Goal: Task Accomplishment & Management: Manage account settings

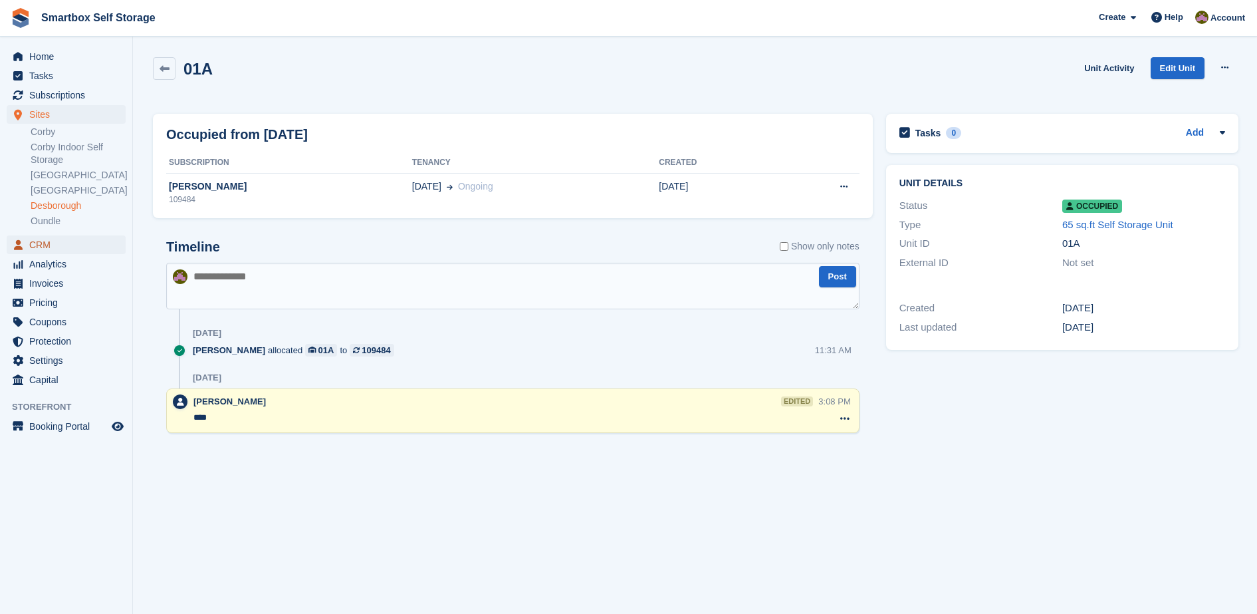
click at [66, 239] on span "CRM" at bounding box center [69, 244] width 80 height 19
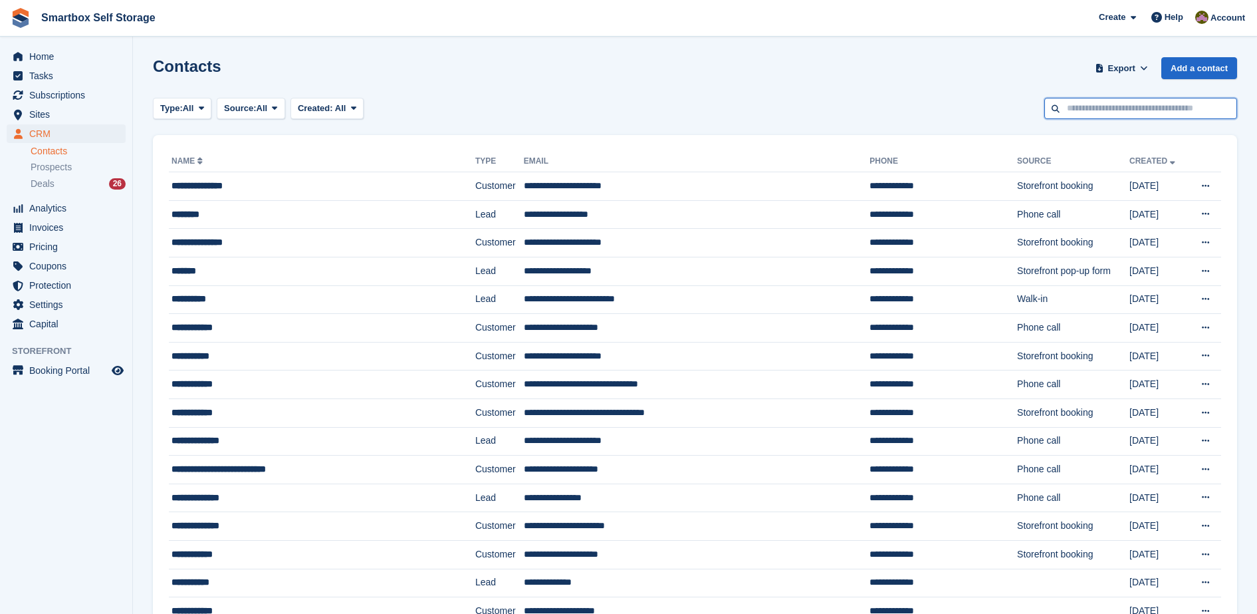
click at [1061, 113] on input "text" at bounding box center [1141, 109] width 193 height 22
type input "***"
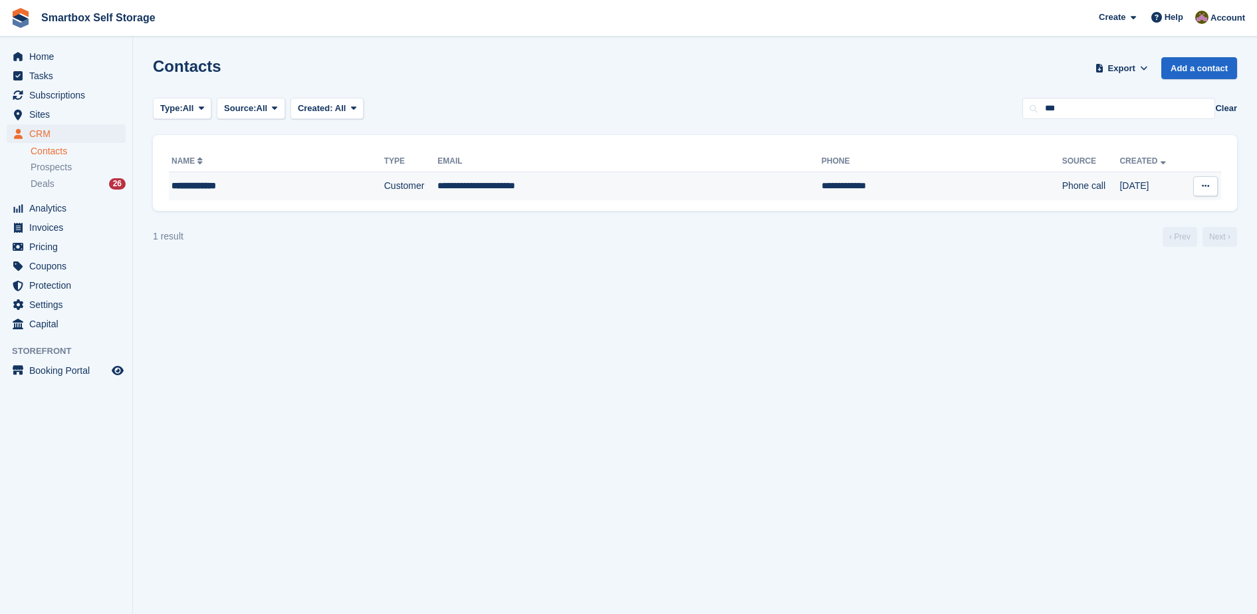
click at [561, 191] on td "**********" at bounding box center [630, 186] width 384 height 28
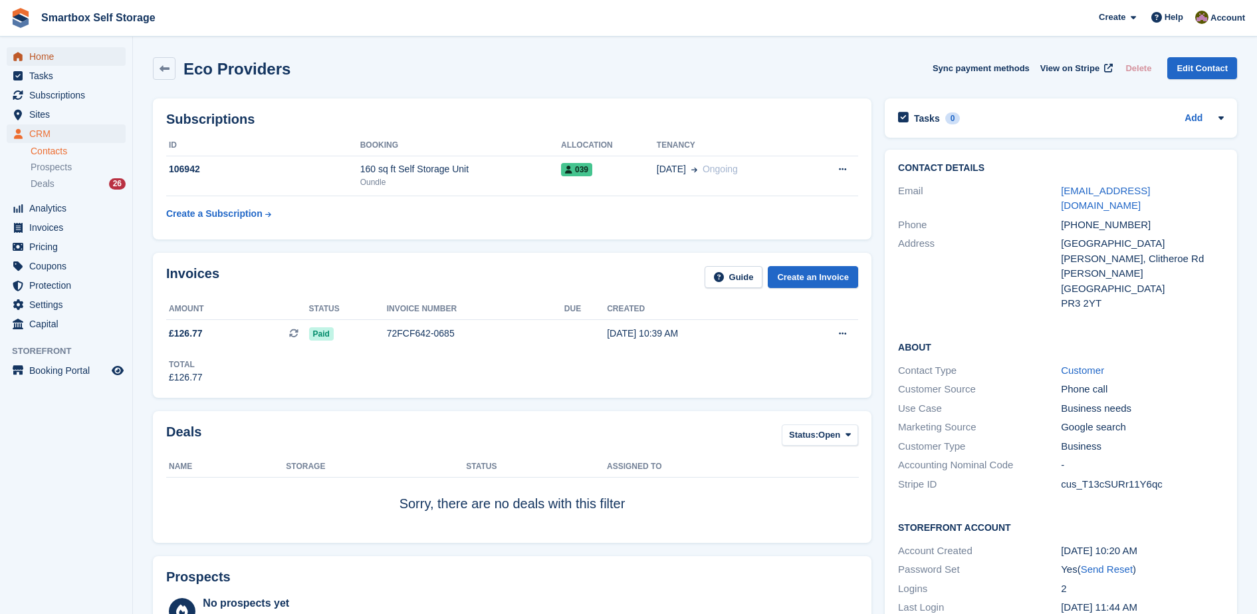
click at [70, 61] on span "Home" at bounding box center [69, 56] width 80 height 19
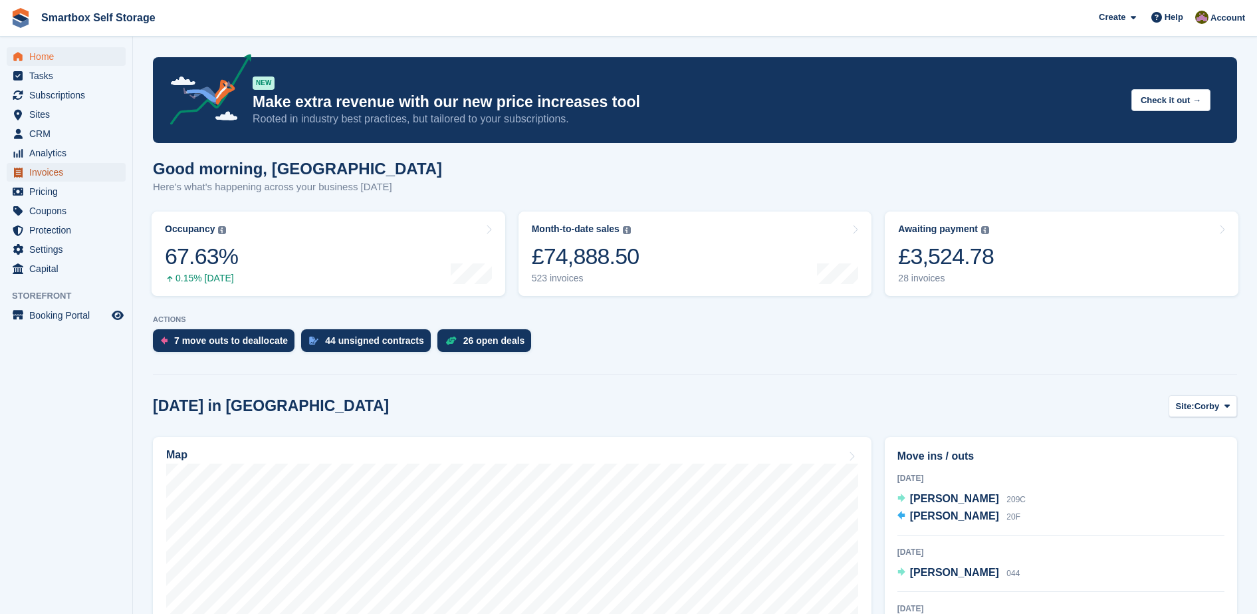
click at [64, 168] on span "Invoices" at bounding box center [69, 172] width 80 height 19
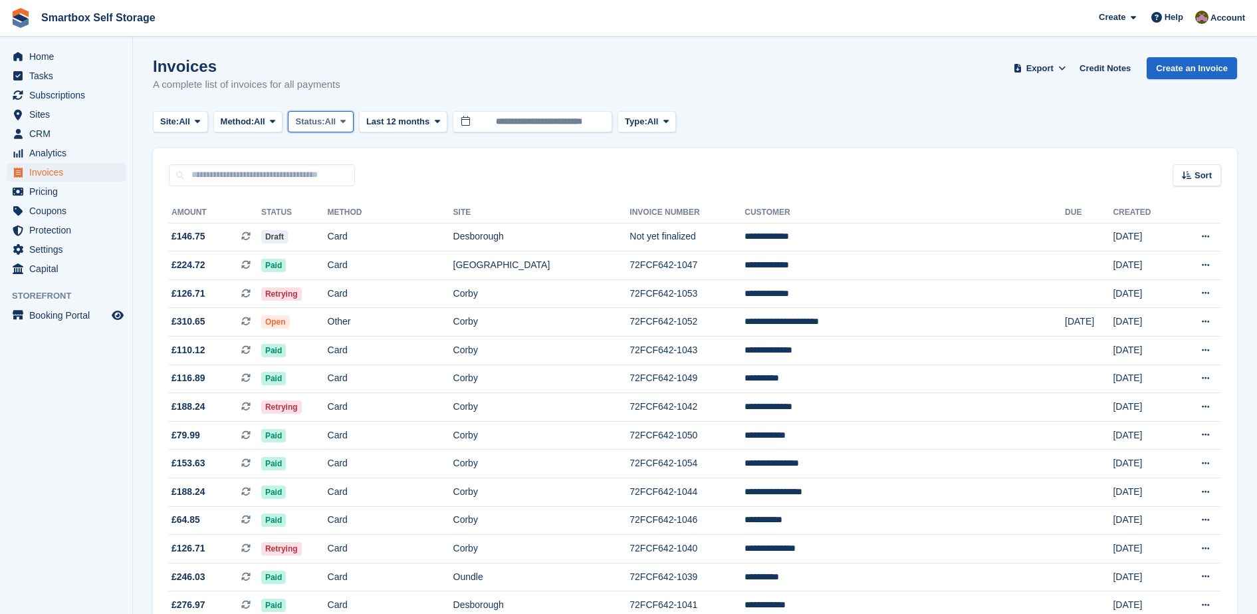
click at [310, 122] on span "Status:" at bounding box center [309, 121] width 29 height 13
click at [349, 225] on link "Open" at bounding box center [352, 225] width 116 height 24
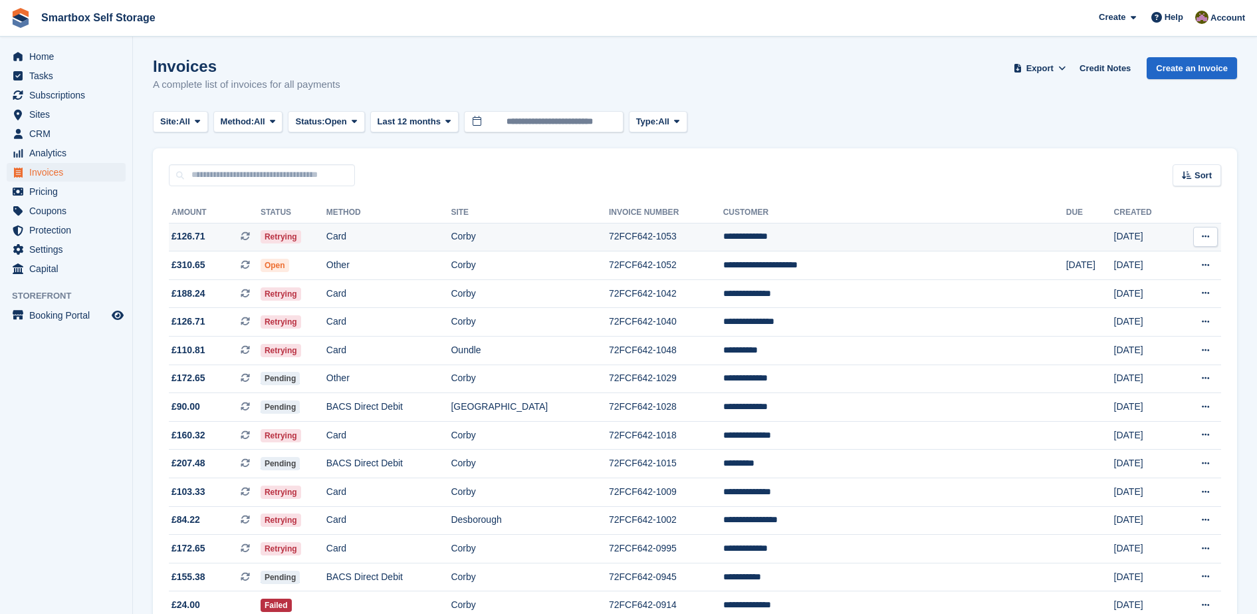
click at [450, 247] on td "Card" at bounding box center [389, 237] width 125 height 29
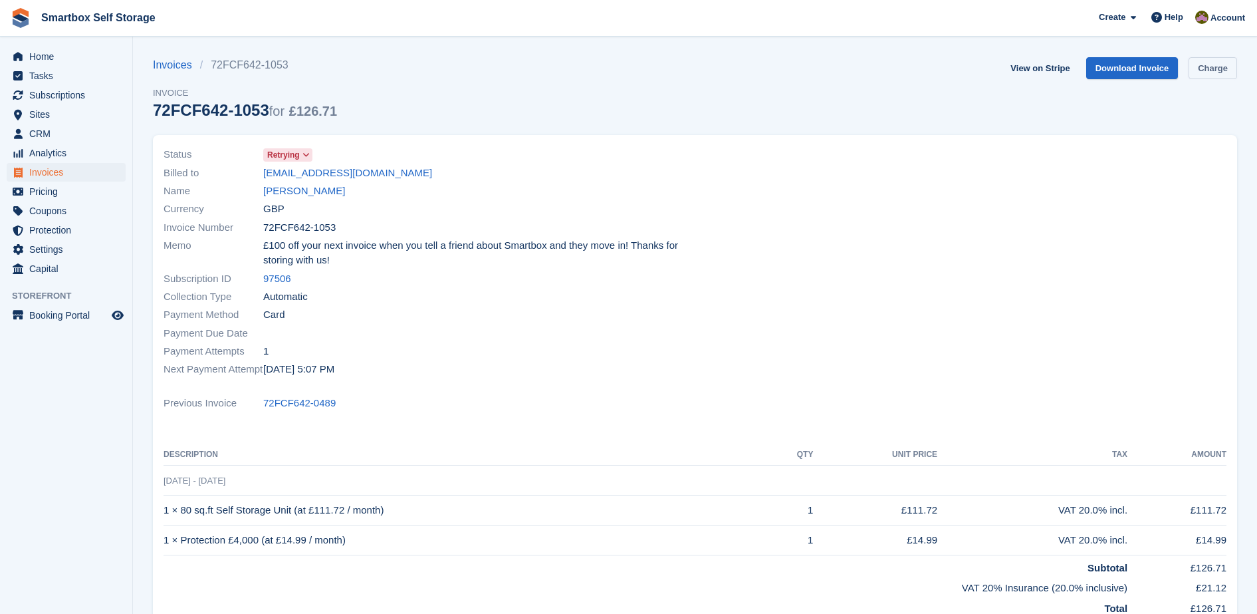
click at [1204, 70] on link "Charge" at bounding box center [1213, 68] width 49 height 22
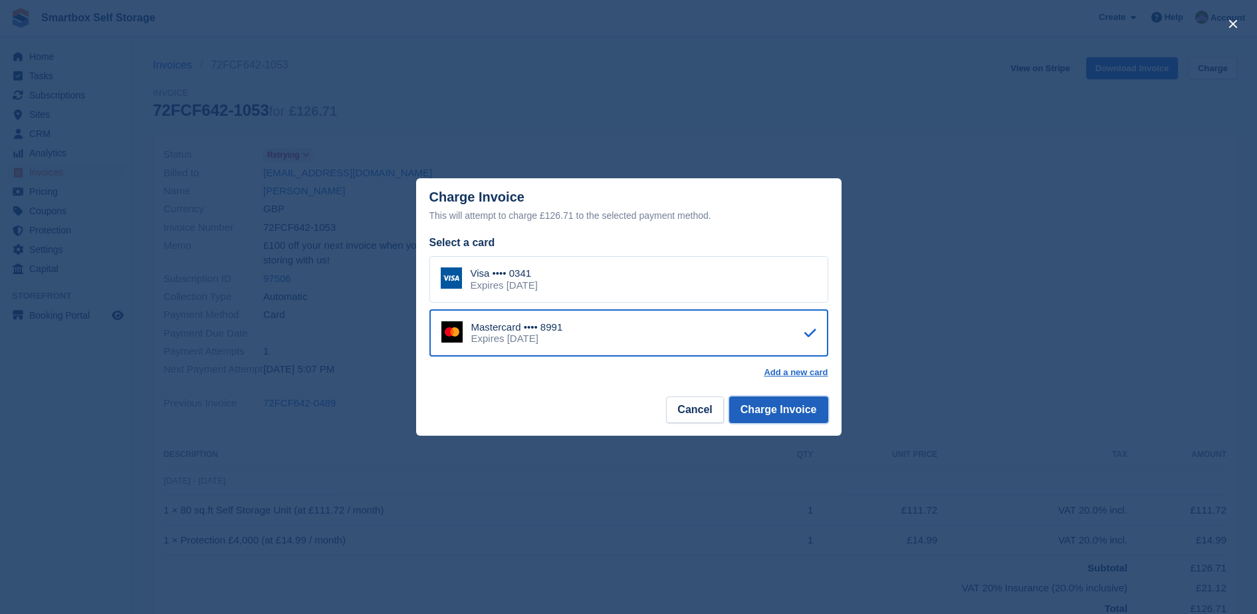
click at [759, 406] on button "Charge Invoice" at bounding box center [778, 409] width 99 height 27
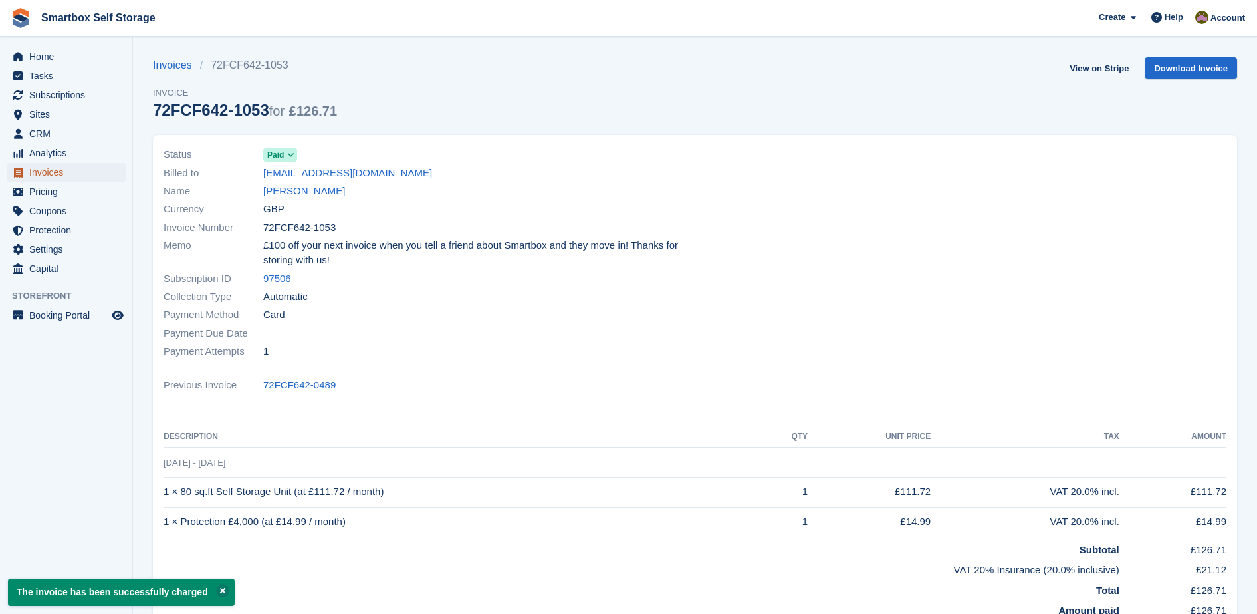
click at [31, 179] on span "Invoices" at bounding box center [69, 172] width 80 height 19
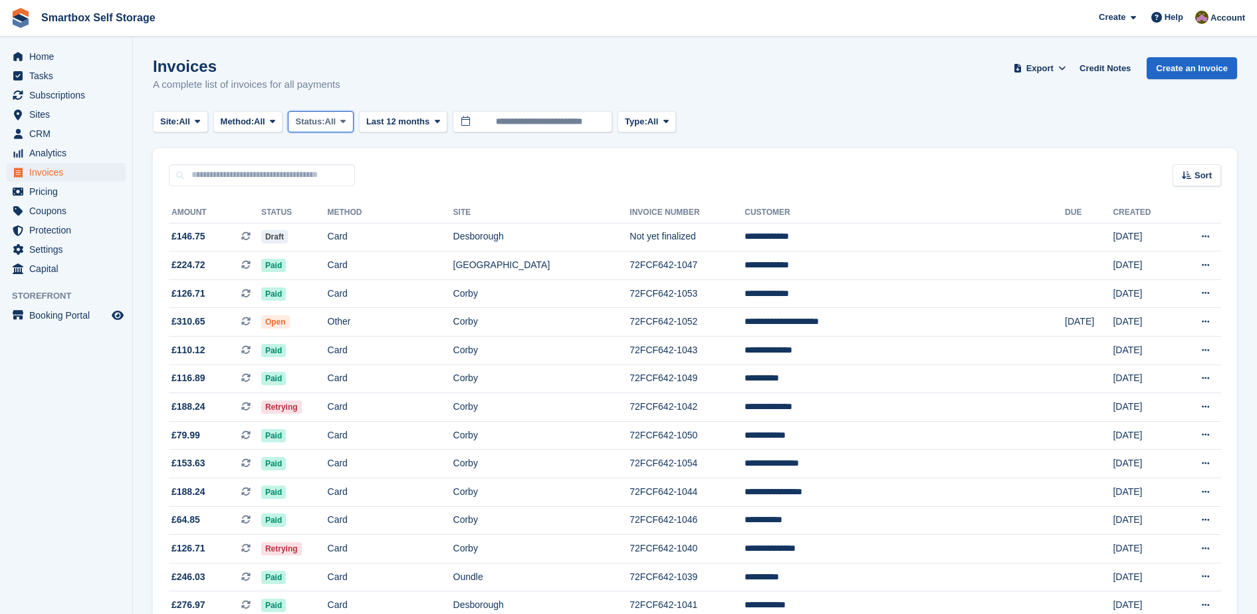
click at [346, 121] on icon at bounding box center [342, 121] width 5 height 9
click at [344, 233] on link "Open" at bounding box center [352, 225] width 116 height 24
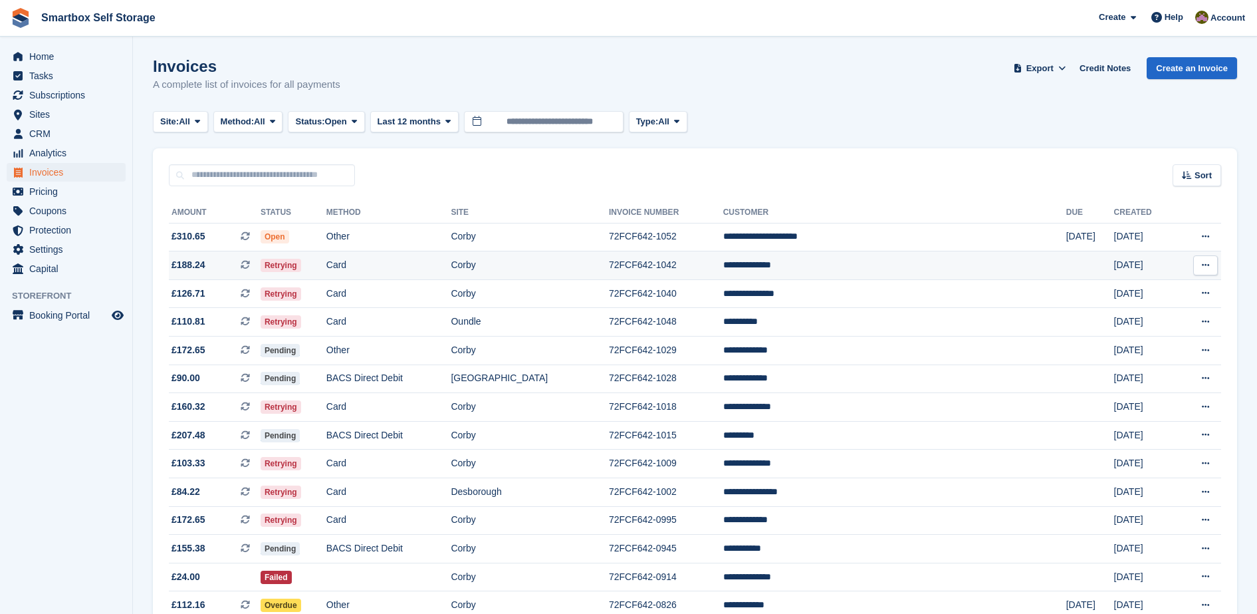
click at [327, 270] on td "Retrying" at bounding box center [294, 265] width 66 height 29
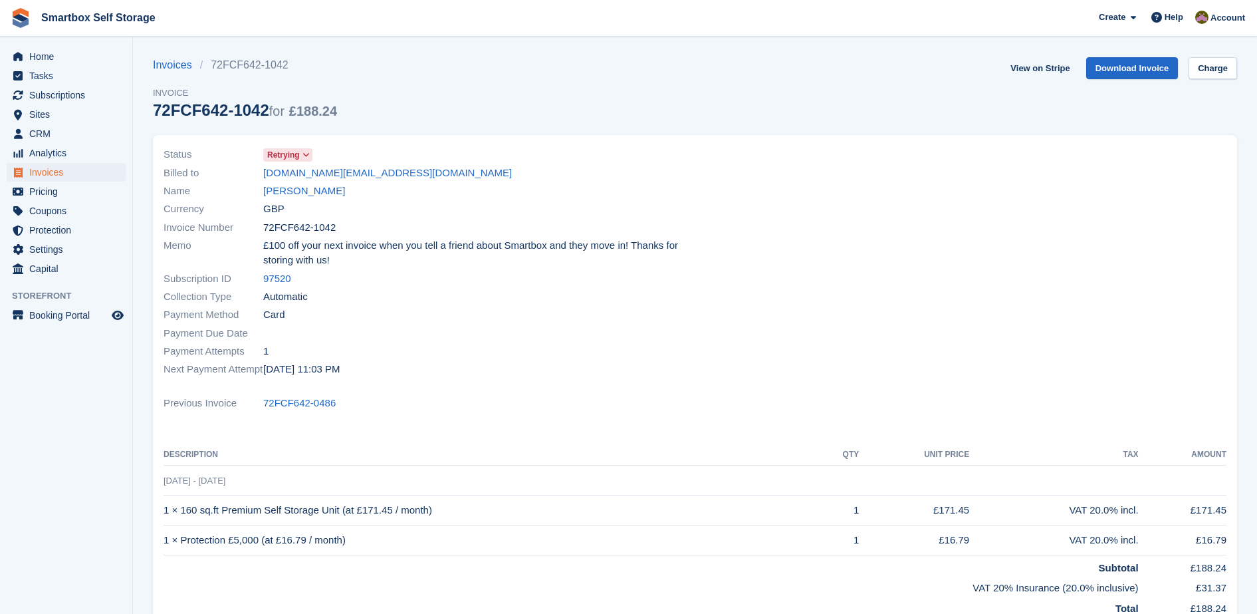
click at [303, 128] on div "Status Retrying Billed to [DOMAIN_NAME][EMAIL_ADDRESS][DOMAIN_NAME] Name [PERSO…" at bounding box center [695, 393] width 1101 height 533
click at [797, 117] on div "Invoices 72FCF642-1042 Invoice 72FCF642-1042 for £188.24 View on Stripe Downloa…" at bounding box center [695, 96] width 1085 height 78
click at [1212, 78] on link "Charge" at bounding box center [1213, 68] width 49 height 22
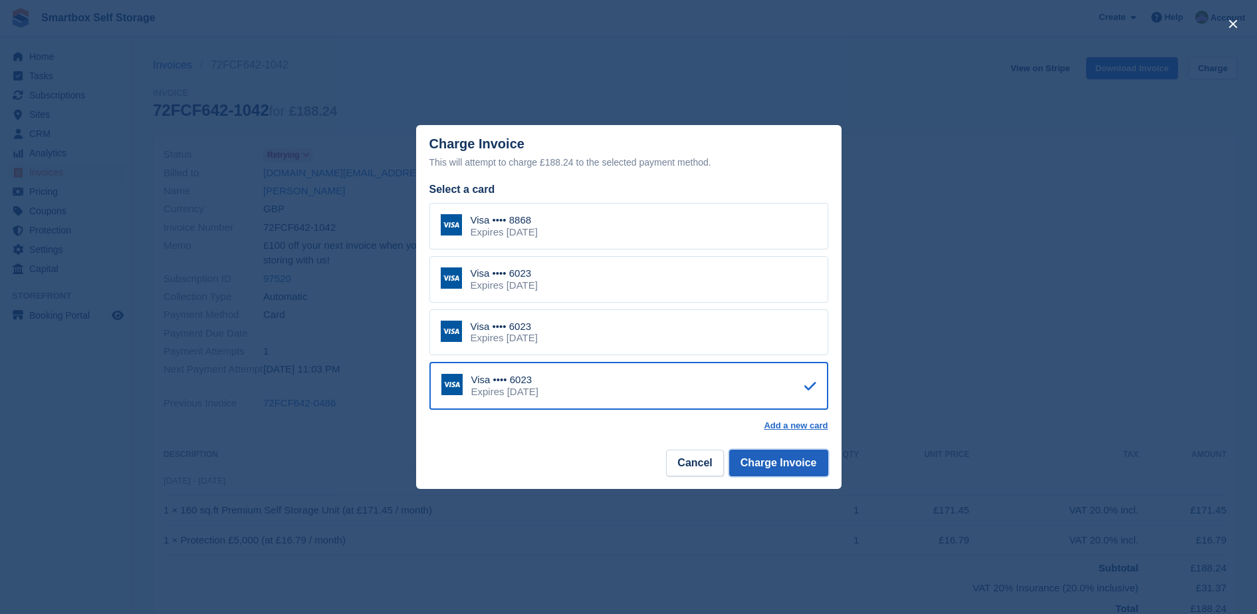
click at [787, 473] on button "Charge Invoice" at bounding box center [778, 463] width 99 height 27
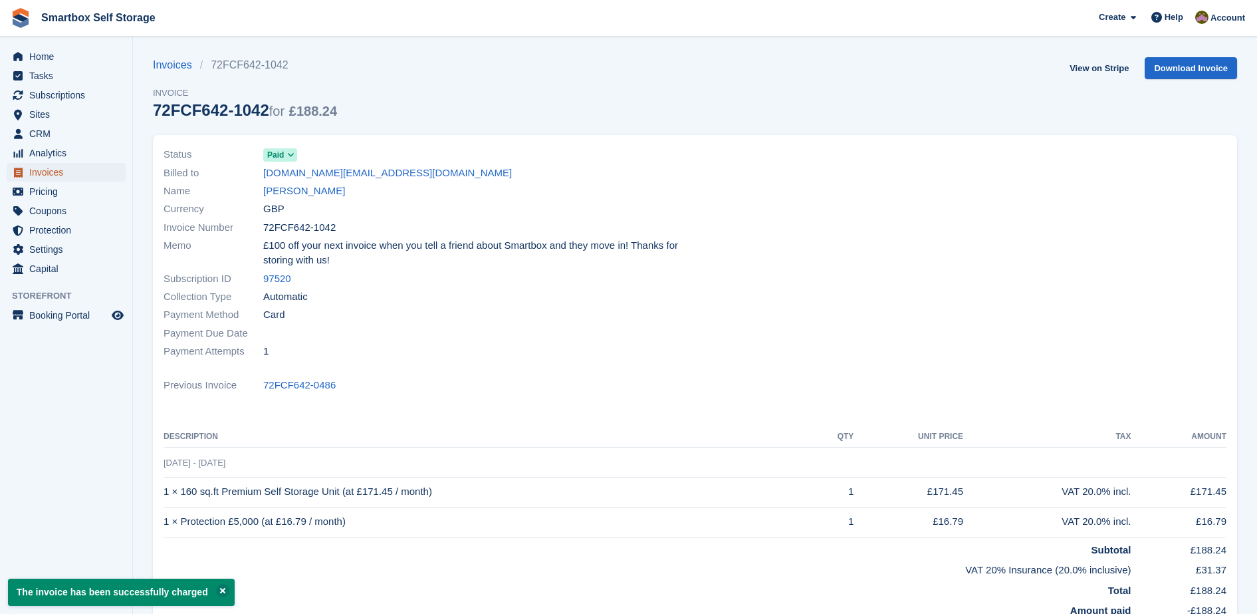
click at [41, 180] on span "Invoices" at bounding box center [69, 172] width 80 height 19
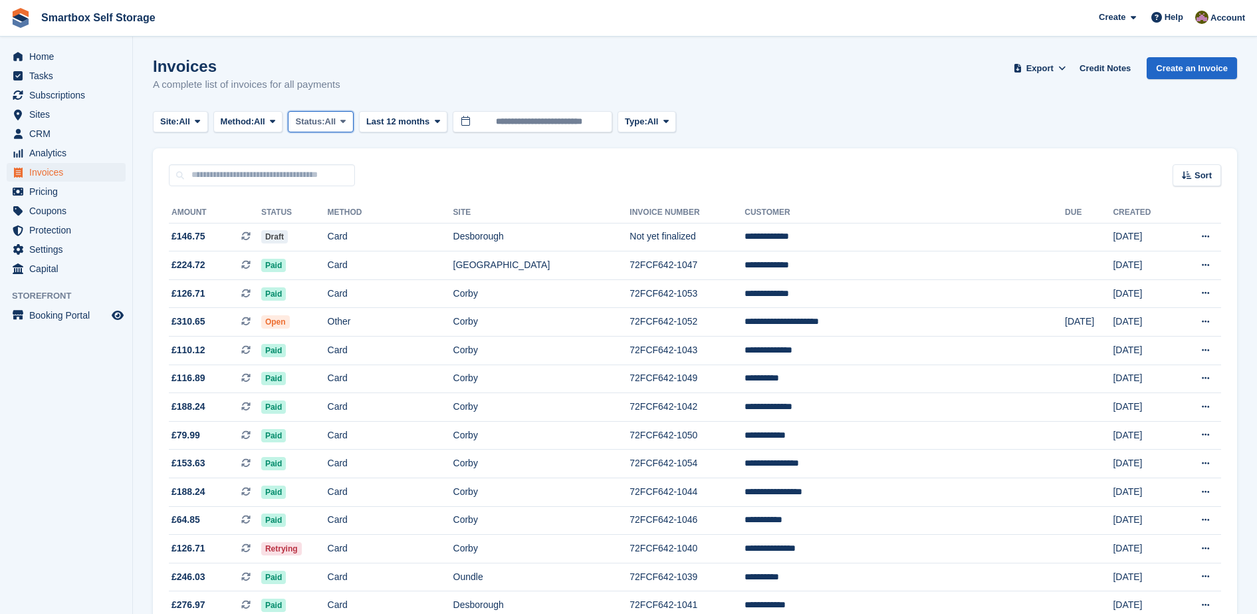
click at [336, 122] on span "All" at bounding box center [330, 121] width 11 height 13
click at [343, 222] on link "Open" at bounding box center [352, 225] width 116 height 24
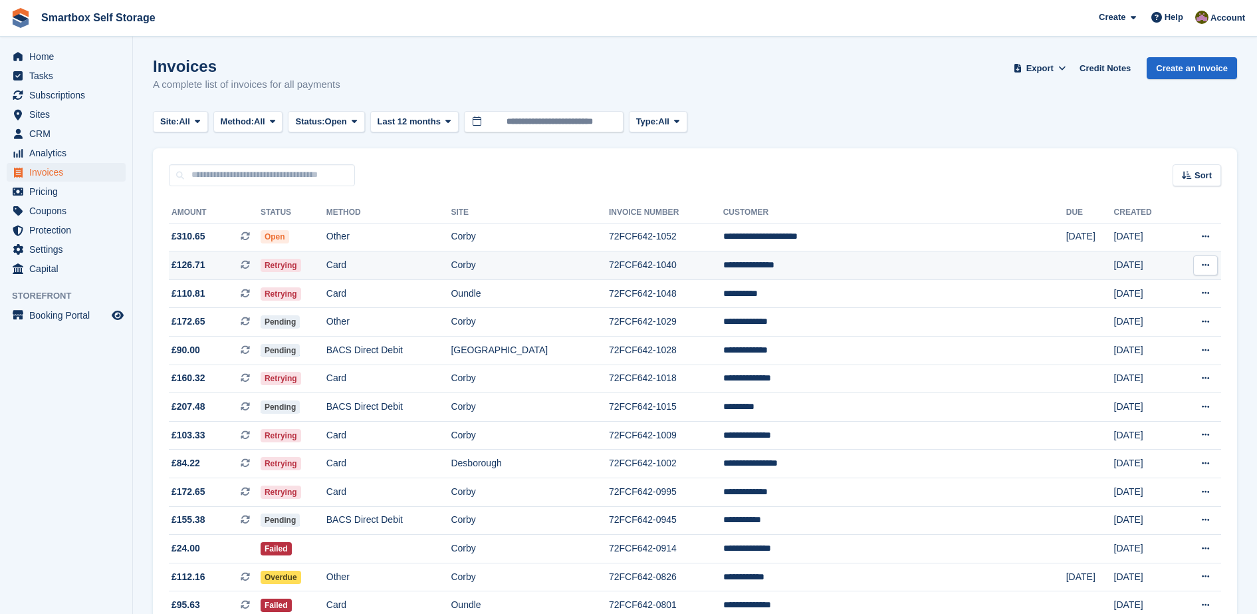
click at [327, 262] on td "Retrying" at bounding box center [294, 265] width 66 height 29
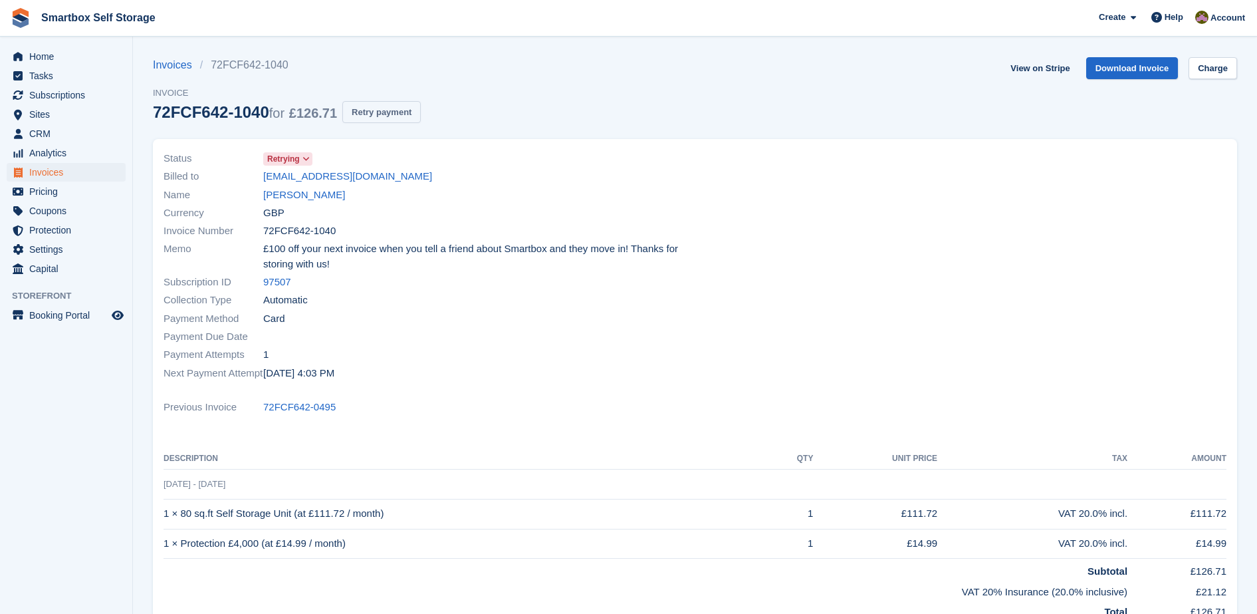
click at [392, 112] on button "Retry payment" at bounding box center [381, 112] width 78 height 22
click at [67, 181] on span "Invoices" at bounding box center [69, 172] width 80 height 19
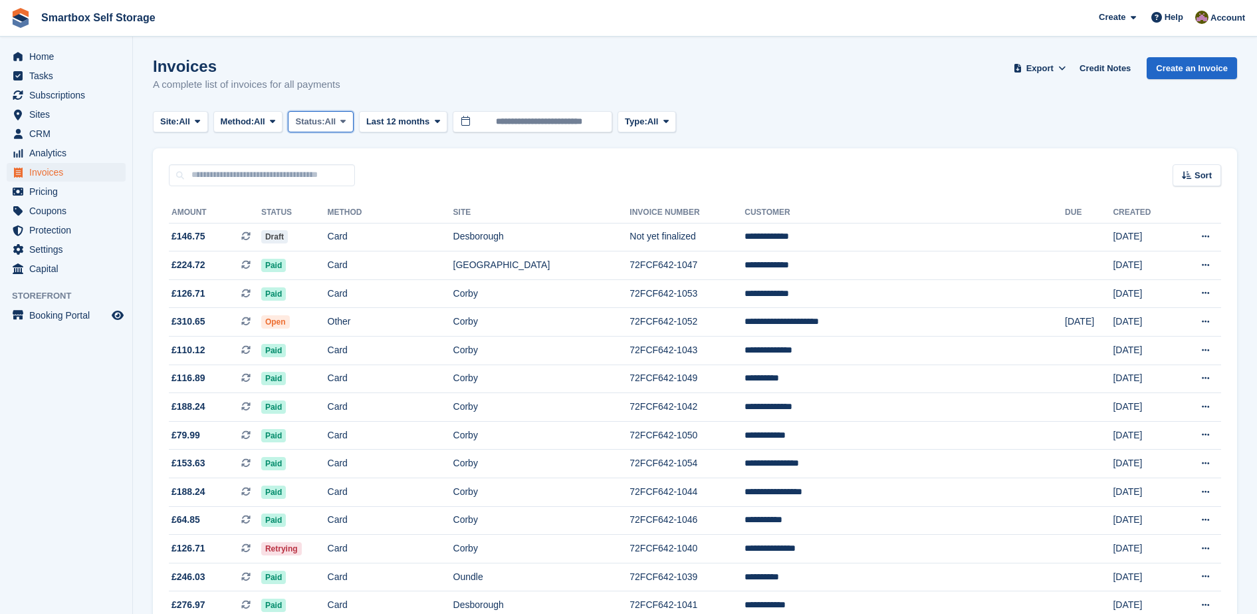
click at [325, 117] on span "Status:" at bounding box center [309, 121] width 29 height 13
click at [341, 227] on link "Open" at bounding box center [352, 225] width 116 height 24
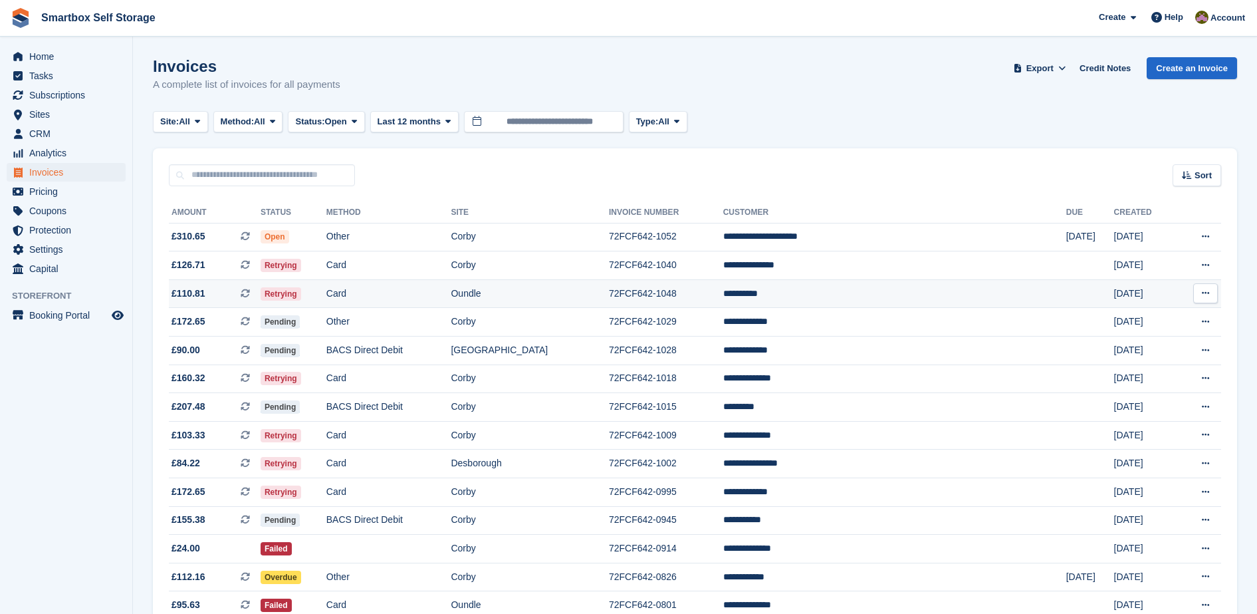
click at [327, 294] on td "Retrying" at bounding box center [294, 293] width 66 height 29
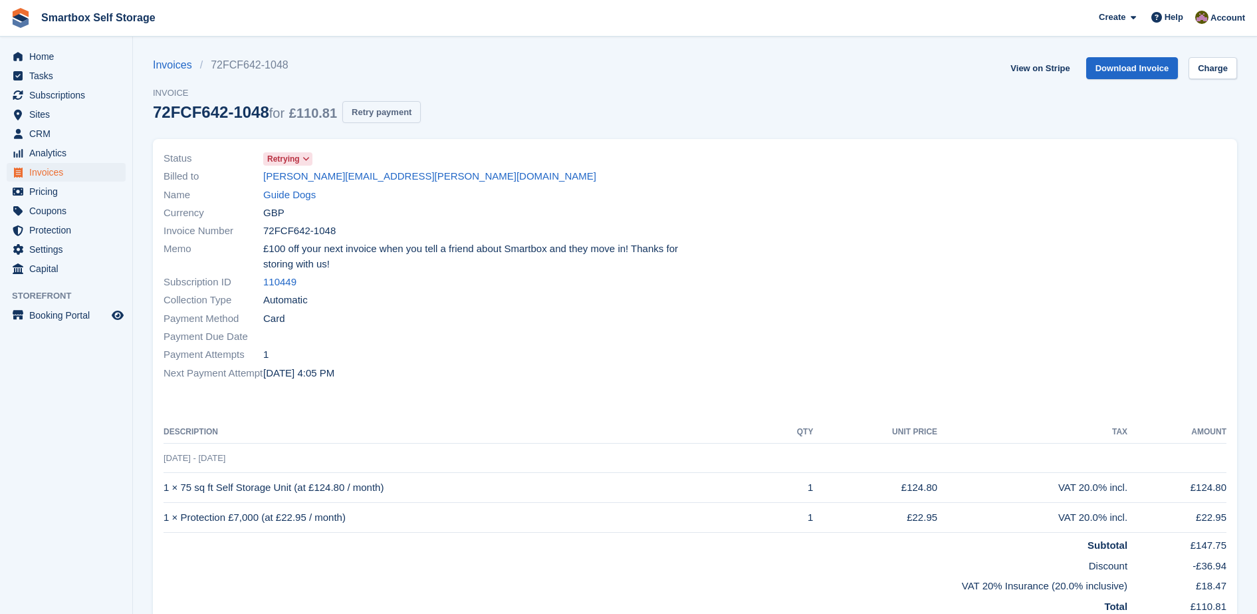
click at [382, 112] on button "Retry payment" at bounding box center [381, 112] width 78 height 22
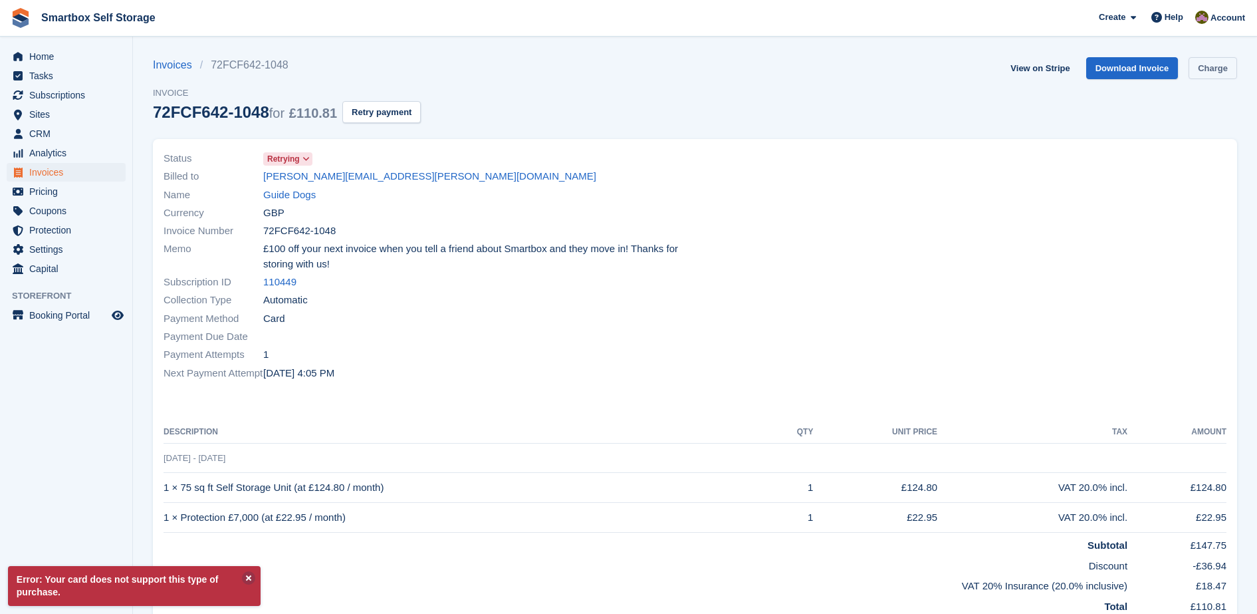
click at [1236, 68] on link "Charge" at bounding box center [1213, 68] width 49 height 22
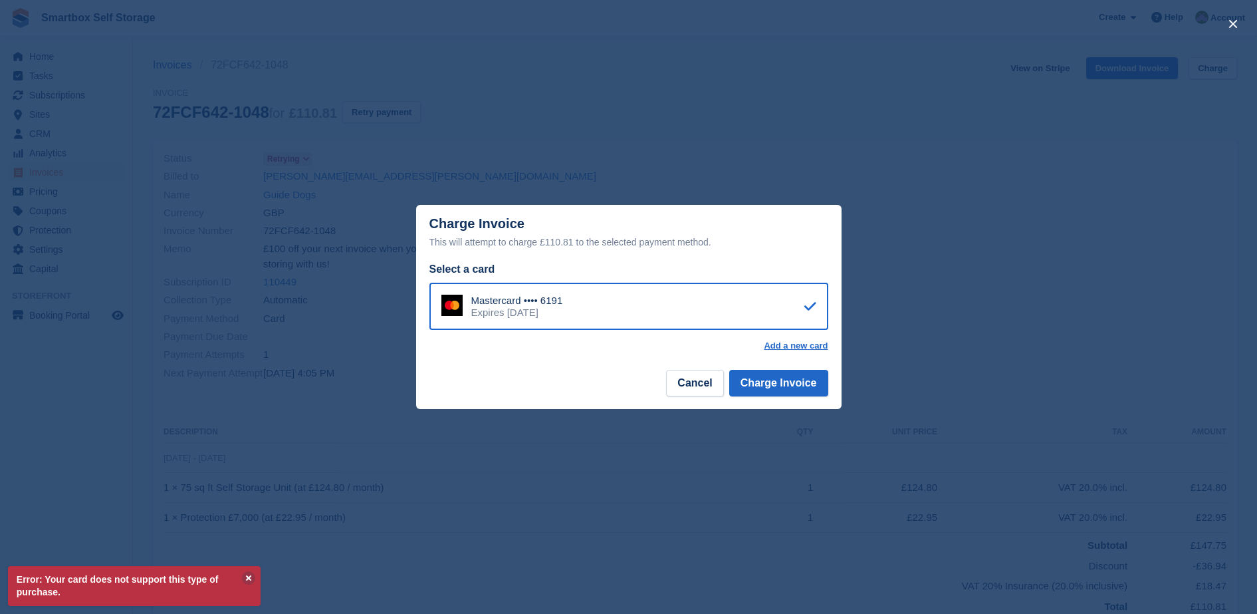
click at [697, 400] on footer "Cancel Charge Invoice" at bounding box center [629, 388] width 426 height 42
click at [696, 394] on button "Cancel" at bounding box center [694, 383] width 57 height 27
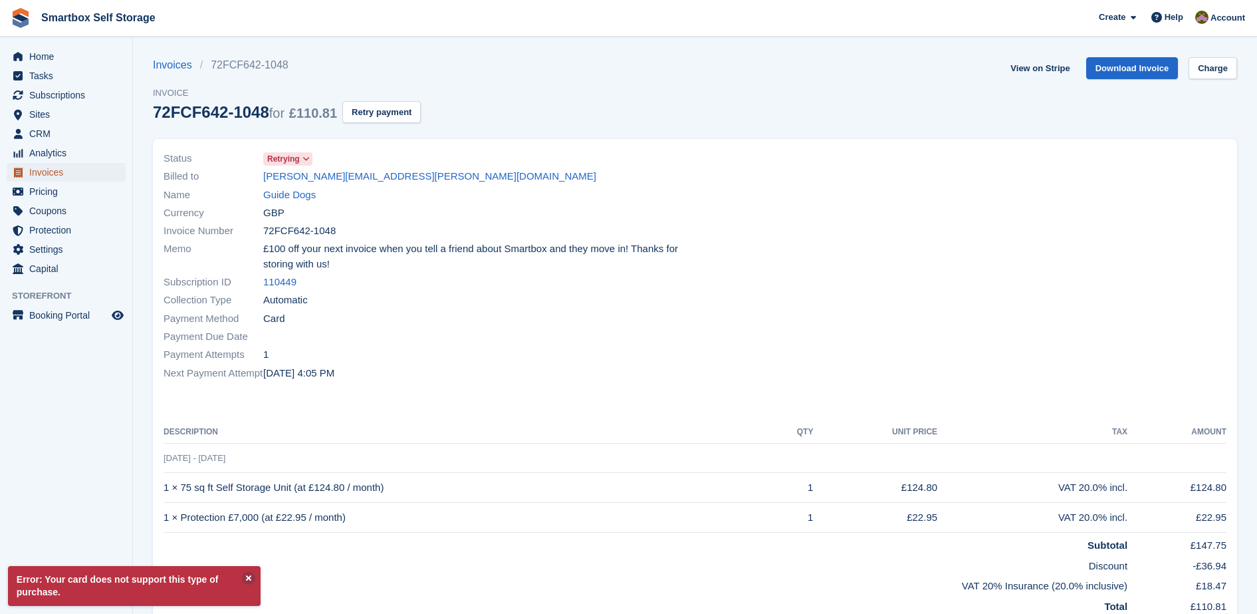
click at [56, 174] on span "Invoices" at bounding box center [69, 172] width 80 height 19
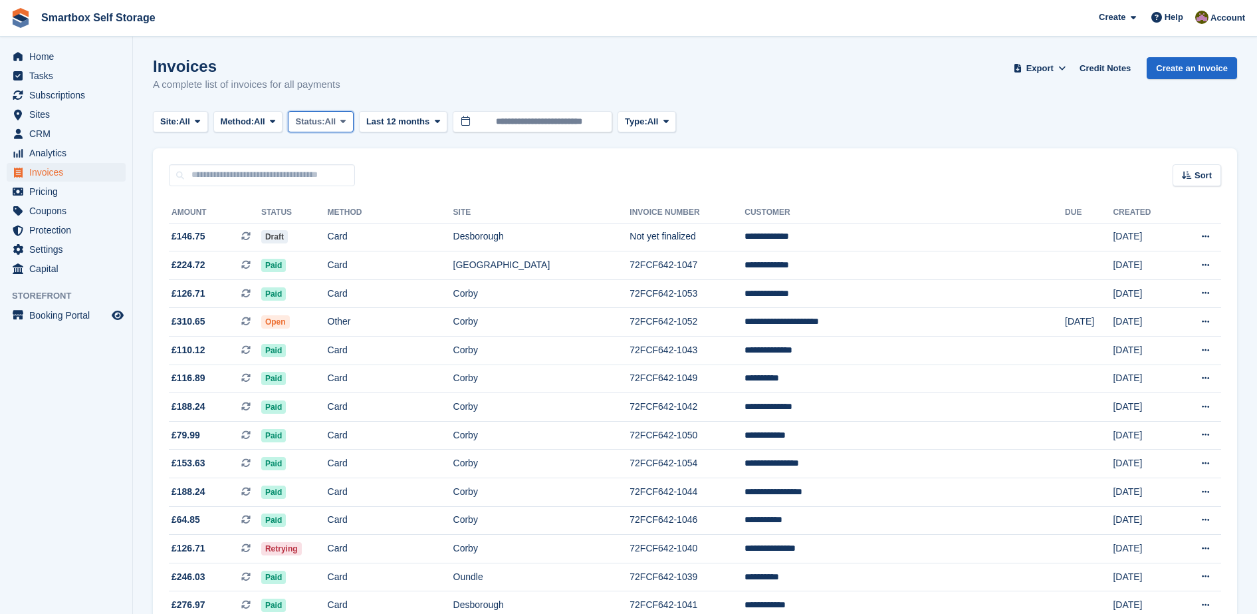
click at [323, 124] on span "Status:" at bounding box center [309, 121] width 29 height 13
click at [347, 226] on link "Open" at bounding box center [352, 225] width 116 height 24
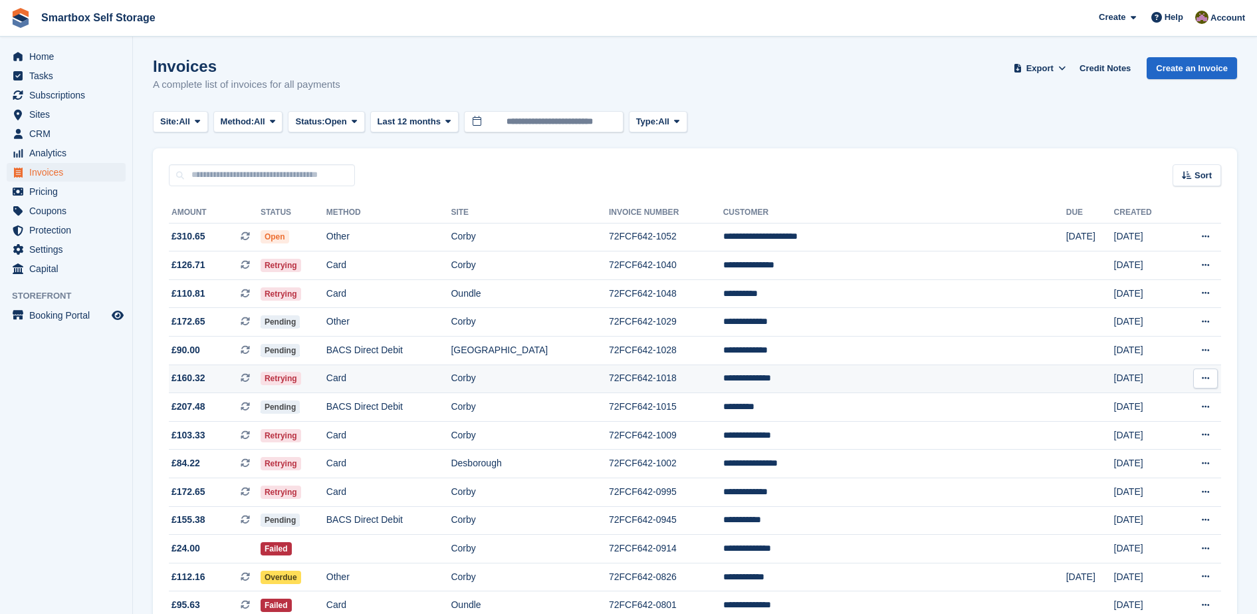
click at [420, 370] on td "Card" at bounding box center [389, 378] width 125 height 29
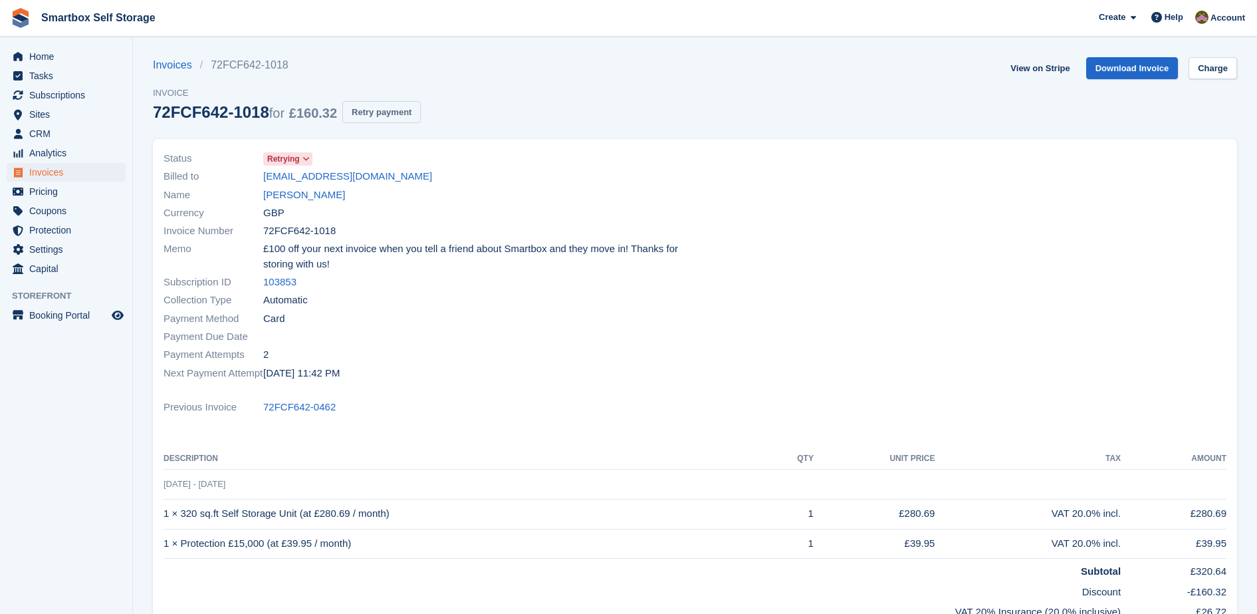
click at [380, 114] on button "Retry payment" at bounding box center [381, 112] width 78 height 22
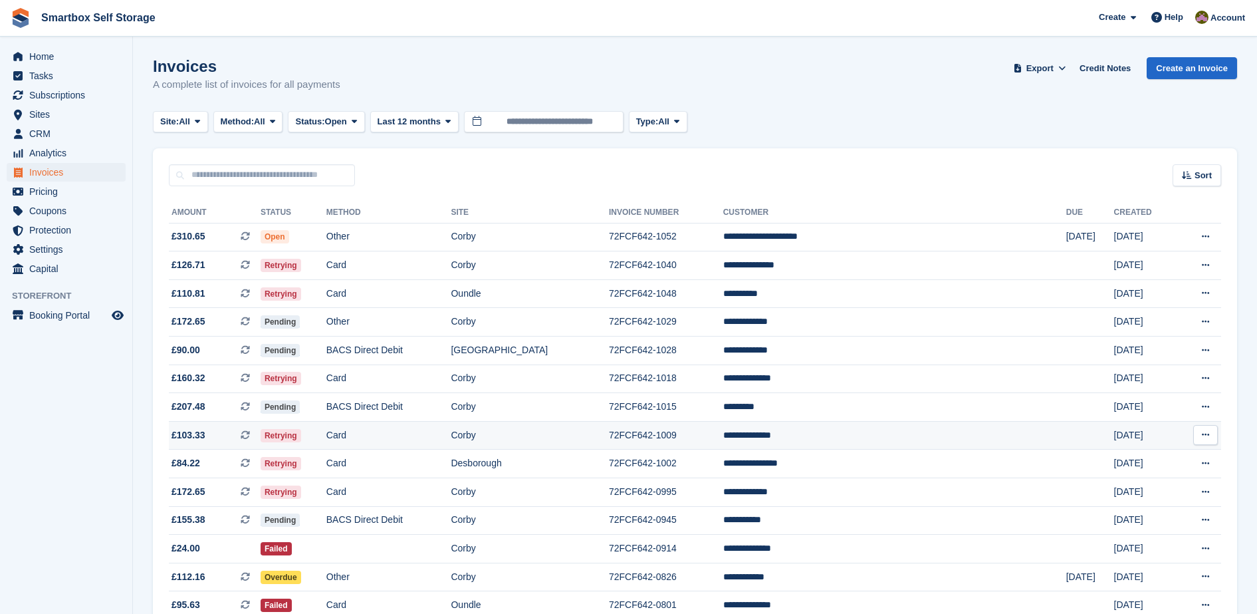
click at [327, 436] on td "Retrying" at bounding box center [294, 435] width 66 height 29
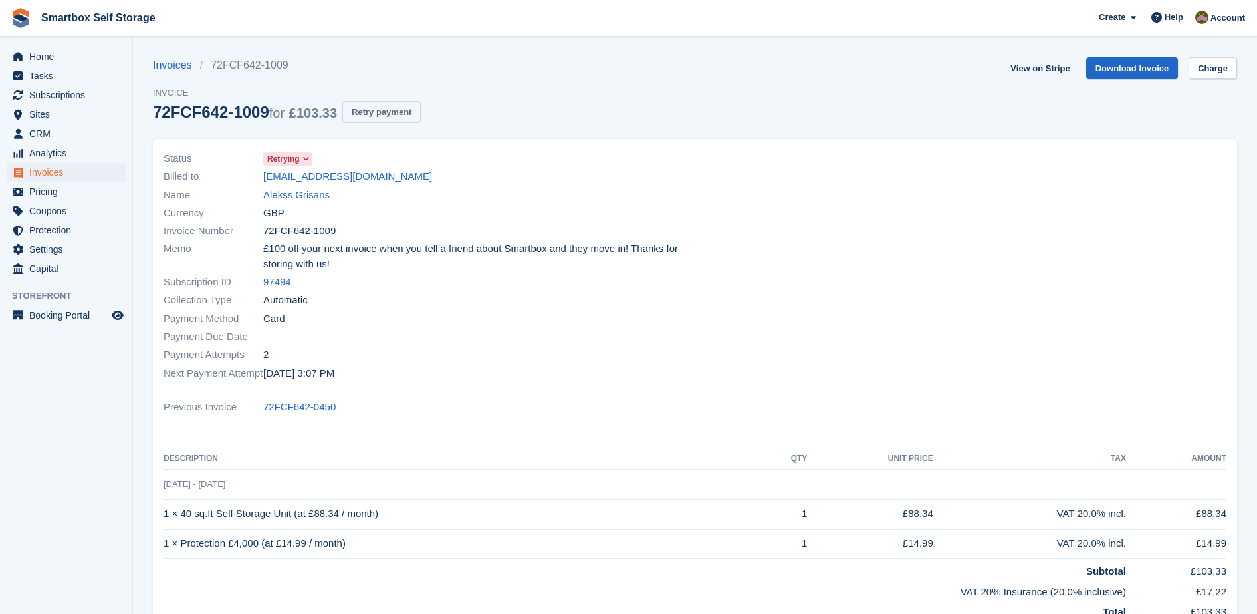
click at [387, 114] on button "Retry payment" at bounding box center [381, 112] width 78 height 22
click at [32, 181] on span "Invoices" at bounding box center [69, 172] width 80 height 19
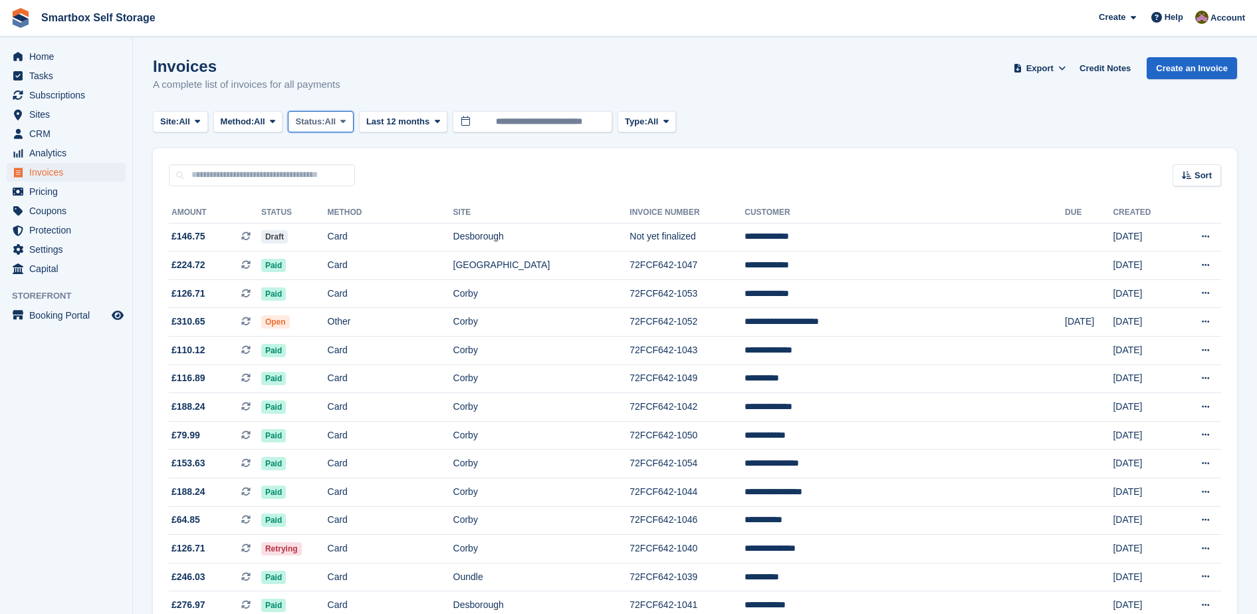
click at [342, 113] on button "Status: All" at bounding box center [320, 122] width 65 height 22
click at [325, 221] on link "Open" at bounding box center [352, 225] width 116 height 24
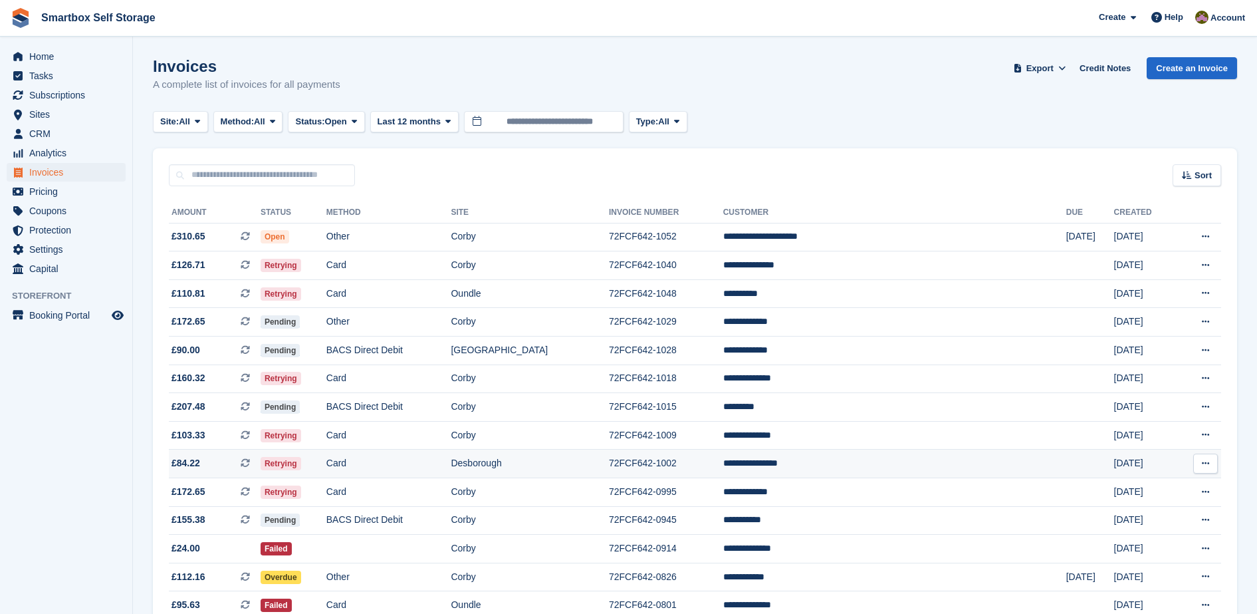
click at [426, 472] on td "Card" at bounding box center [389, 464] width 125 height 29
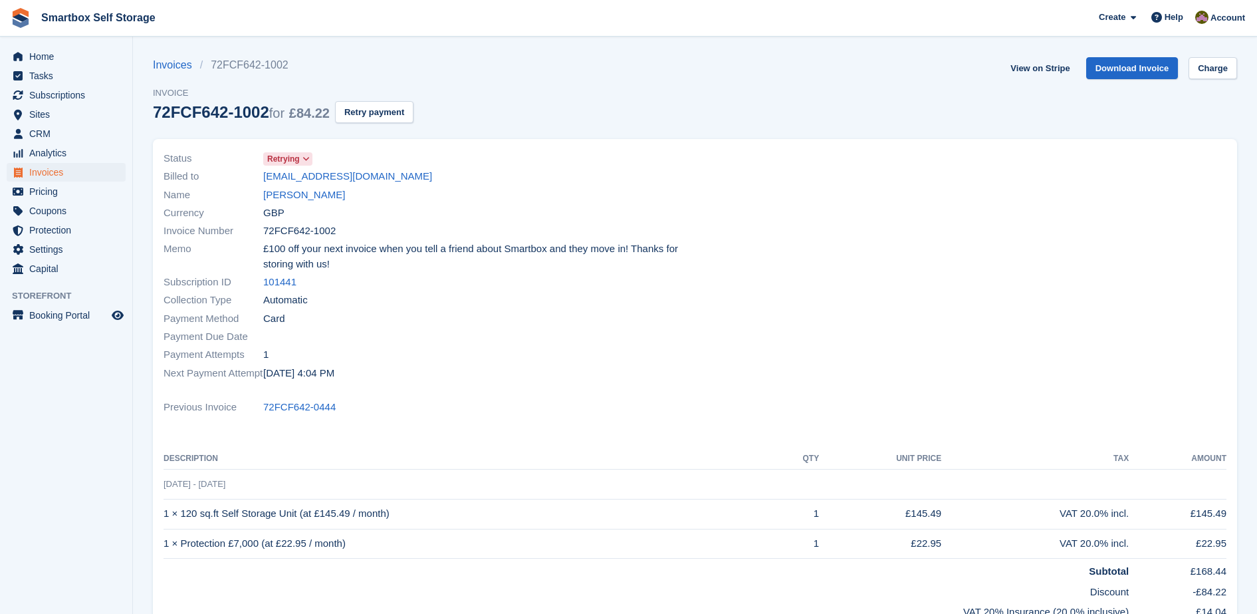
click at [375, 131] on div "Status Retrying Billed to [EMAIL_ADDRESS][DOMAIN_NAME] Name [PERSON_NAME] Curre…" at bounding box center [695, 407] width 1101 height 553
click at [375, 118] on button "Retry payment" at bounding box center [374, 112] width 78 height 22
click at [1210, 68] on link "Charge" at bounding box center [1213, 68] width 49 height 22
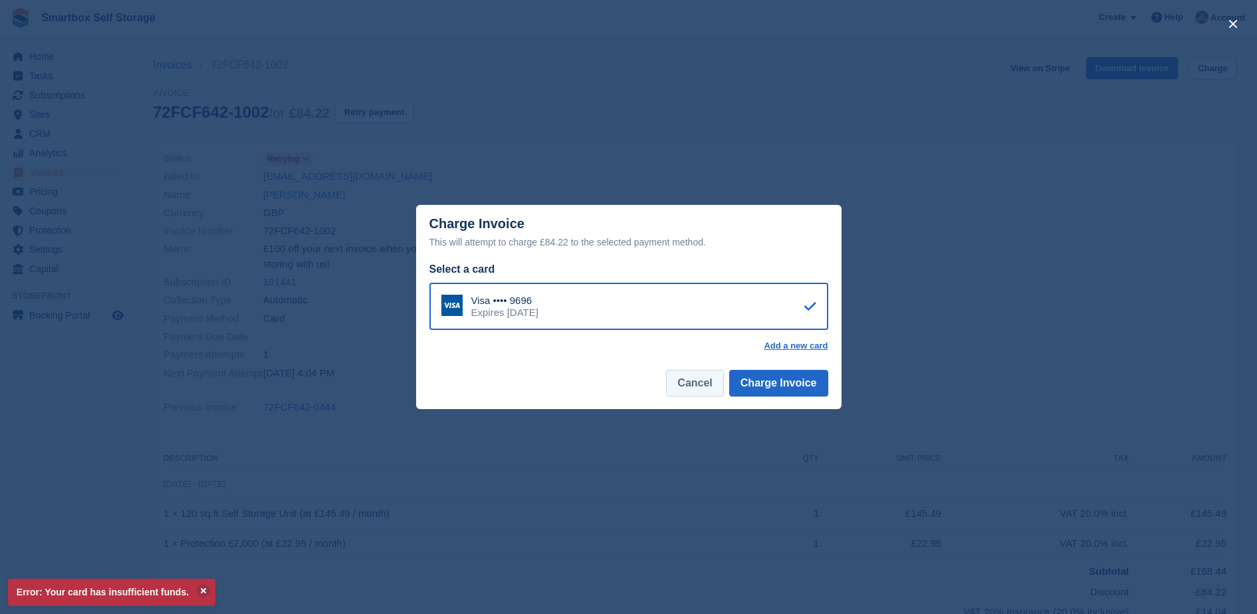
click at [709, 390] on button "Cancel" at bounding box center [694, 383] width 57 height 27
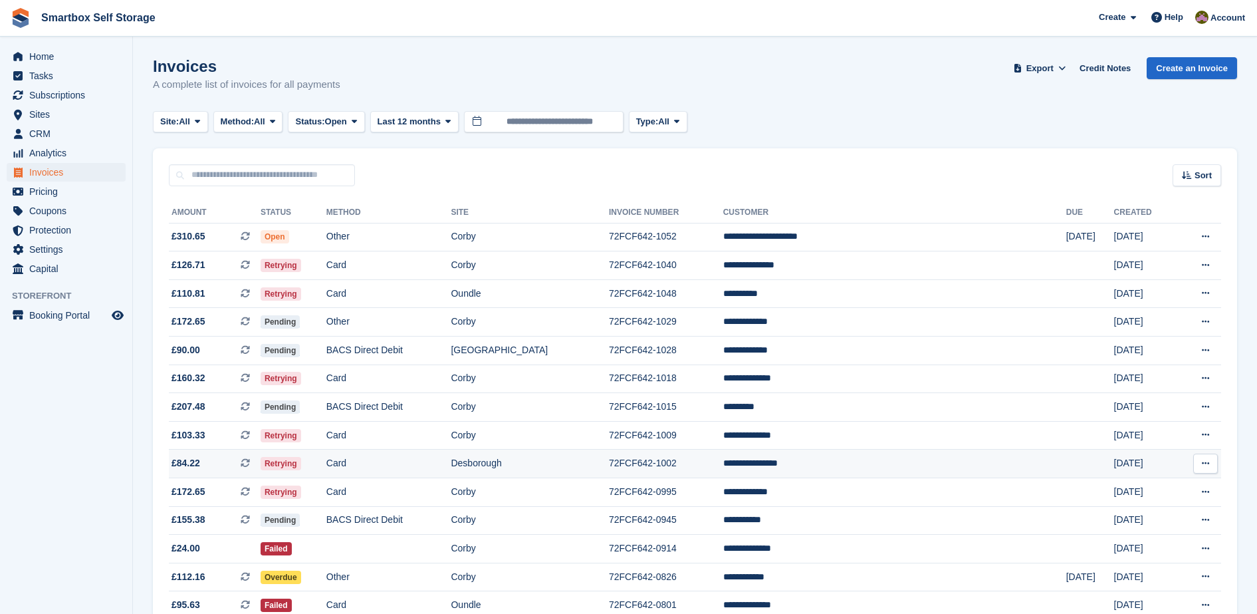
click at [444, 476] on td "Card" at bounding box center [389, 464] width 125 height 29
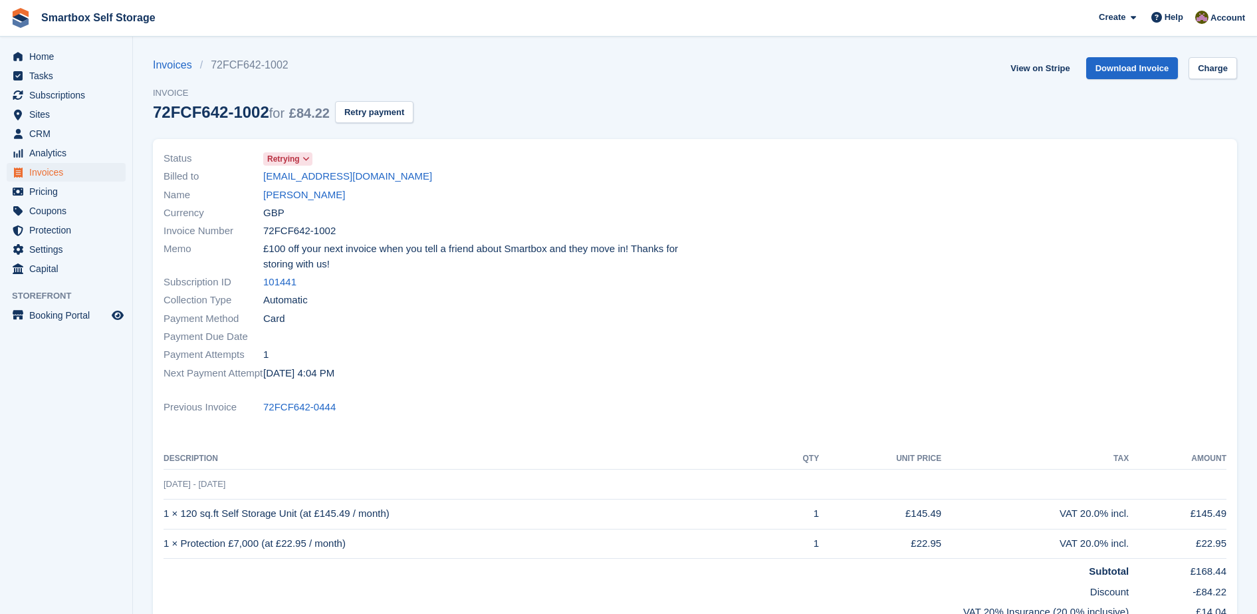
click at [43, 8] on link "Smartbox Self Storage" at bounding box center [98, 18] width 125 height 22
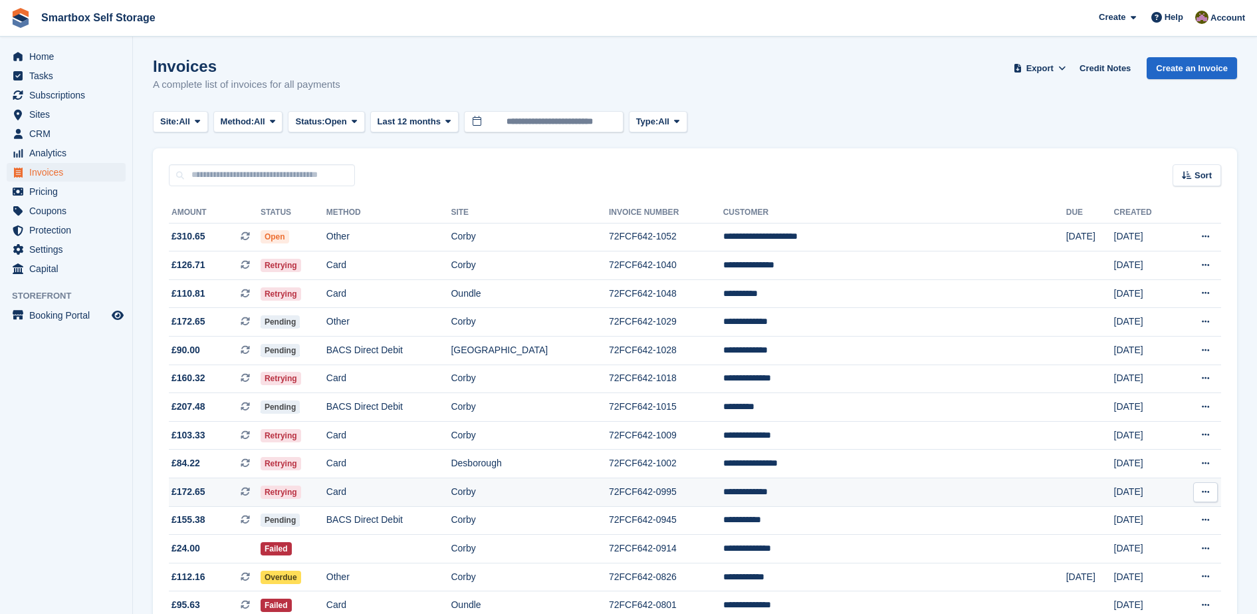
click at [452, 491] on td "Card" at bounding box center [389, 492] width 125 height 29
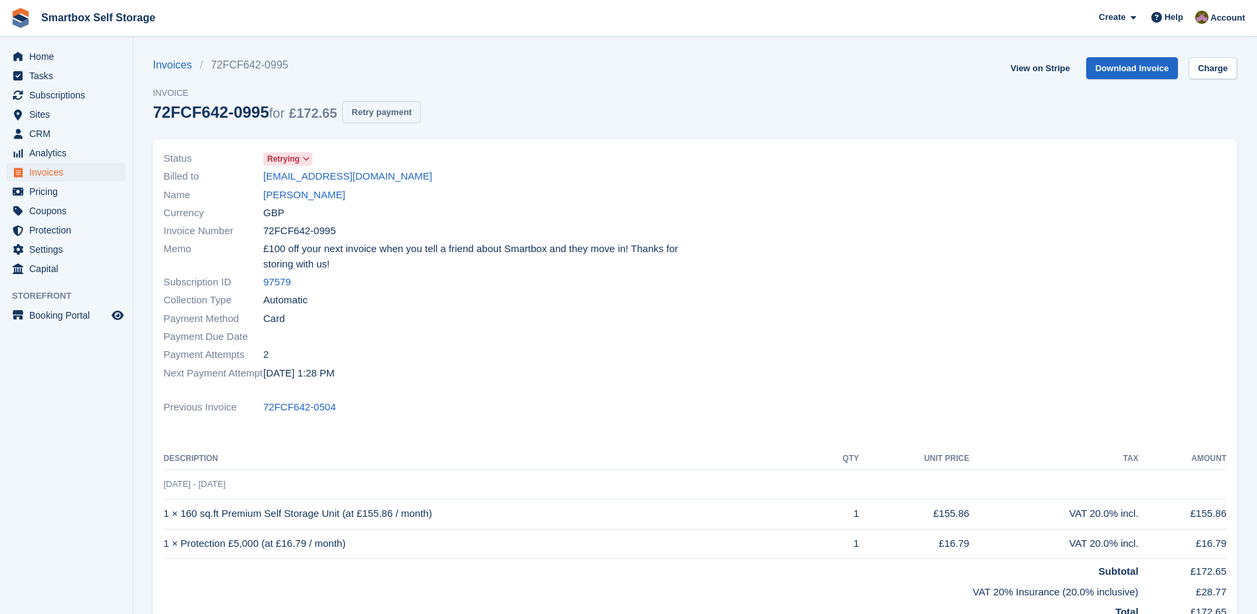
click at [374, 119] on button "Retry payment" at bounding box center [381, 112] width 78 height 22
click at [305, 198] on link "Sylvia parkes" at bounding box center [304, 195] width 82 height 15
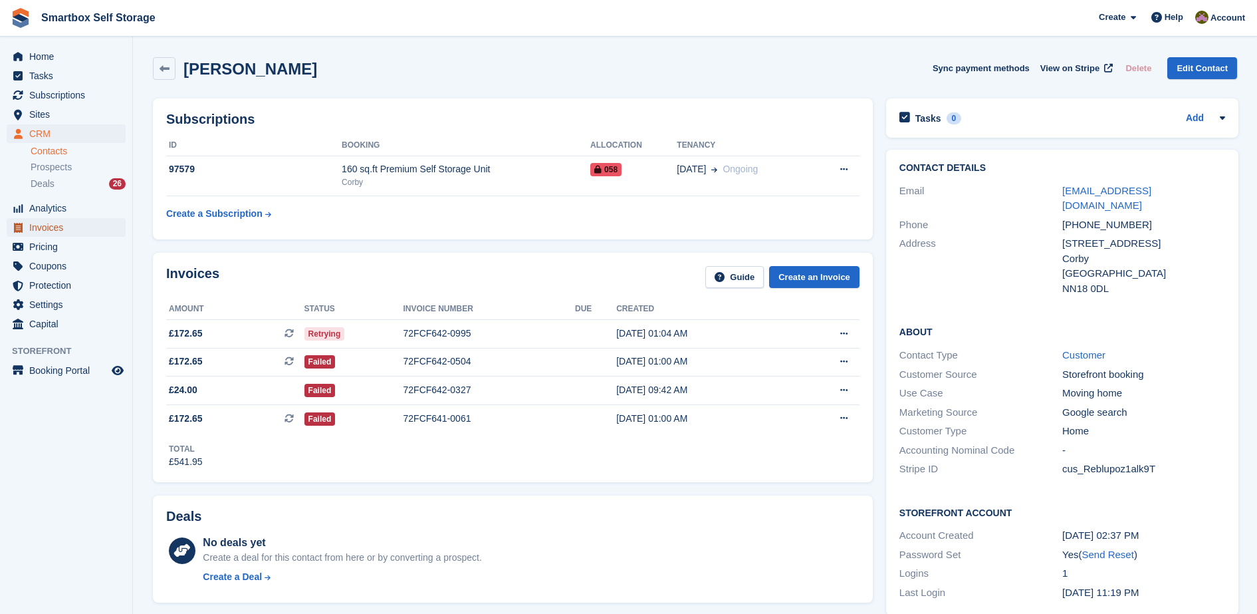
click at [77, 231] on span "Invoices" at bounding box center [69, 227] width 80 height 19
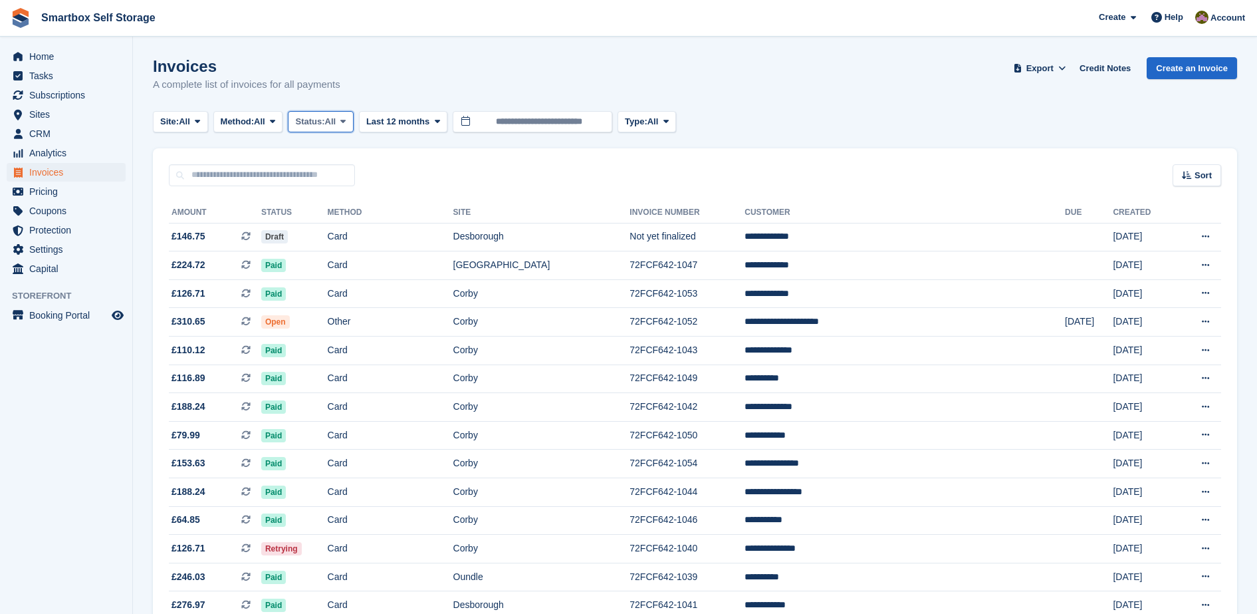
click at [323, 126] on span "Status:" at bounding box center [309, 121] width 29 height 13
click at [329, 224] on link "Open" at bounding box center [352, 225] width 116 height 24
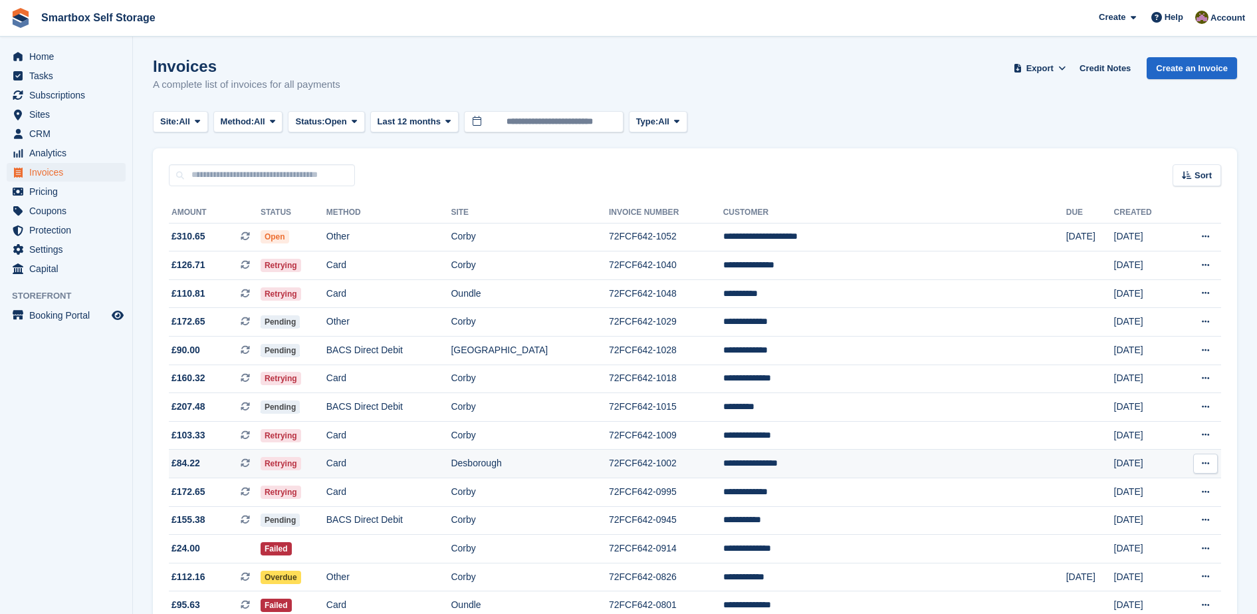
click at [443, 475] on tbody "**********" at bounding box center [695, 591] width 1053 height 736
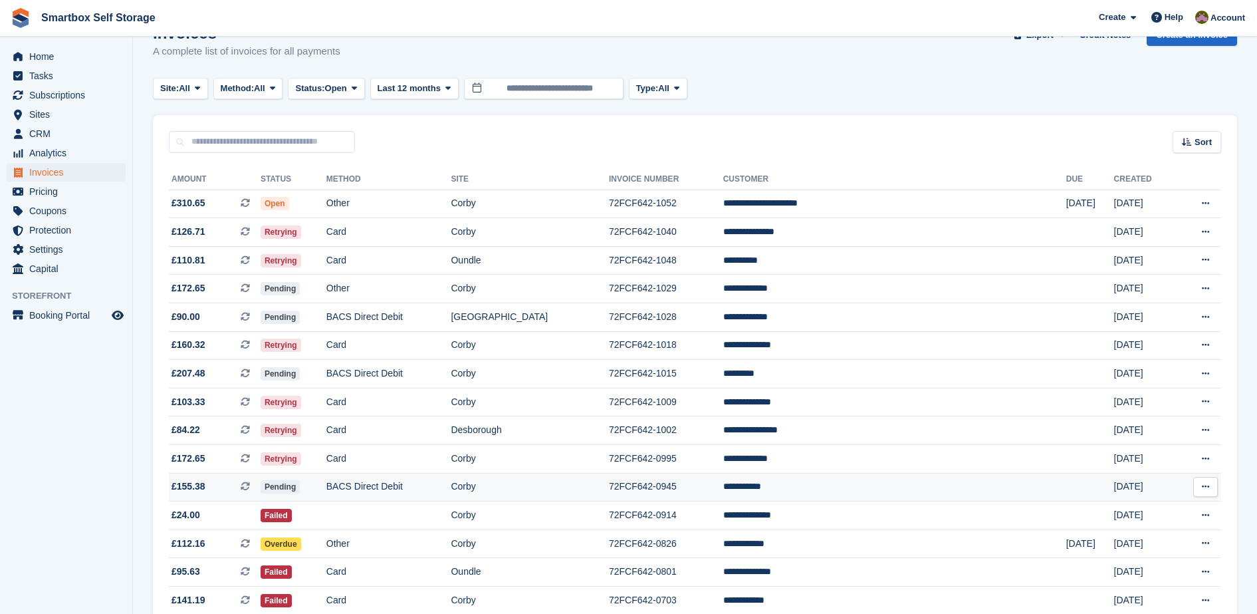
click at [443, 475] on tbody "**********" at bounding box center [695, 558] width 1053 height 736
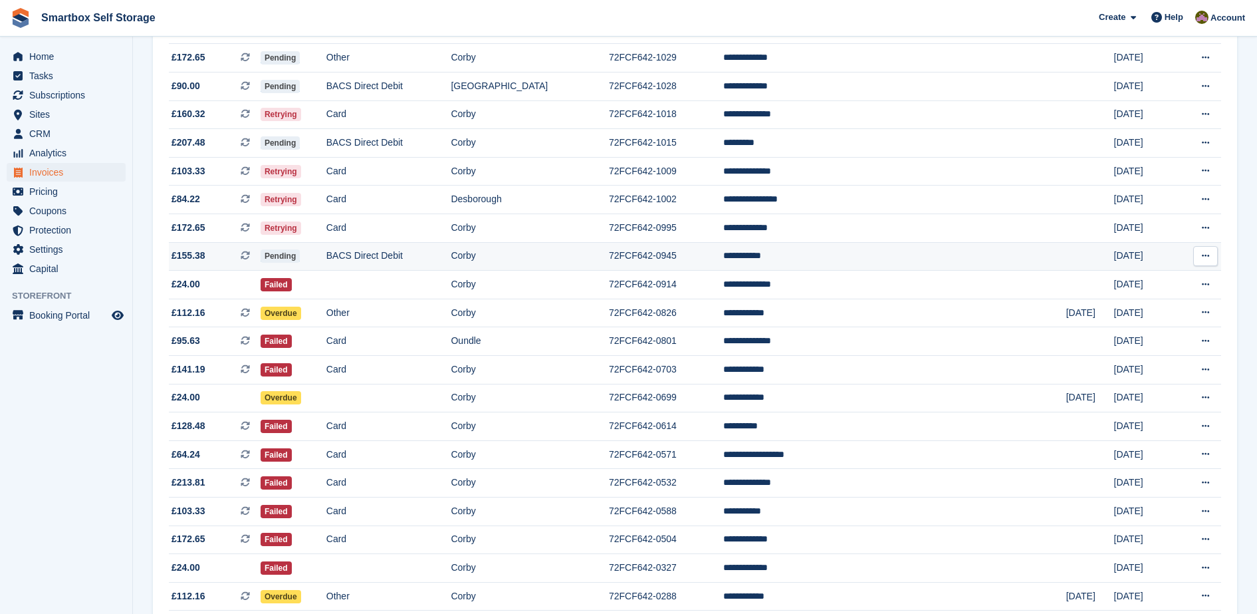
scroll to position [266, 0]
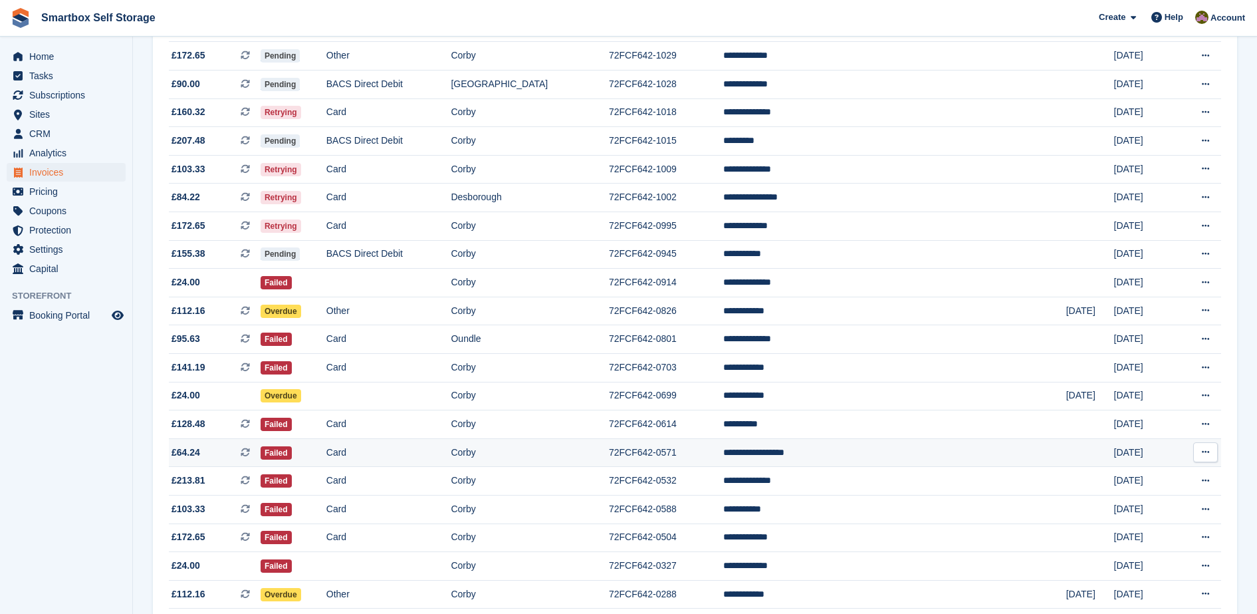
click at [446, 460] on td "Card" at bounding box center [389, 452] width 125 height 29
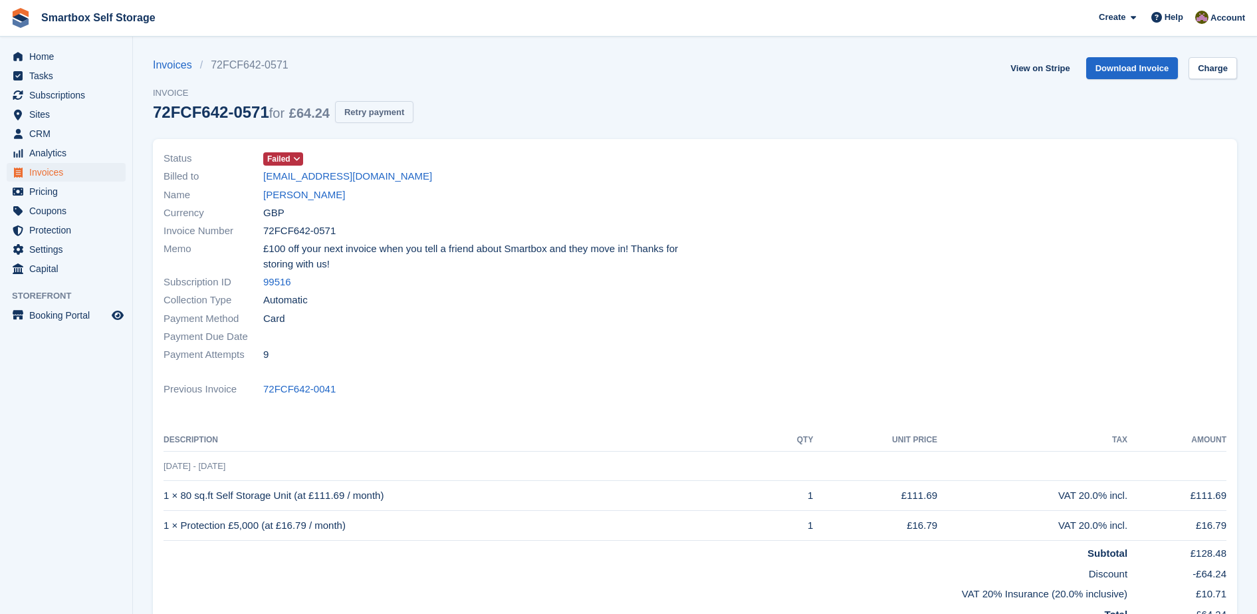
click at [365, 112] on button "Retry payment" at bounding box center [374, 112] width 78 height 22
click at [93, 172] on span "Invoices" at bounding box center [69, 172] width 80 height 19
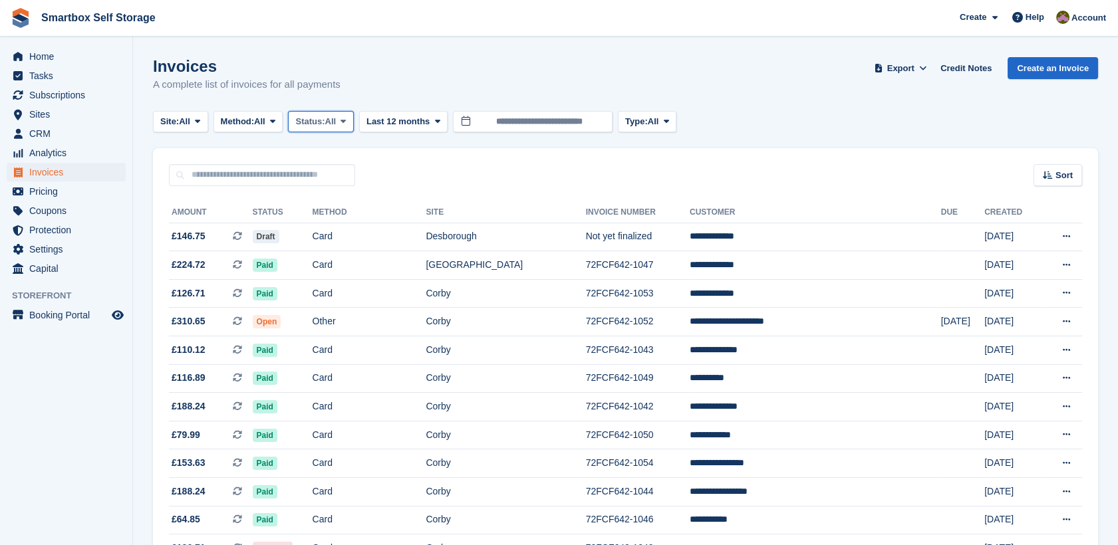
click at [317, 123] on span "Status:" at bounding box center [309, 121] width 29 height 13
click at [331, 228] on link "Open" at bounding box center [352, 225] width 116 height 24
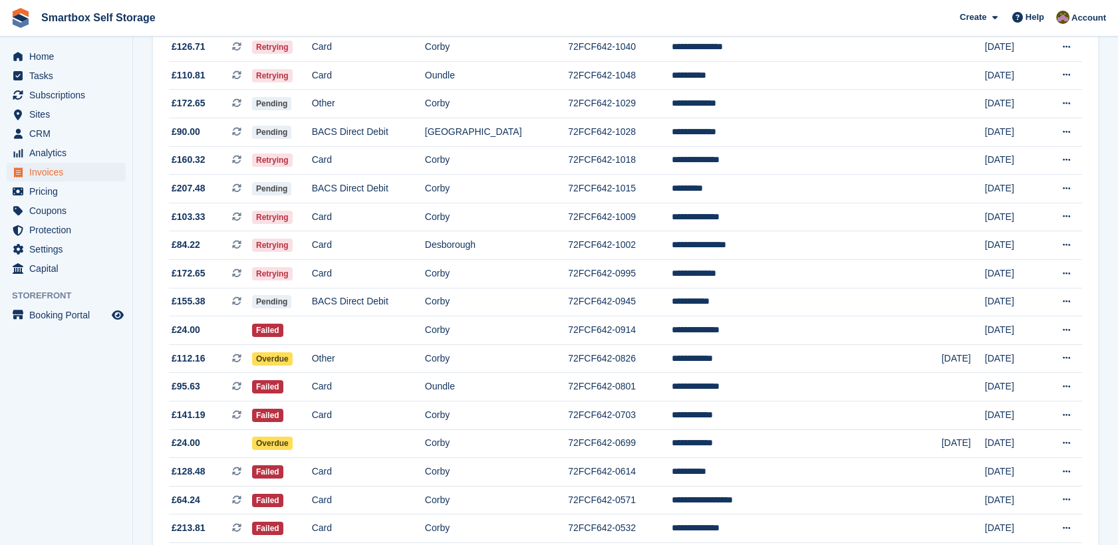
scroll to position [222, 0]
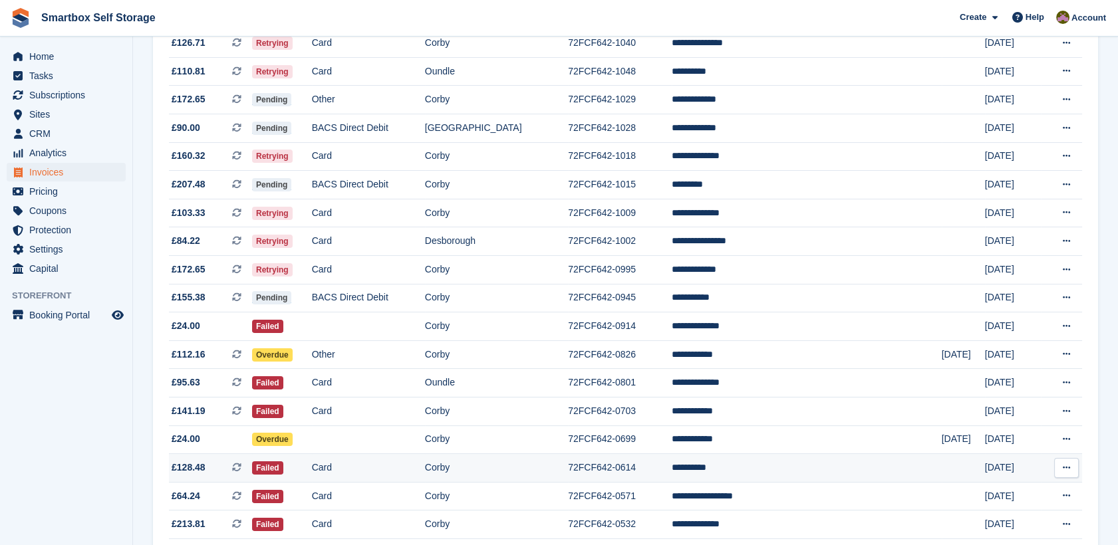
click at [511, 469] on td "Corby" at bounding box center [496, 468] width 143 height 29
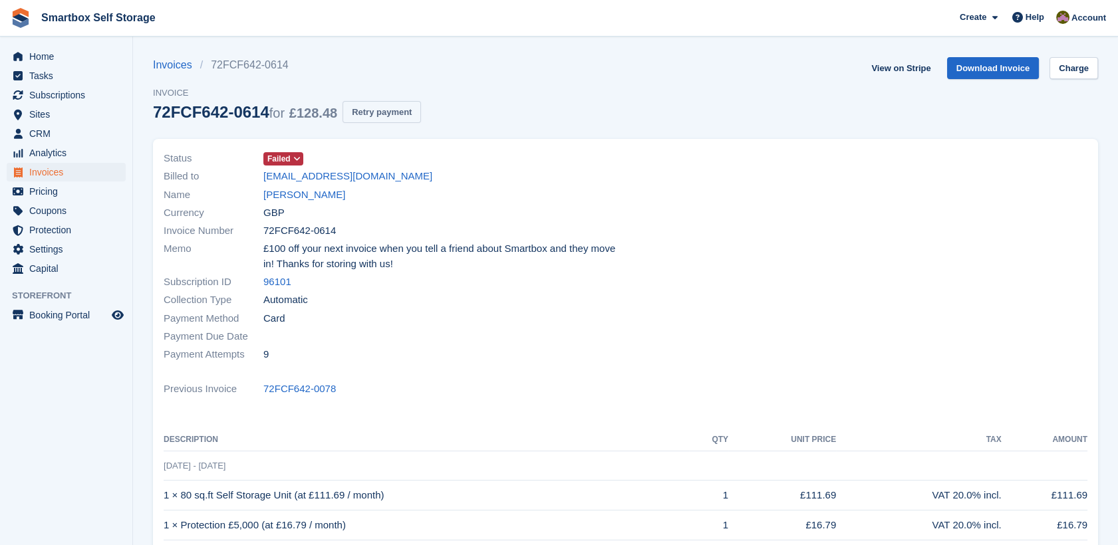
click at [386, 108] on button "Retry payment" at bounding box center [381, 112] width 78 height 22
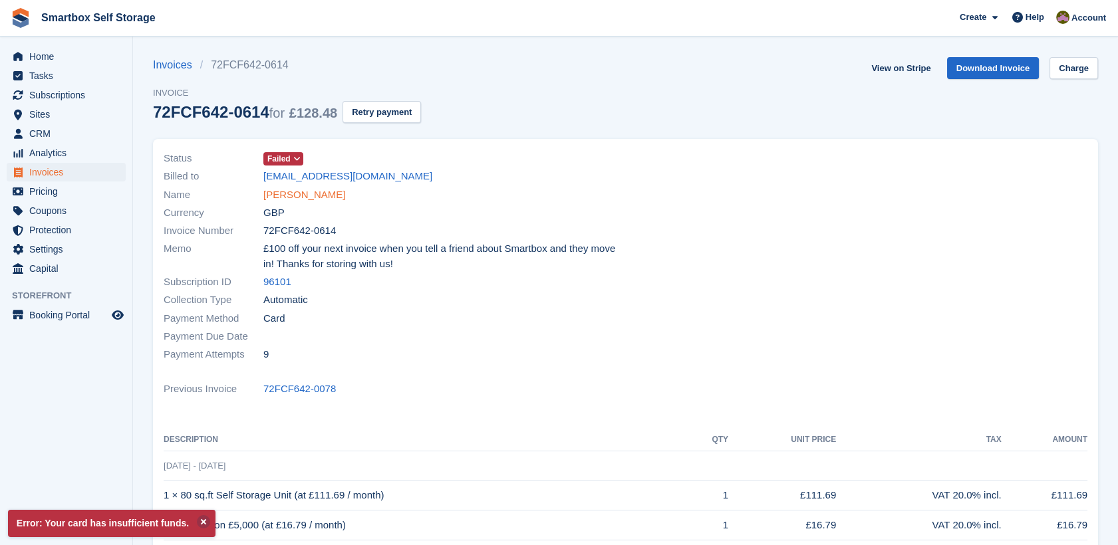
click at [296, 188] on link "Paul Coyle" at bounding box center [304, 195] width 82 height 15
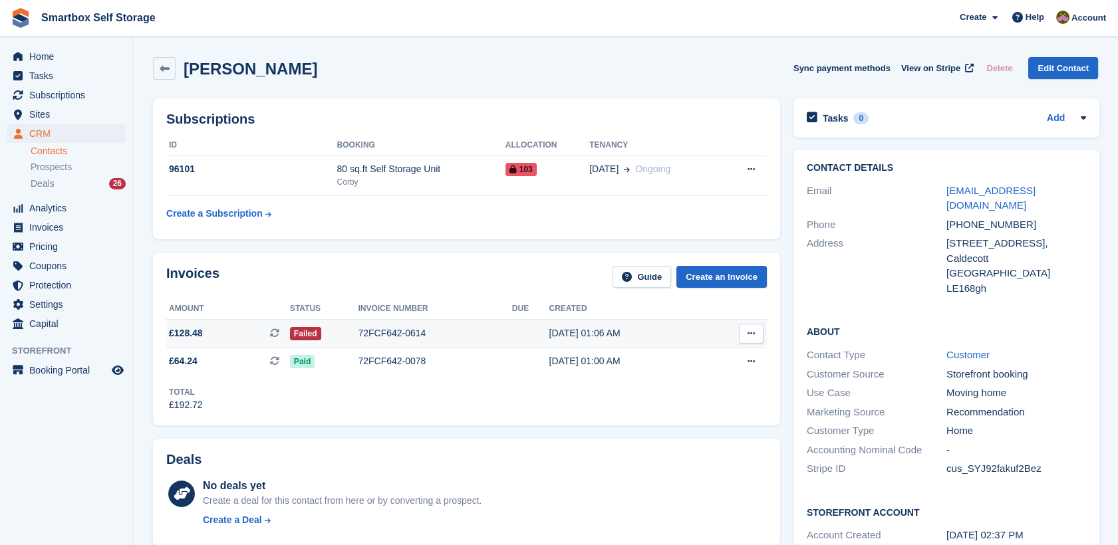
click at [484, 331] on div "72FCF642-0614" at bounding box center [435, 334] width 154 height 14
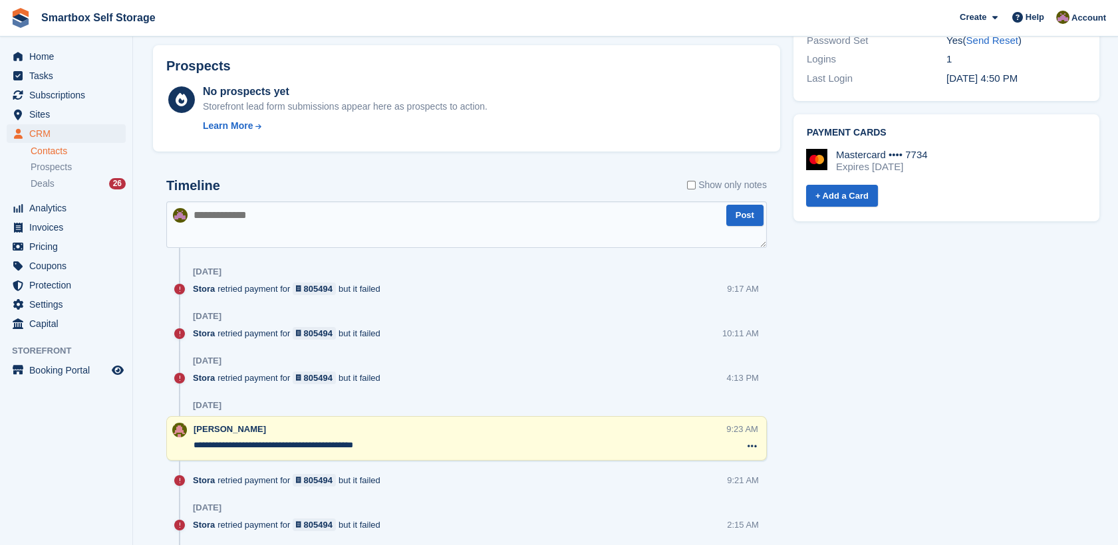
scroll to position [517, 0]
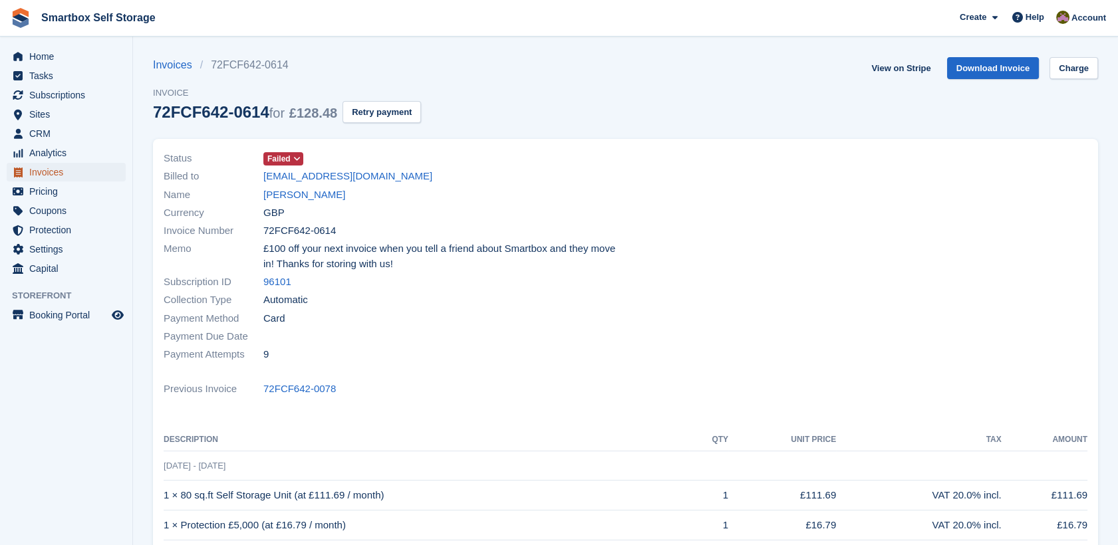
click at [49, 168] on span "Invoices" at bounding box center [69, 172] width 80 height 19
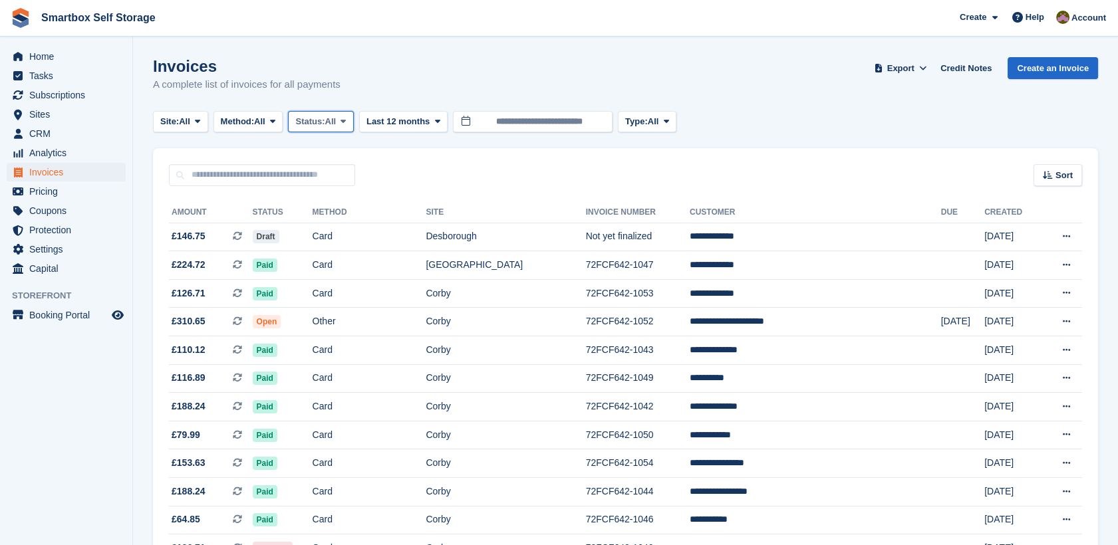
click at [348, 120] on span at bounding box center [343, 121] width 11 height 11
click at [342, 223] on link "Open" at bounding box center [352, 225] width 116 height 24
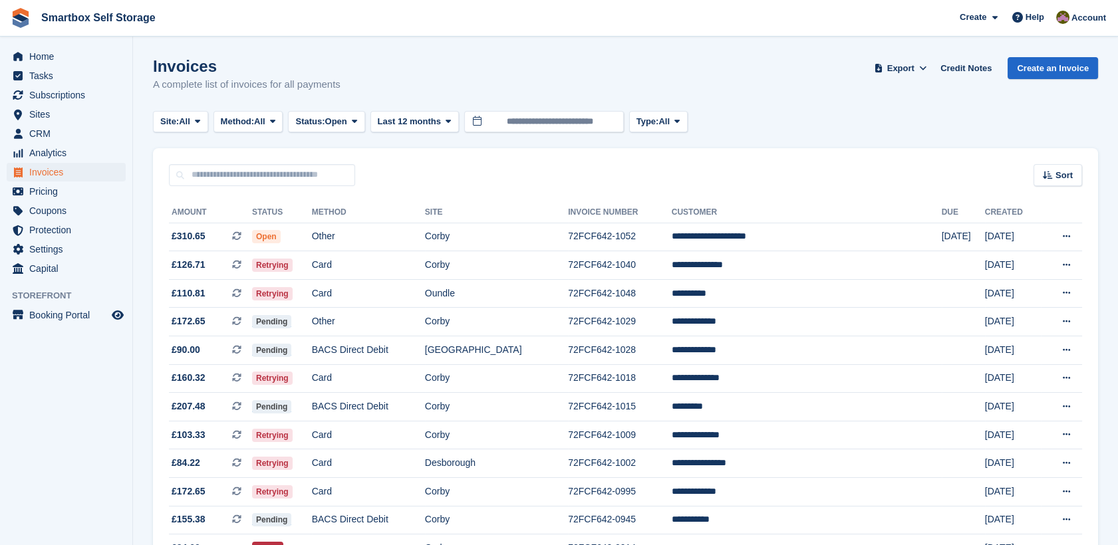
click at [1116, 211] on section "Invoices A complete list of invoices for all payments Export Export Invoices Ex…" at bounding box center [625, 512] width 985 height 1025
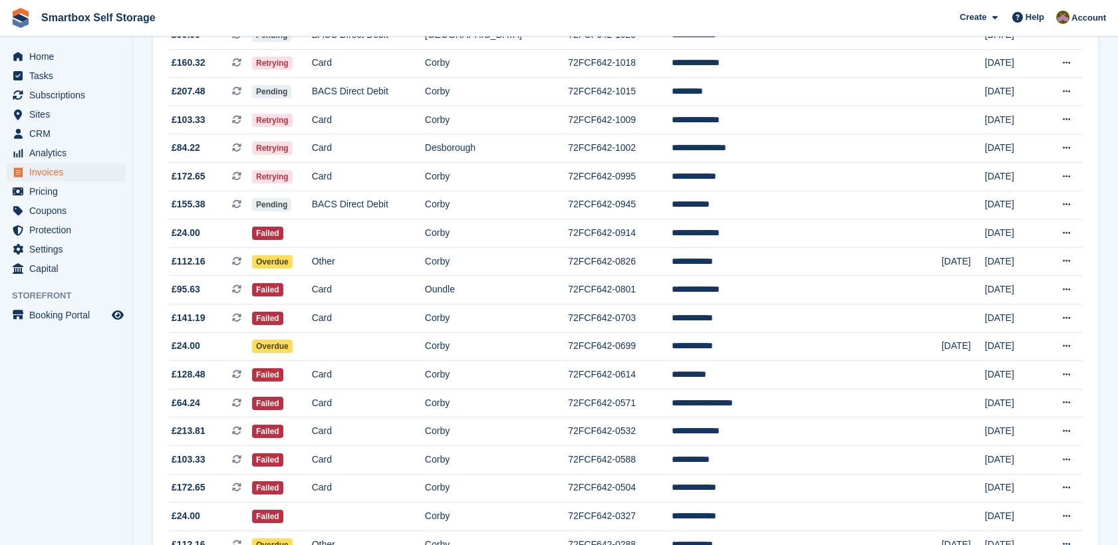
scroll to position [320, 0]
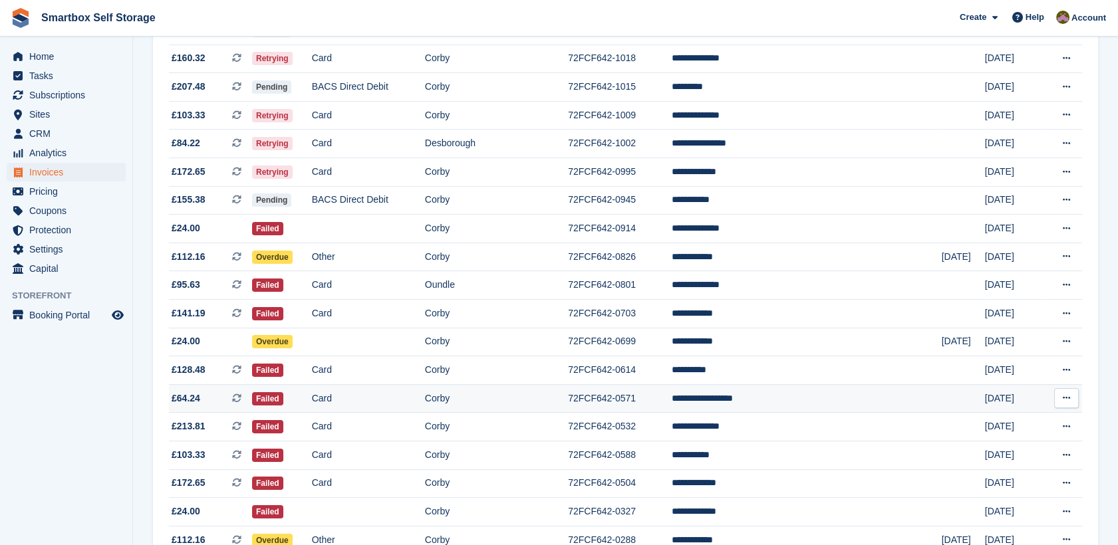
click at [744, 402] on td "**********" at bounding box center [807, 398] width 270 height 29
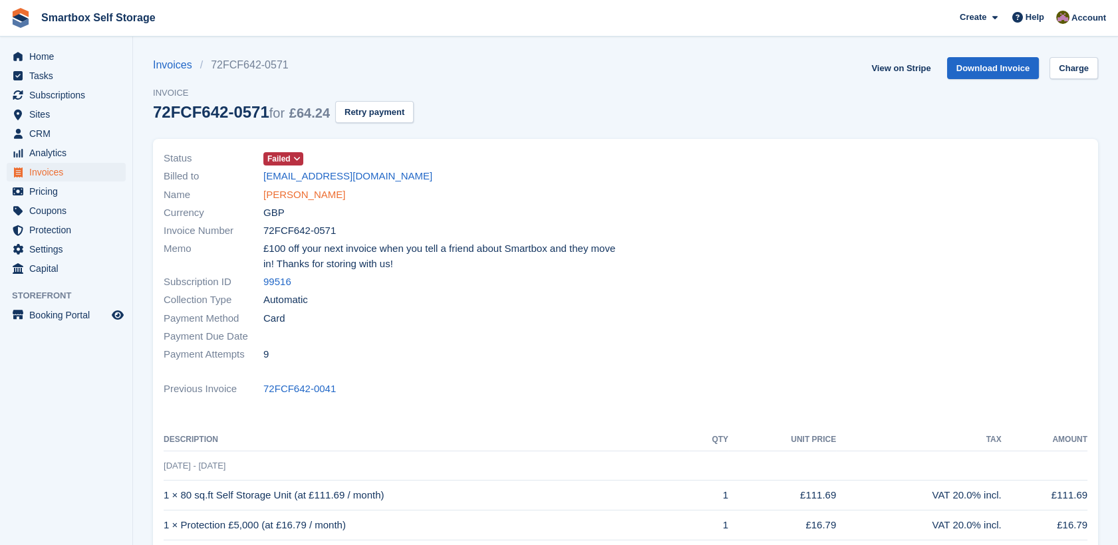
click at [301, 201] on link "[PERSON_NAME]" at bounding box center [304, 195] width 82 height 15
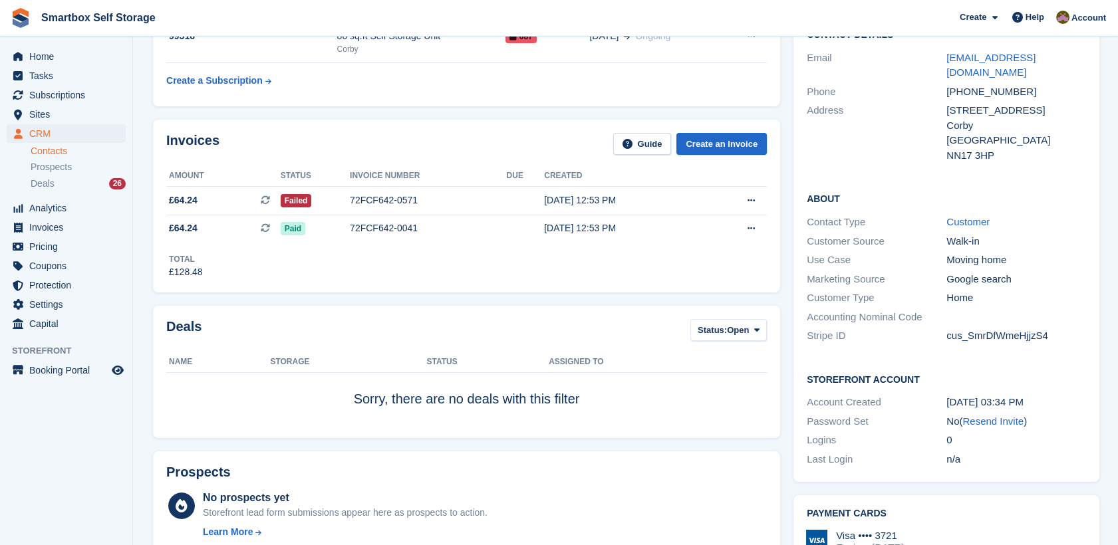
scroll to position [136, 0]
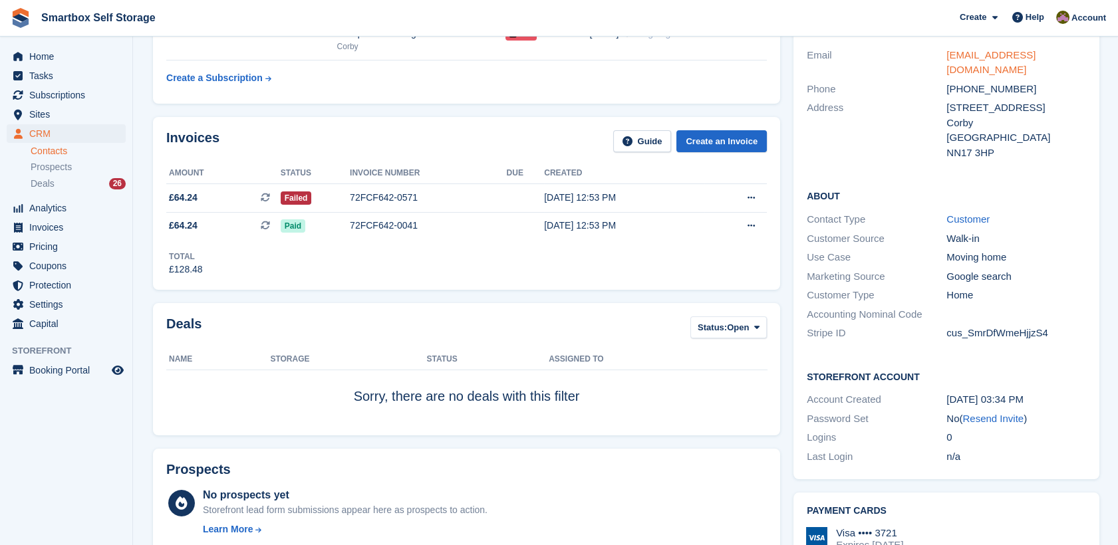
click at [1023, 59] on link "edermorenocorrea@outlook.com" at bounding box center [990, 62] width 89 height 27
drag, startPoint x: 976, startPoint y: 77, endPoint x: 924, endPoint y: 46, distance: 60.0
click at [924, 46] on div "Email edermorenocorrea@outlook.com" at bounding box center [946, 63] width 279 height 34
copy div "edermorenocorrea@outlook.com"
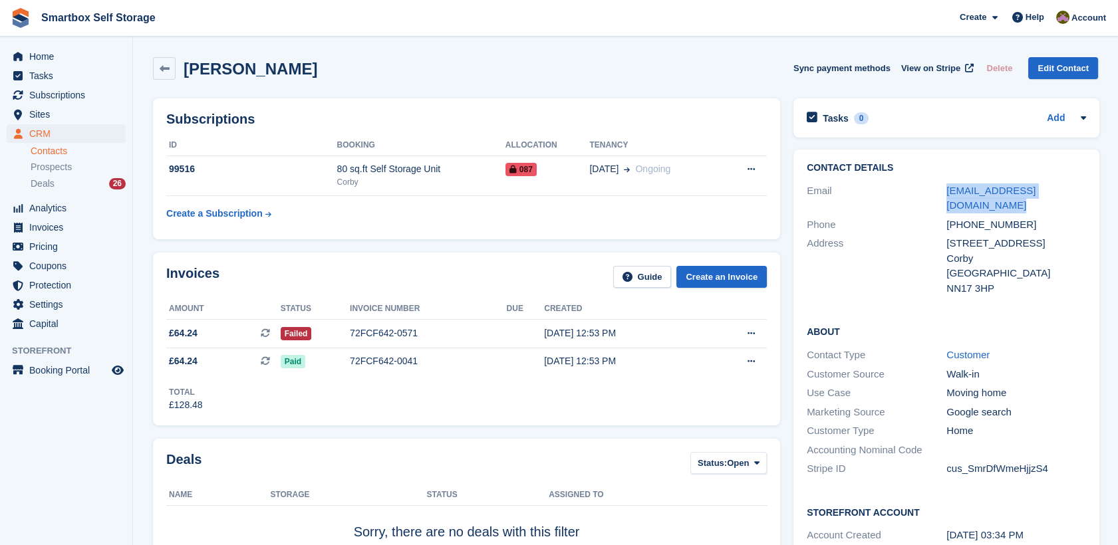
drag, startPoint x: 348, startPoint y: 84, endPoint x: 181, endPoint y: 58, distance: 169.7
click at [181, 58] on div "Eder Moreno Correa Sync payment methods View on Stripe Delete Edit Contact" at bounding box center [625, 71] width 958 height 41
copy h2 "Eder Moreno Correa"
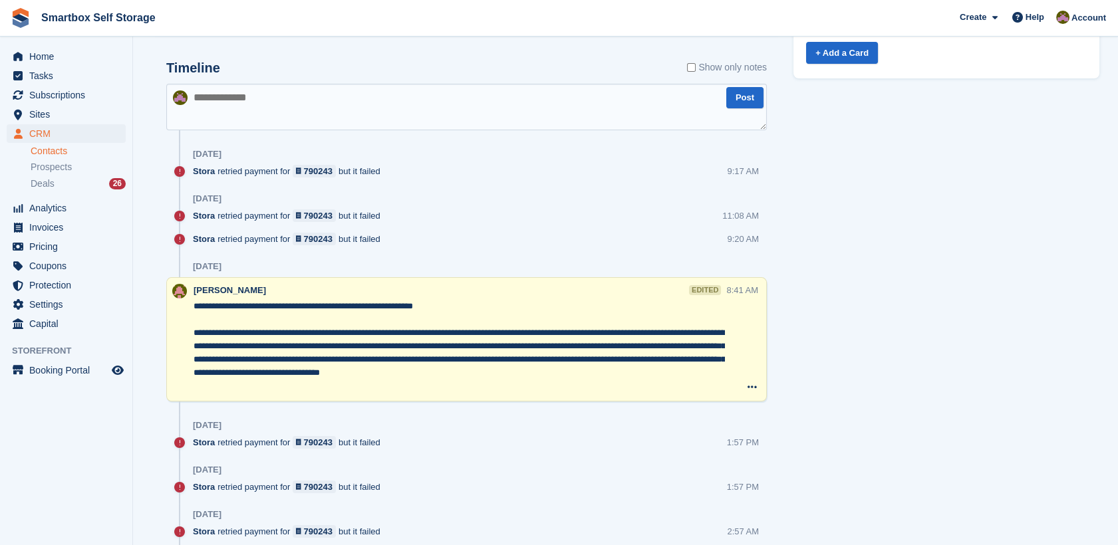
scroll to position [660, 0]
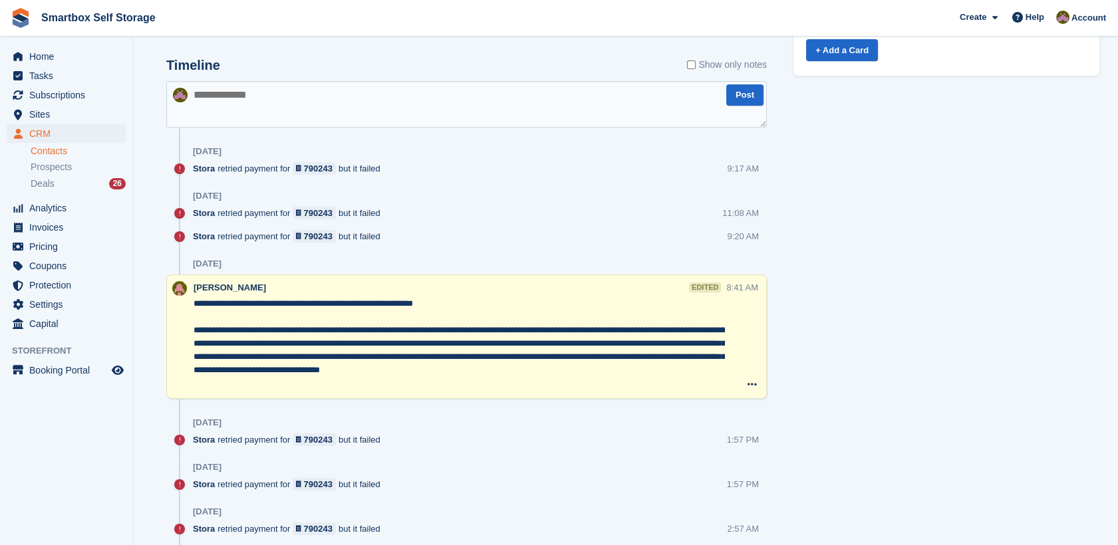
click at [512, 88] on textarea at bounding box center [466, 104] width 600 height 47
type textarea "**********"
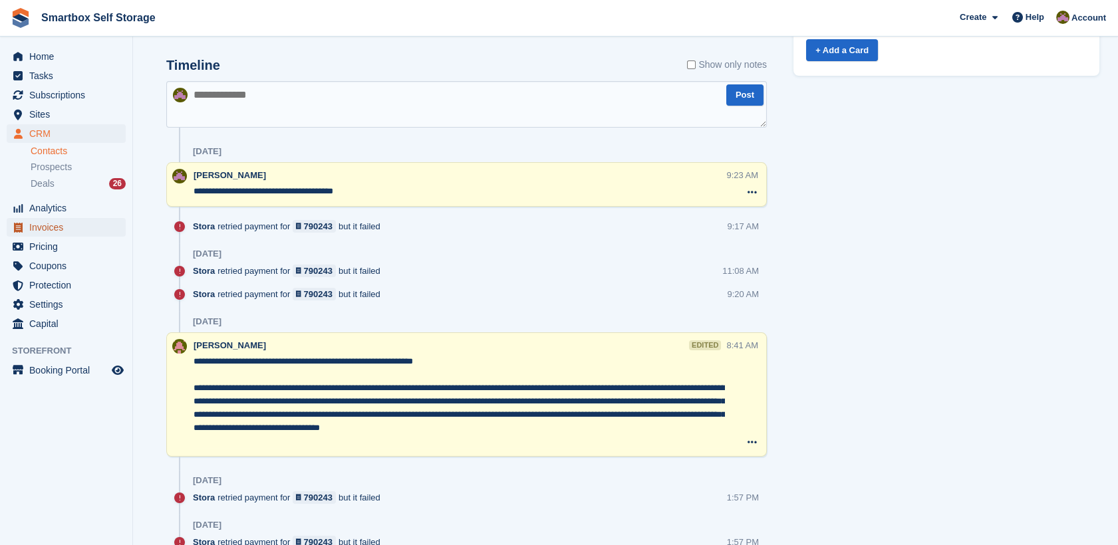
click at [84, 229] on span "Invoices" at bounding box center [69, 227] width 80 height 19
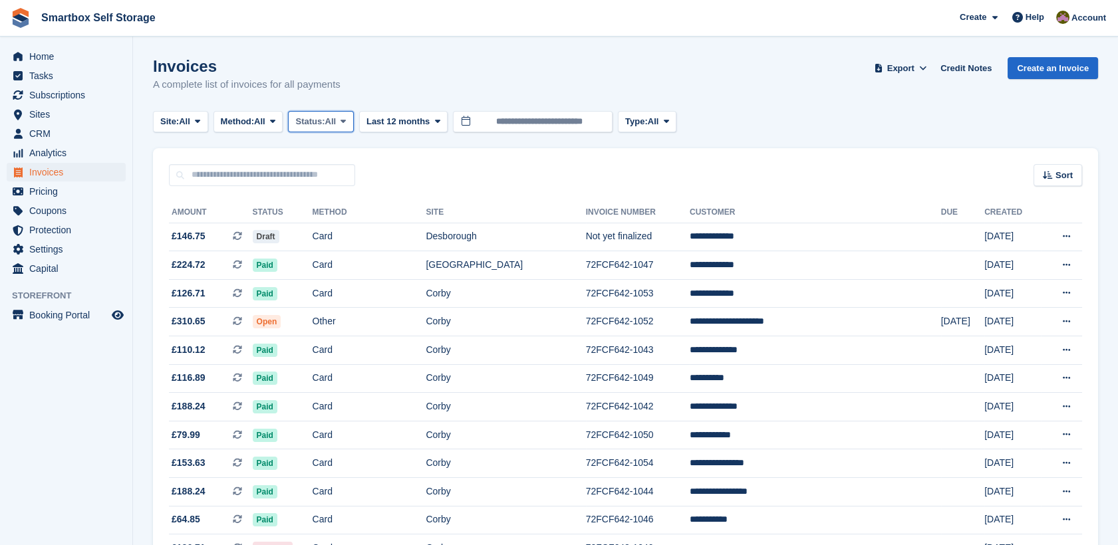
click at [314, 125] on span "Status:" at bounding box center [309, 121] width 29 height 13
click at [317, 221] on link "Open" at bounding box center [352, 225] width 116 height 24
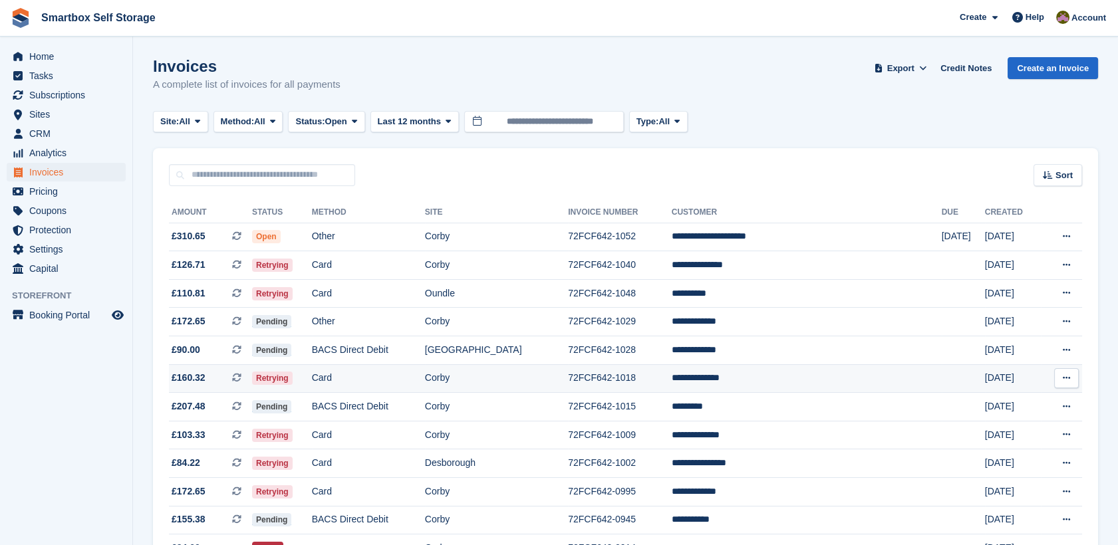
click at [420, 374] on td "Card" at bounding box center [368, 378] width 113 height 29
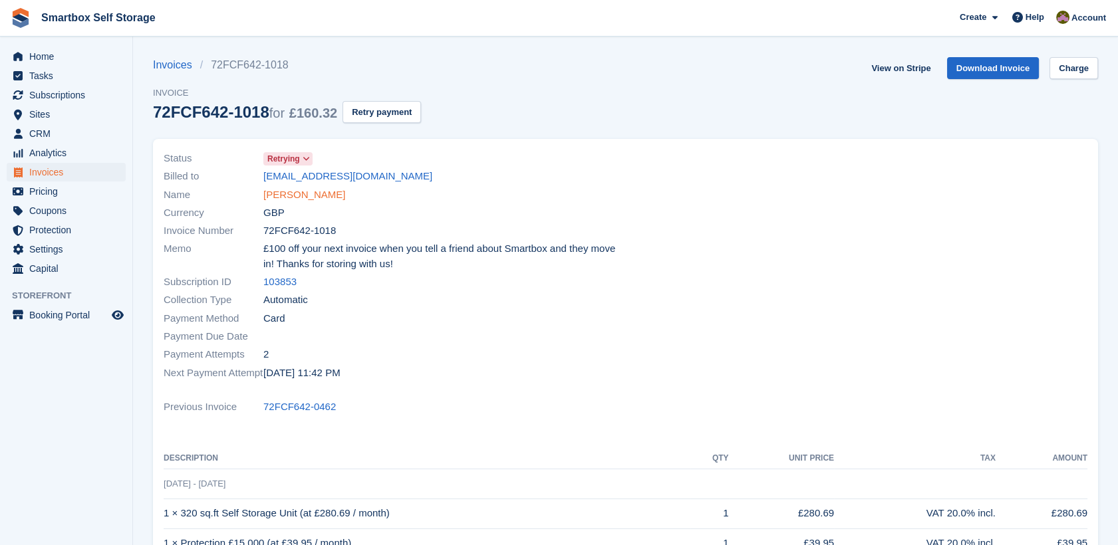
click at [325, 195] on link "[PERSON_NAME]" at bounding box center [304, 195] width 82 height 15
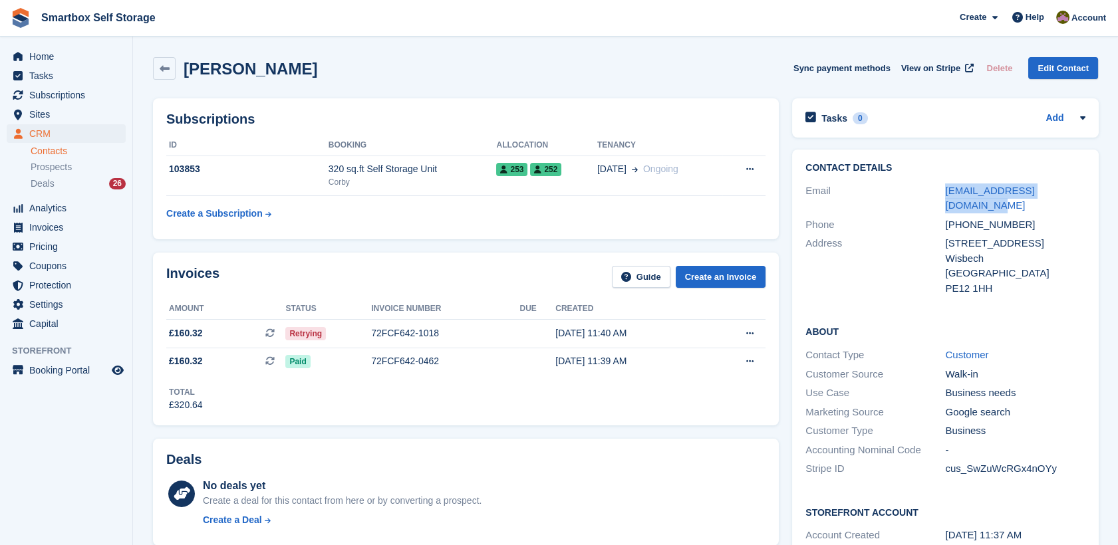
drag, startPoint x: 1083, startPoint y: 189, endPoint x: 940, endPoint y: 196, distance: 143.8
click at [940, 196] on div "Email [EMAIL_ADDRESS][DOMAIN_NAME]" at bounding box center [944, 199] width 279 height 34
copy div "[EMAIL_ADDRESS][DOMAIN_NAME]"
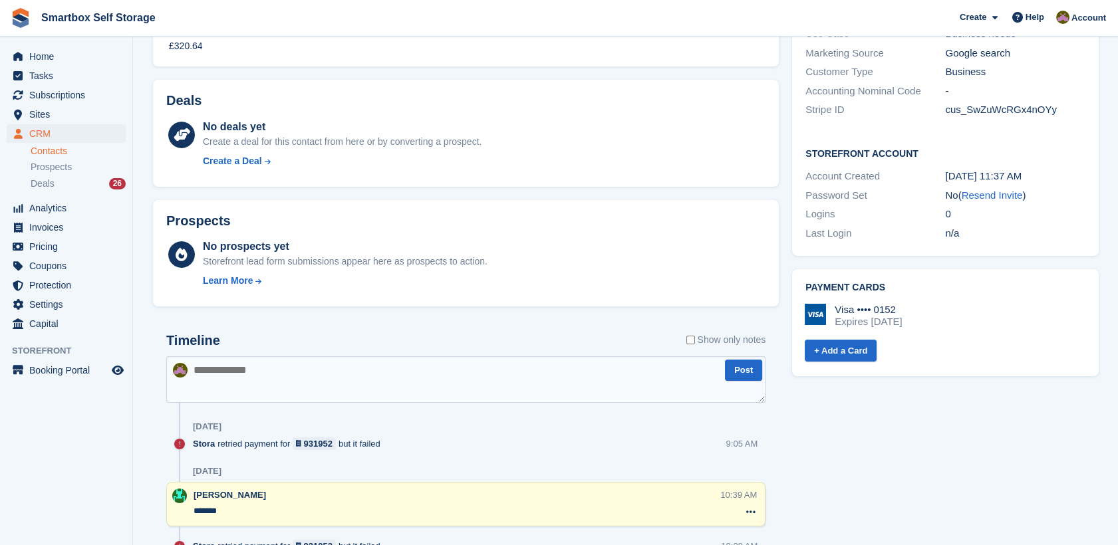
scroll to position [376, 0]
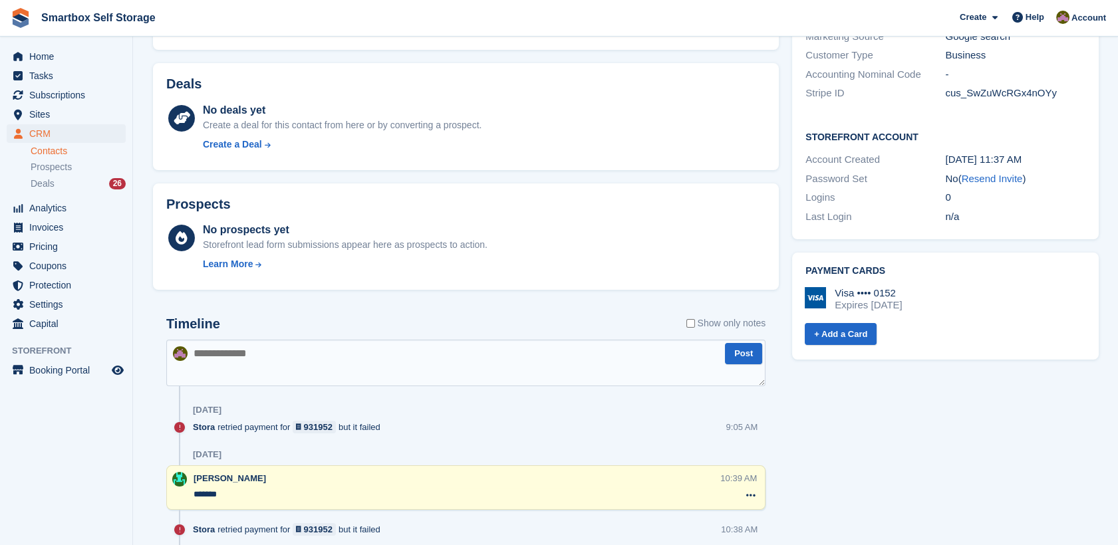
click at [577, 341] on textarea at bounding box center [465, 363] width 599 height 47
type textarea "**********"
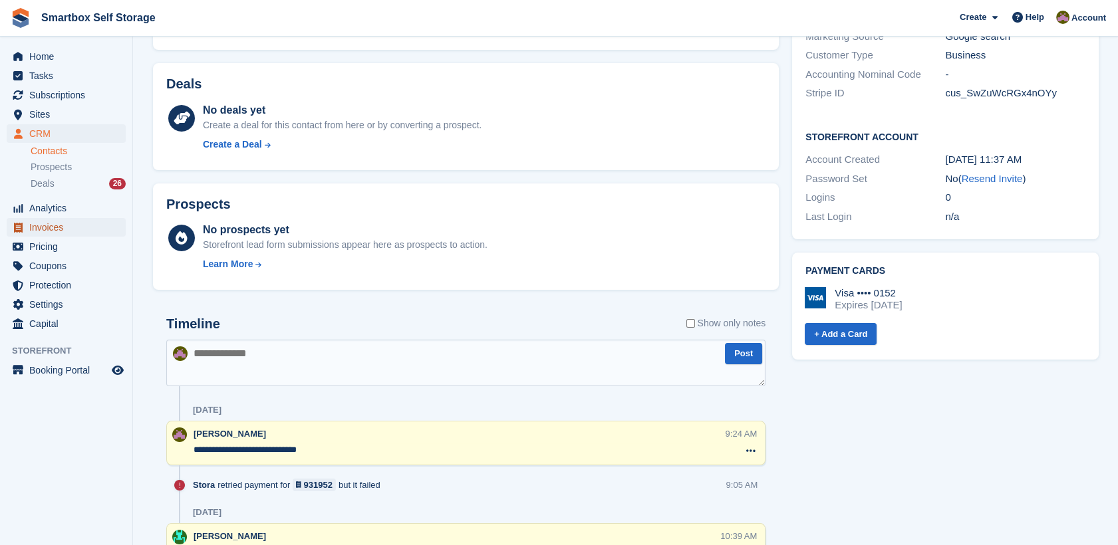
click at [41, 225] on span "Invoices" at bounding box center [69, 227] width 80 height 19
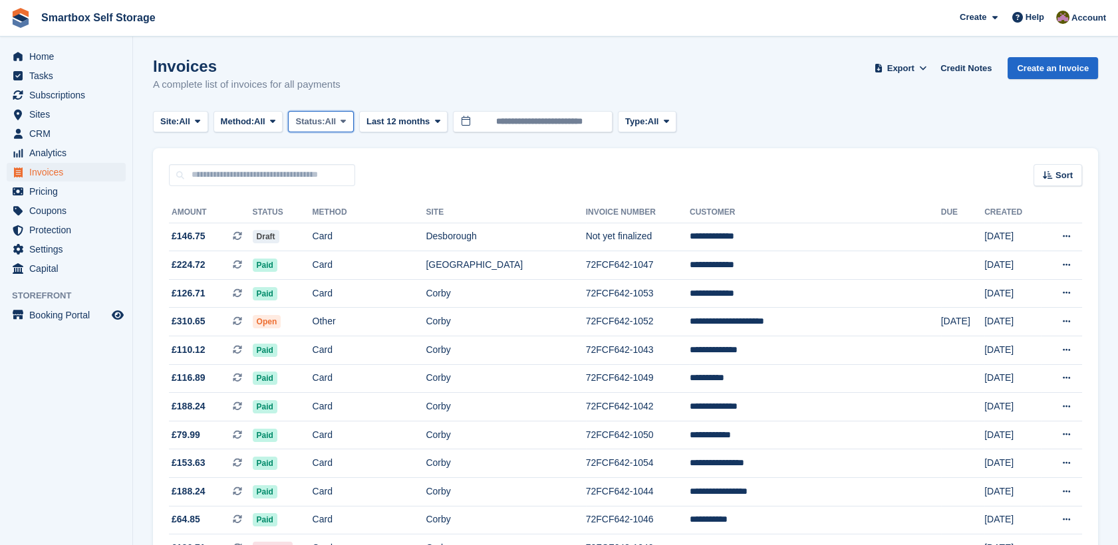
click at [316, 120] on span "Status:" at bounding box center [309, 121] width 29 height 13
click at [350, 217] on link "Open" at bounding box center [352, 225] width 116 height 24
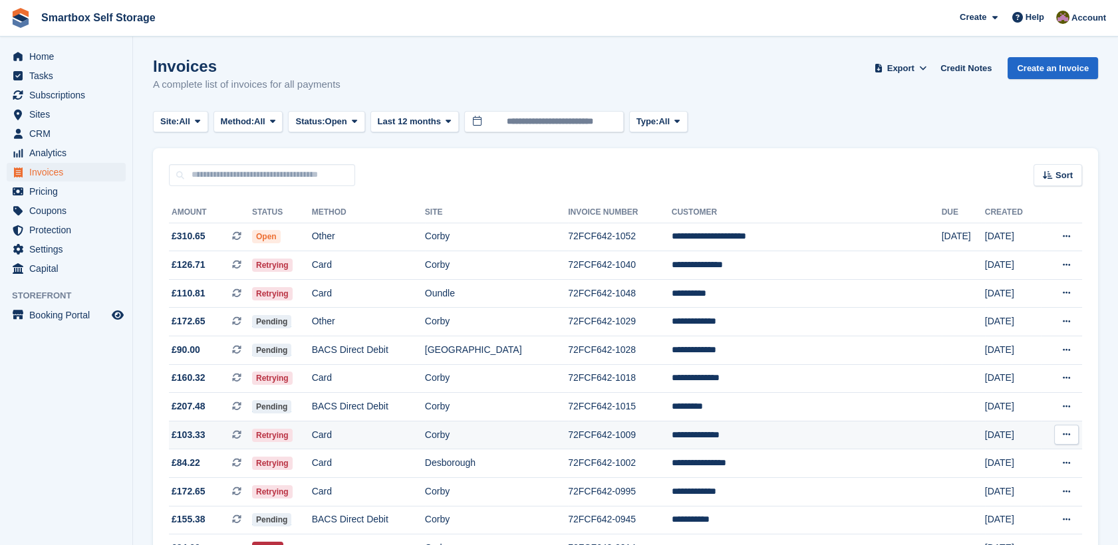
click at [425, 445] on td "Card" at bounding box center [368, 435] width 113 height 29
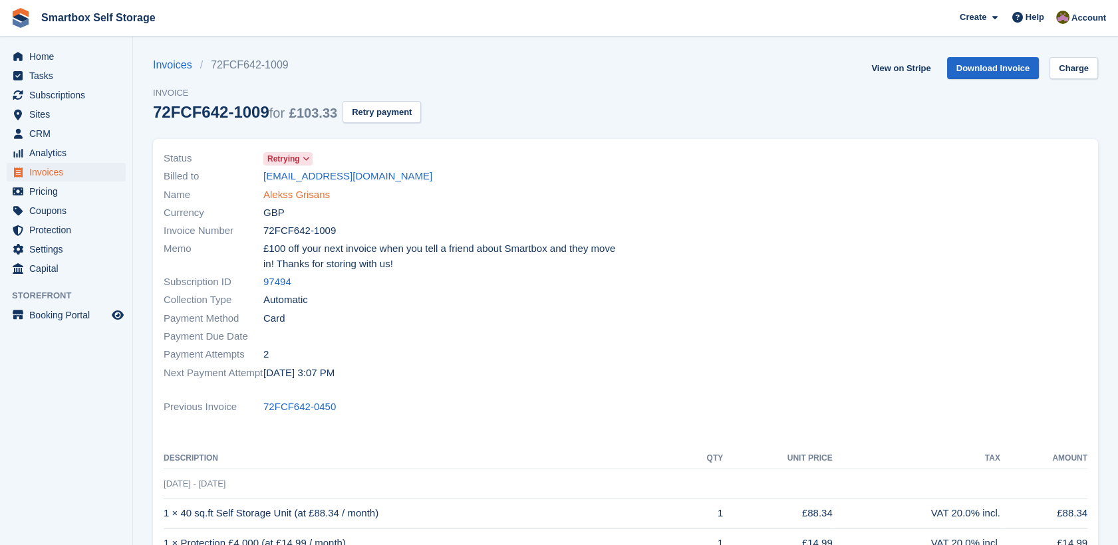
click at [315, 200] on link "Alekss Grisans" at bounding box center [296, 195] width 66 height 15
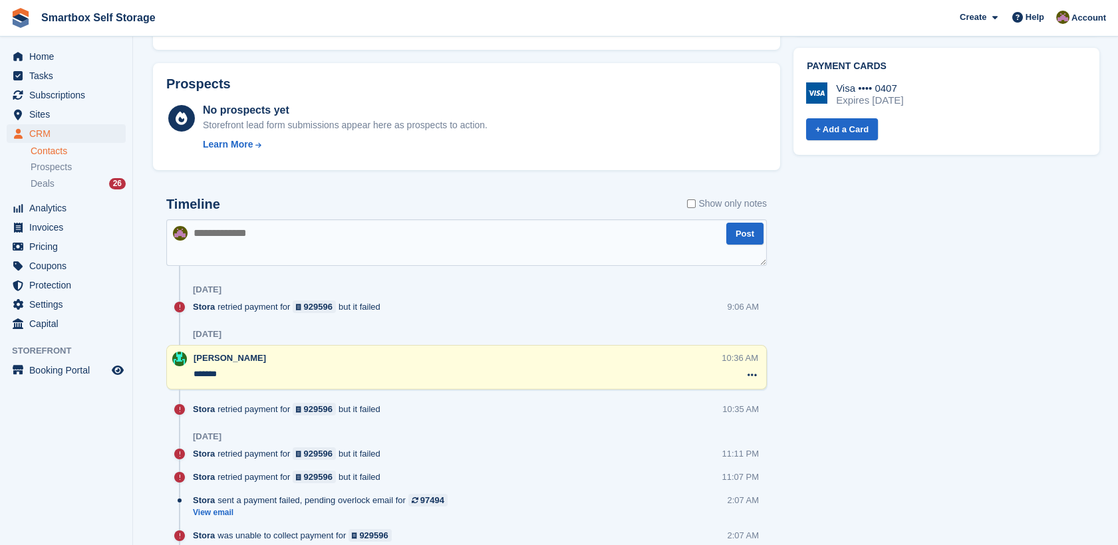
scroll to position [507, 0]
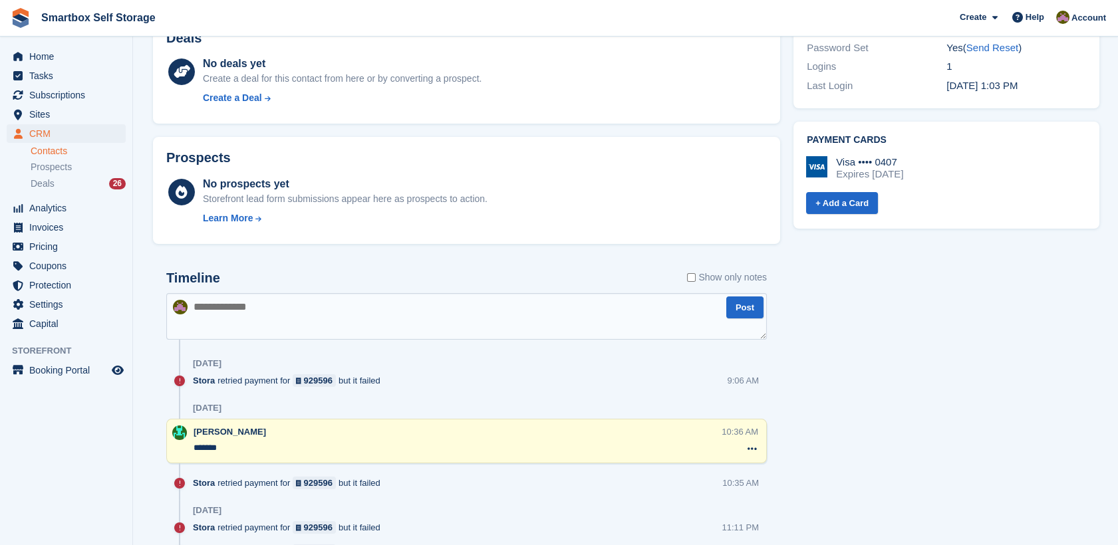
click at [468, 300] on textarea at bounding box center [466, 316] width 600 height 47
type textarea "**********"
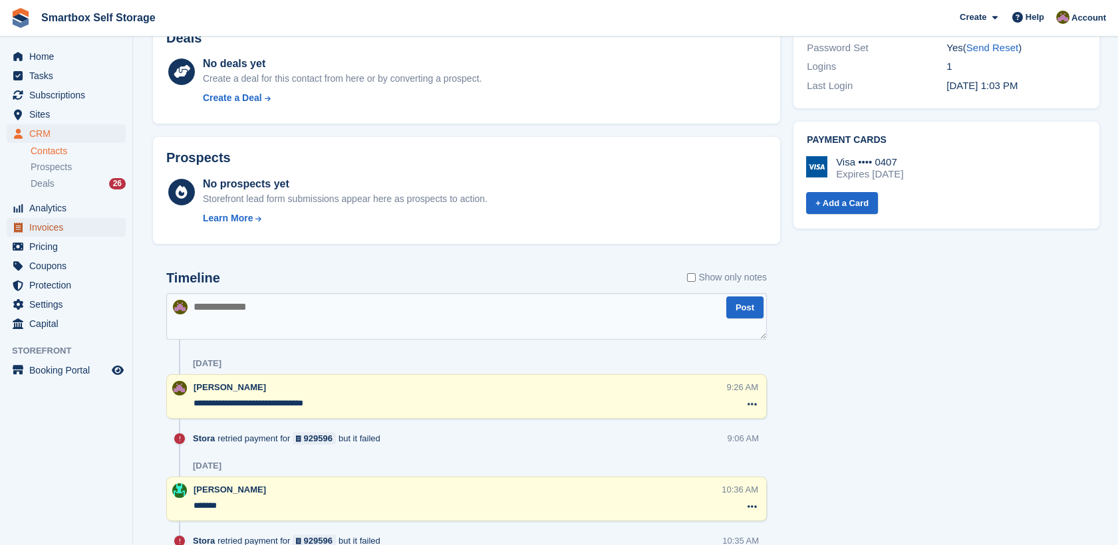
click at [54, 229] on span "Invoices" at bounding box center [69, 227] width 80 height 19
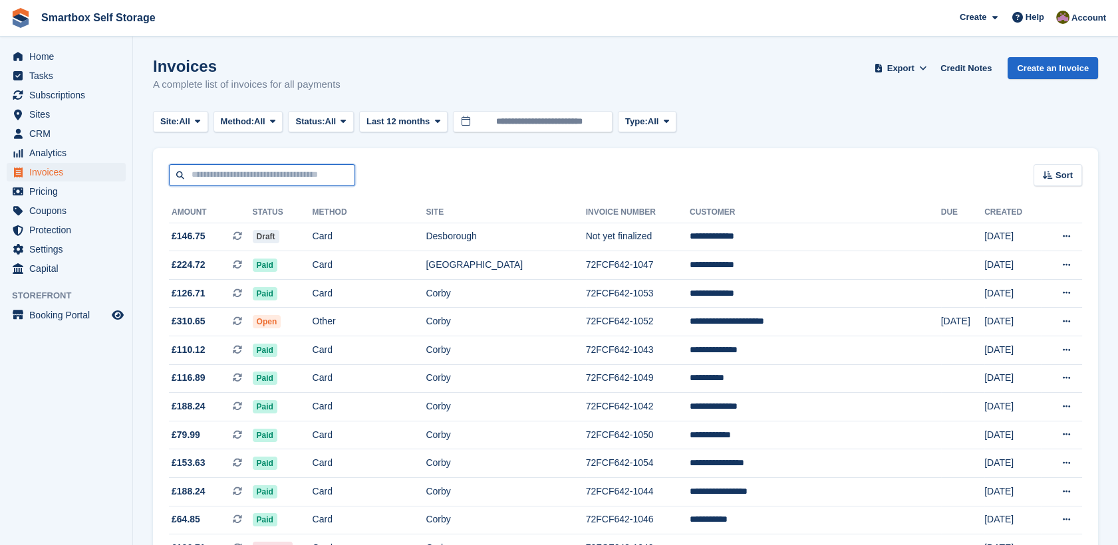
click at [256, 185] on input "text" at bounding box center [262, 175] width 186 height 22
type input "***"
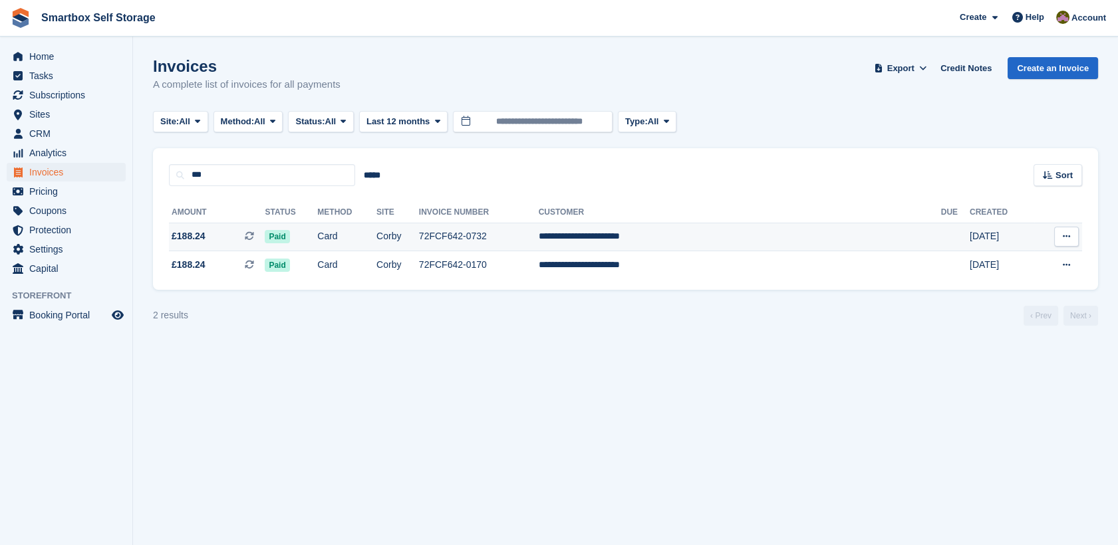
click at [539, 235] on td "72FCF642-0732" at bounding box center [479, 237] width 120 height 29
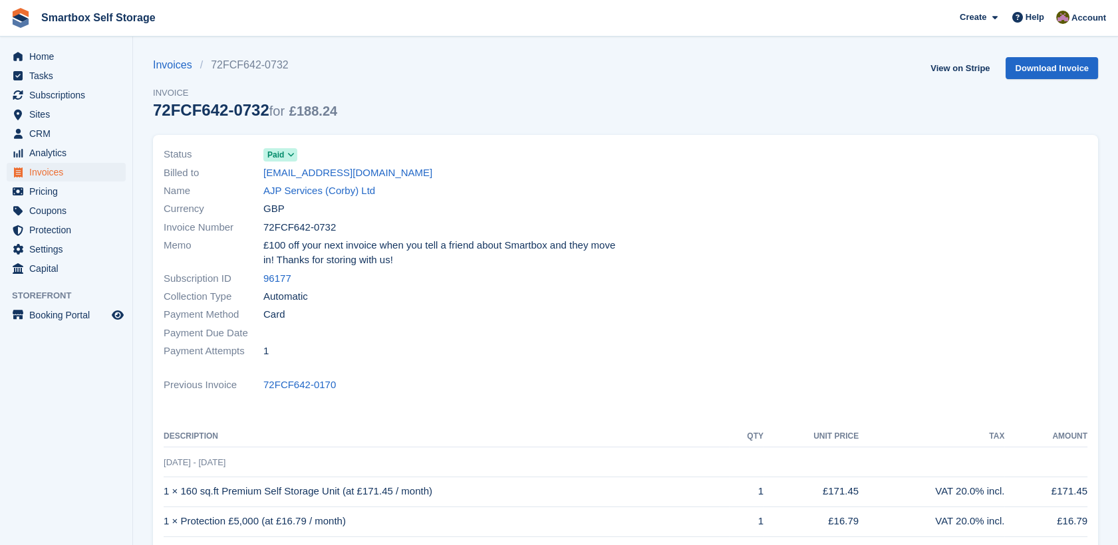
click at [329, 207] on div "Currency GBP" at bounding box center [391, 209] width 454 height 18
click at [330, 195] on link "AJP Services (Corby) Ltd" at bounding box center [319, 191] width 112 height 15
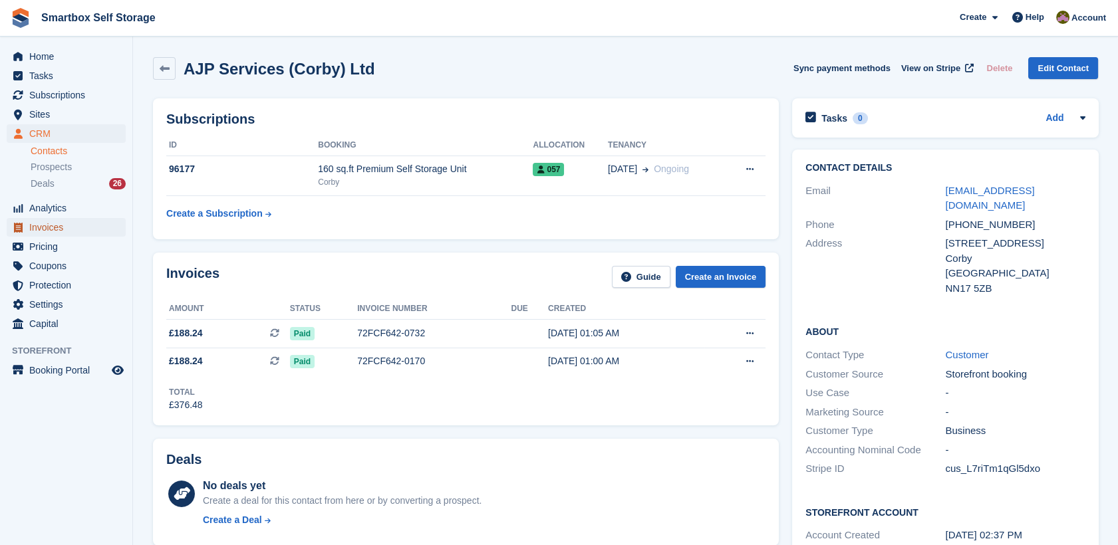
click at [47, 225] on span "Invoices" at bounding box center [69, 227] width 80 height 19
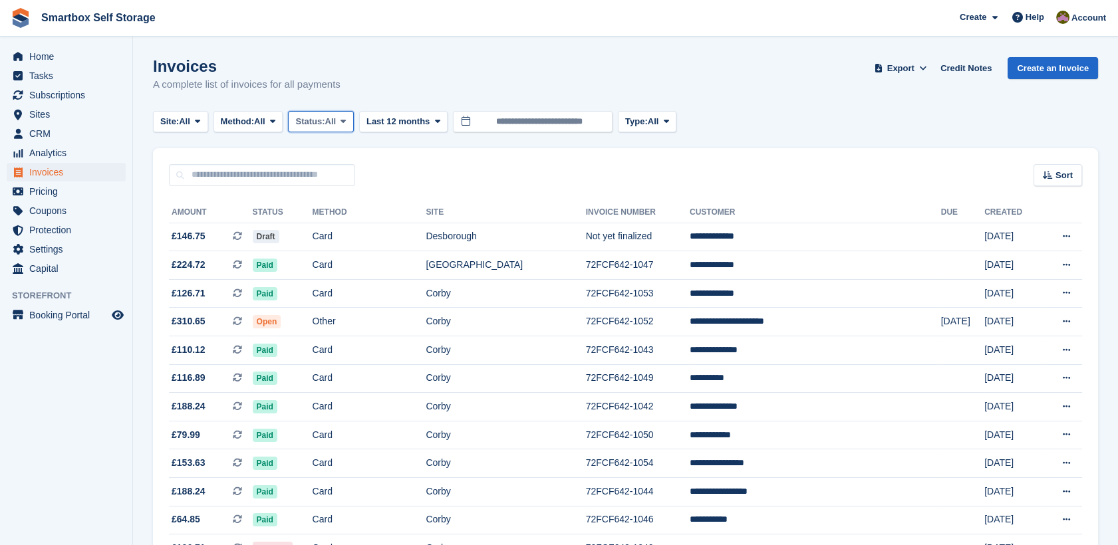
click at [340, 130] on button "Status: All" at bounding box center [320, 122] width 65 height 22
click at [337, 232] on link "Open" at bounding box center [352, 225] width 116 height 24
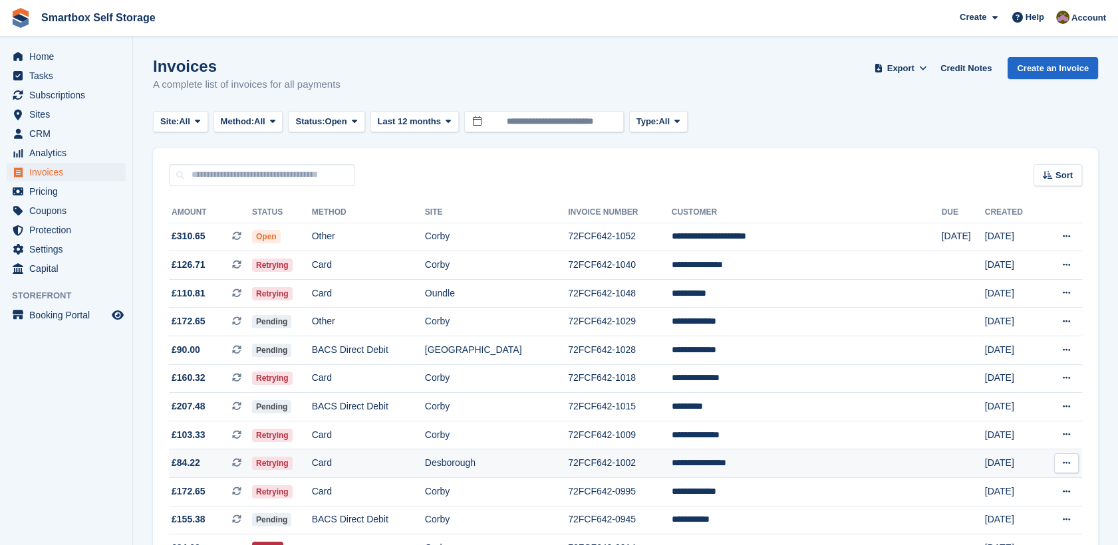
click at [618, 459] on td "72FCF642-1002" at bounding box center [620, 464] width 104 height 29
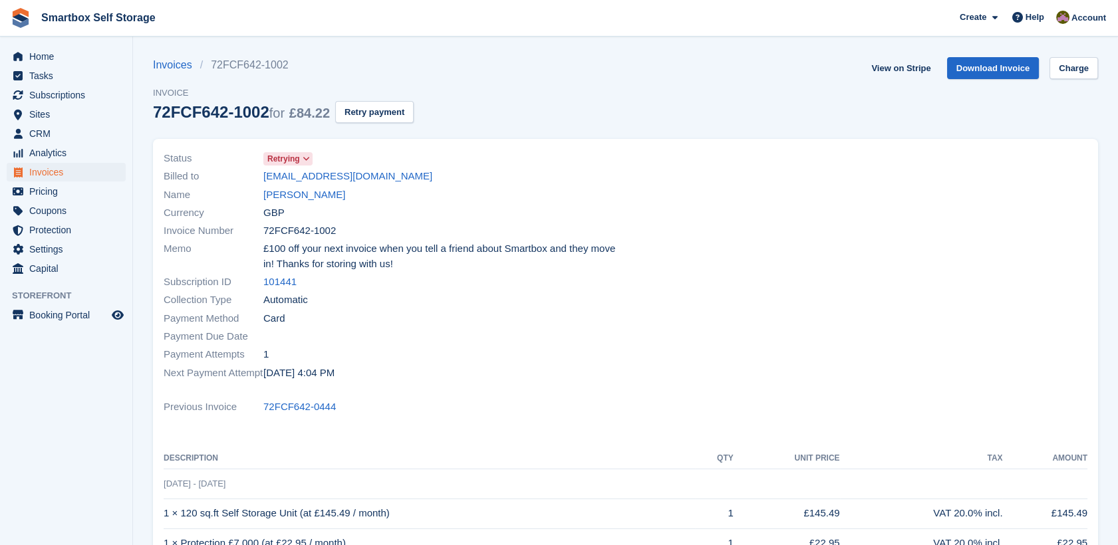
drag, startPoint x: 412, startPoint y: 178, endPoint x: 252, endPoint y: 174, distance: 160.3
click at [252, 174] on div "Billed to rachy.seerattan@gmail.com" at bounding box center [391, 177] width 454 height 18
copy div "rachy.seerattan@gmail.com"
click at [305, 197] on link "Rachel Seerattan" at bounding box center [304, 195] width 82 height 15
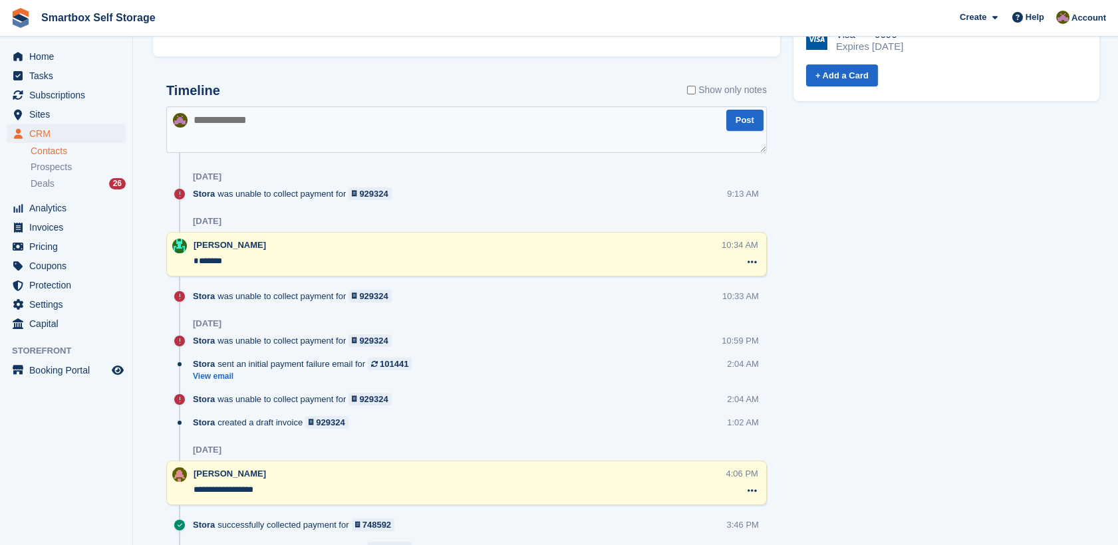
scroll to position [747, 0]
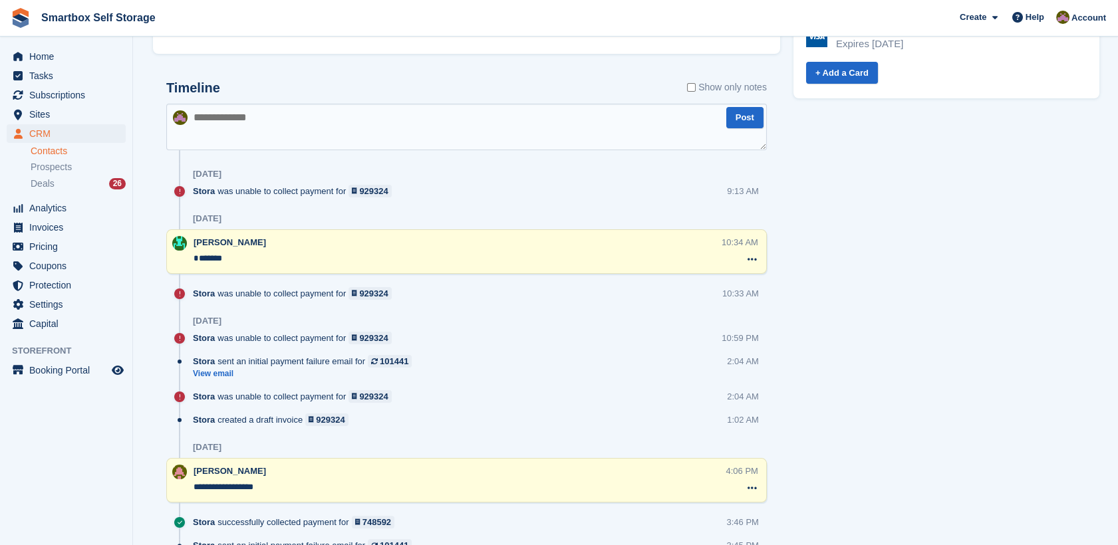
click at [529, 106] on textarea at bounding box center [466, 127] width 600 height 47
type textarea "**********"
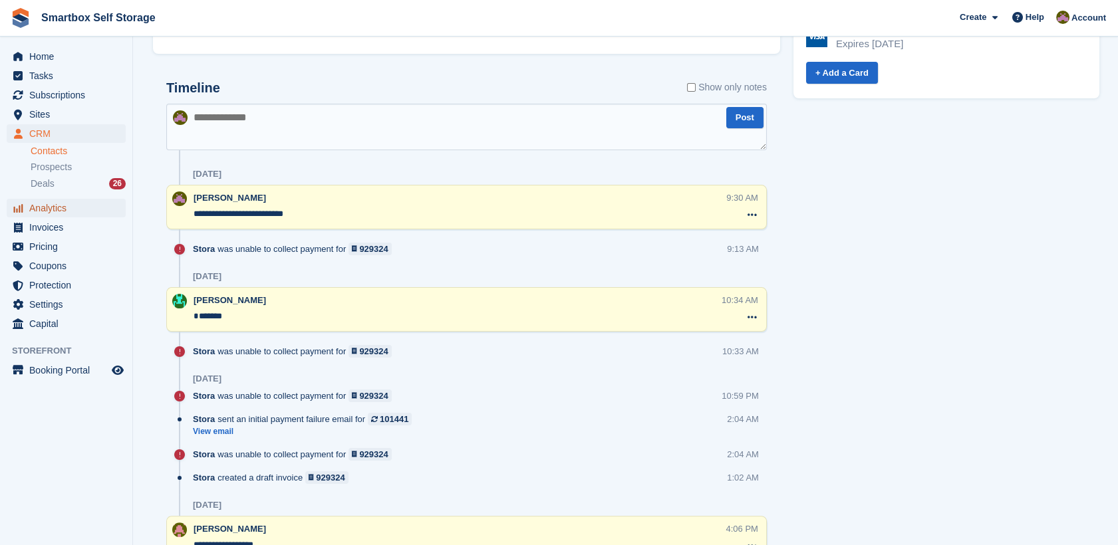
drag, startPoint x: 85, startPoint y: 205, endPoint x: 86, endPoint y: 214, distance: 8.7
click at [85, 205] on span "Analytics" at bounding box center [69, 208] width 80 height 19
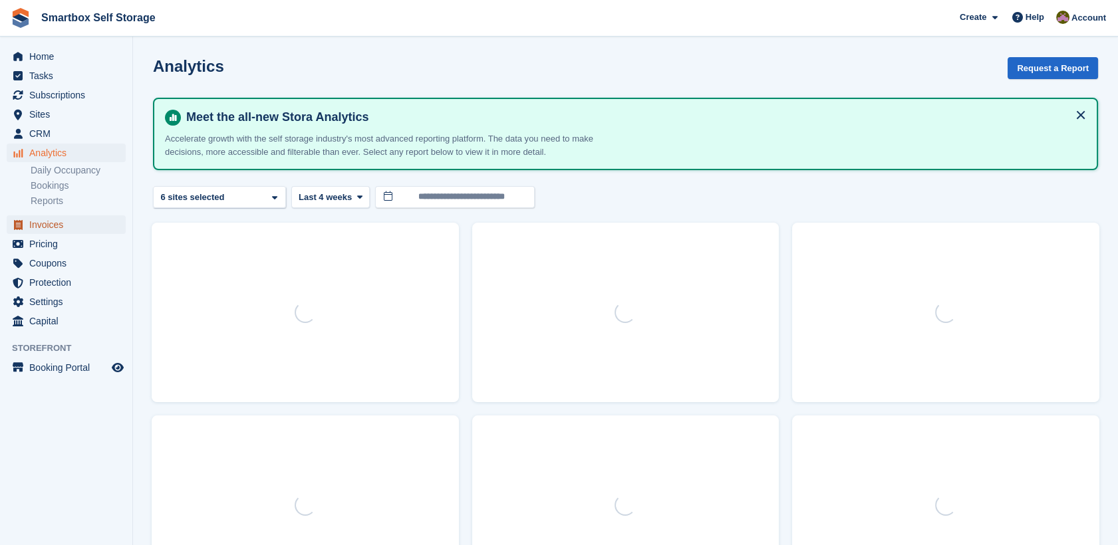
click at [88, 227] on span "Invoices" at bounding box center [69, 224] width 80 height 19
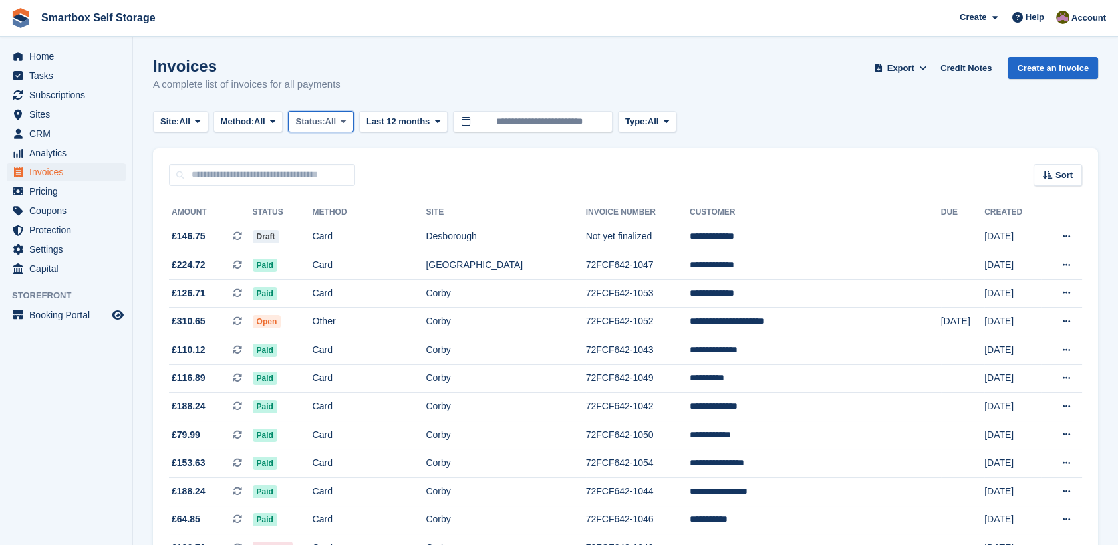
click at [336, 121] on span "All" at bounding box center [330, 121] width 11 height 13
click at [345, 220] on link "Open" at bounding box center [352, 225] width 116 height 24
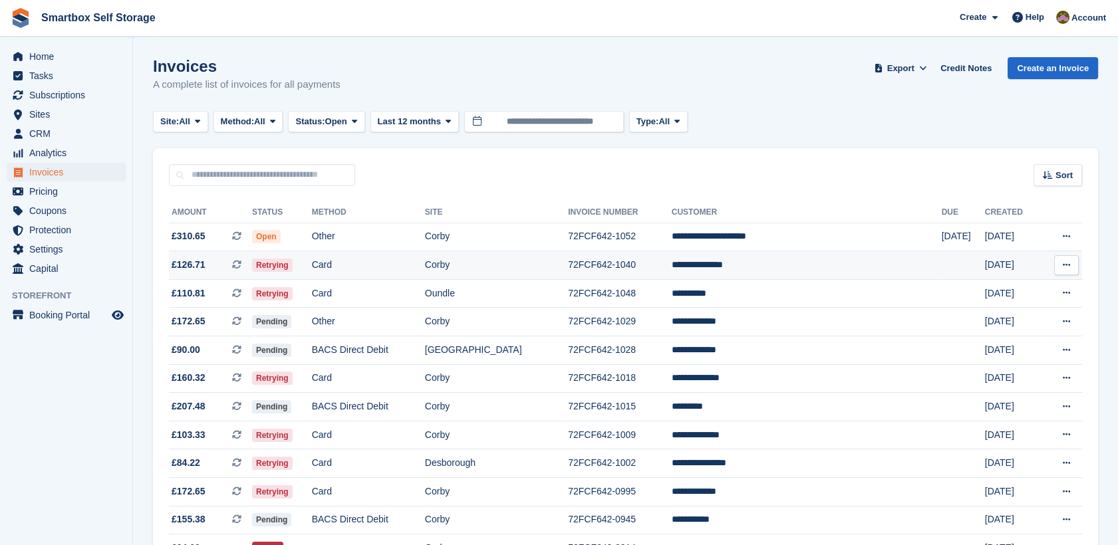
click at [425, 275] on td "Card" at bounding box center [368, 265] width 113 height 29
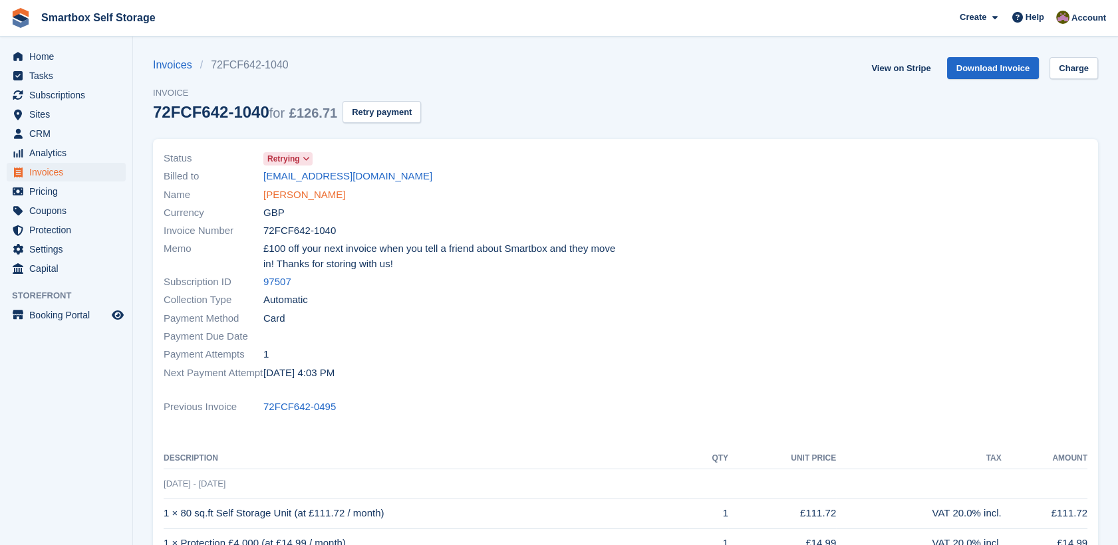
click at [308, 199] on link "[PERSON_NAME]" at bounding box center [304, 195] width 82 height 15
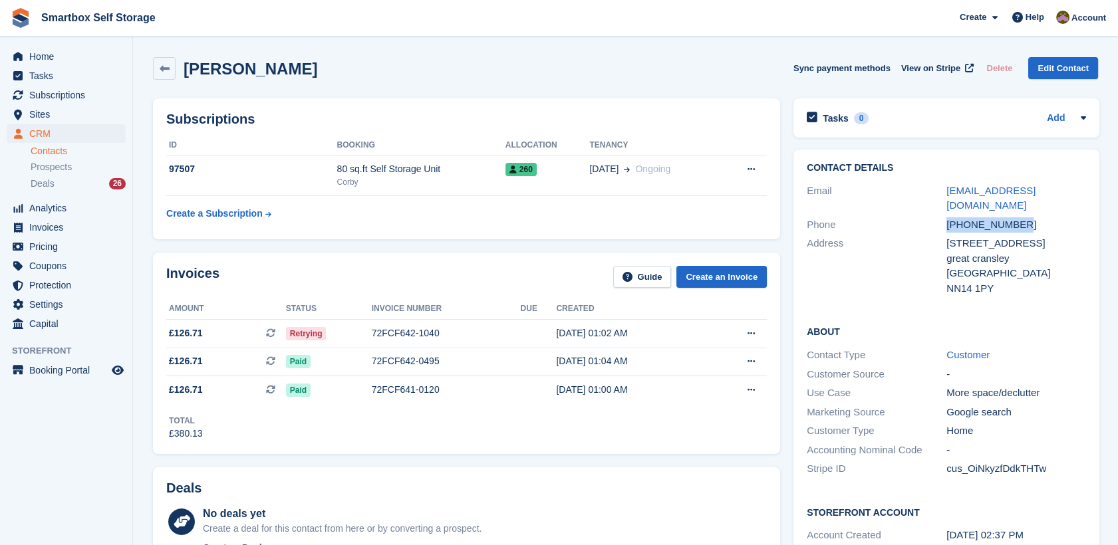
drag, startPoint x: 1036, startPoint y: 214, endPoint x: 938, endPoint y: 201, distance: 98.6
click at [938, 215] on div "Phone [PHONE_NUMBER]" at bounding box center [946, 224] width 279 height 19
copy div "[PHONE_NUMBER]"
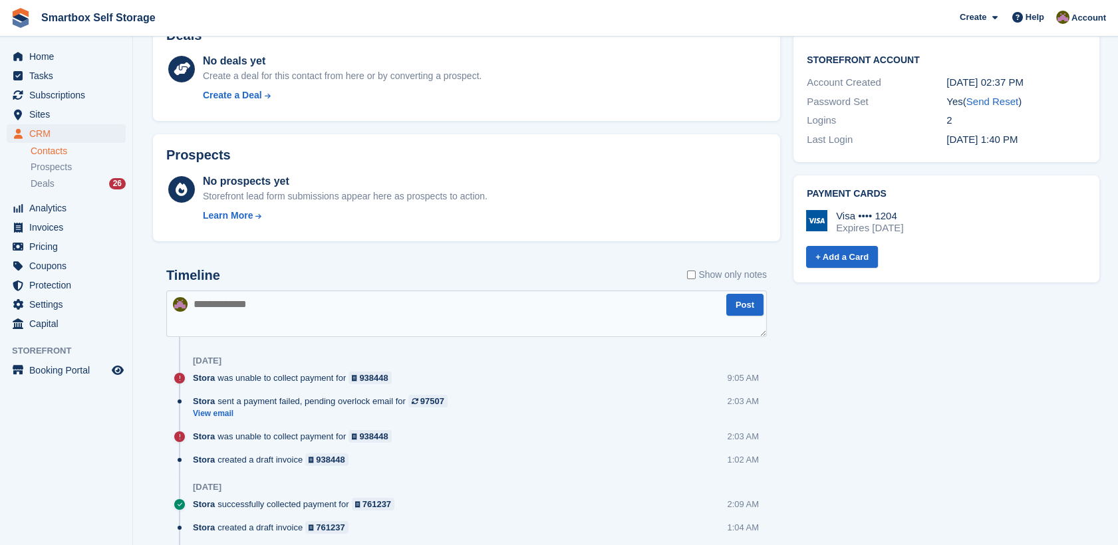
scroll to position [457, 0]
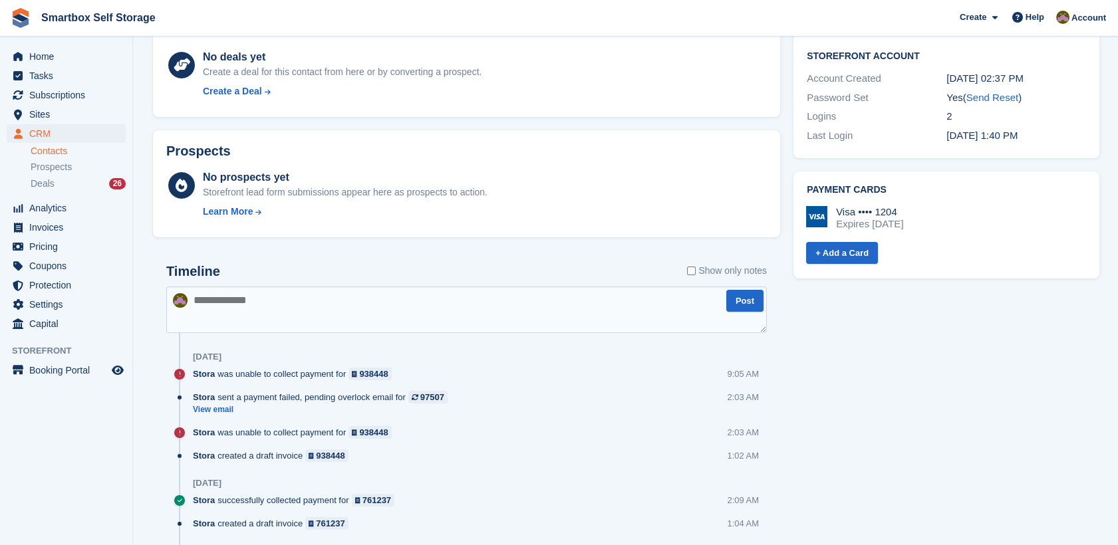
click at [485, 305] on textarea at bounding box center [466, 310] width 600 height 47
type textarea "*******"
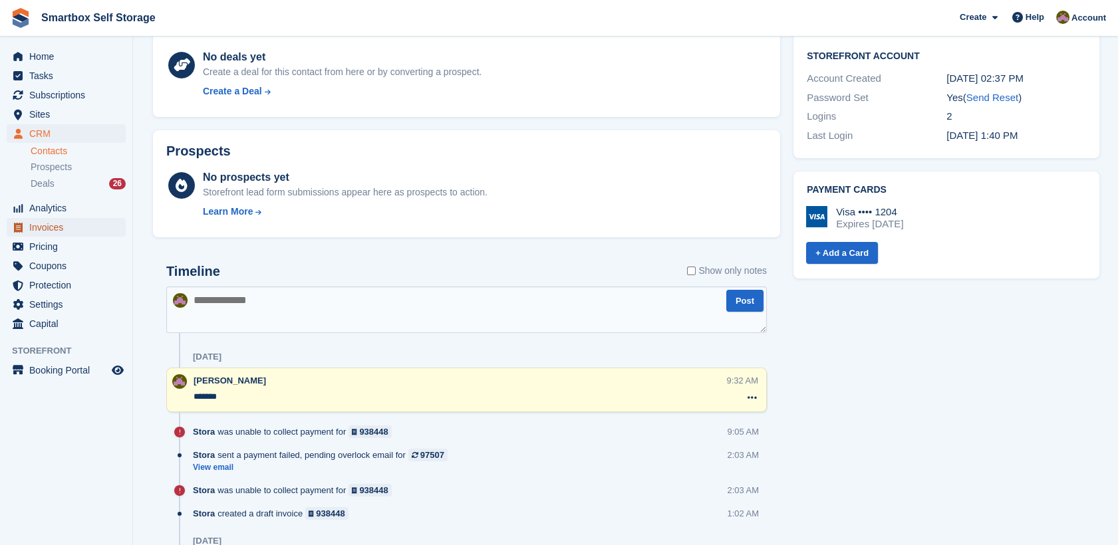
click at [72, 225] on span "Invoices" at bounding box center [69, 227] width 80 height 19
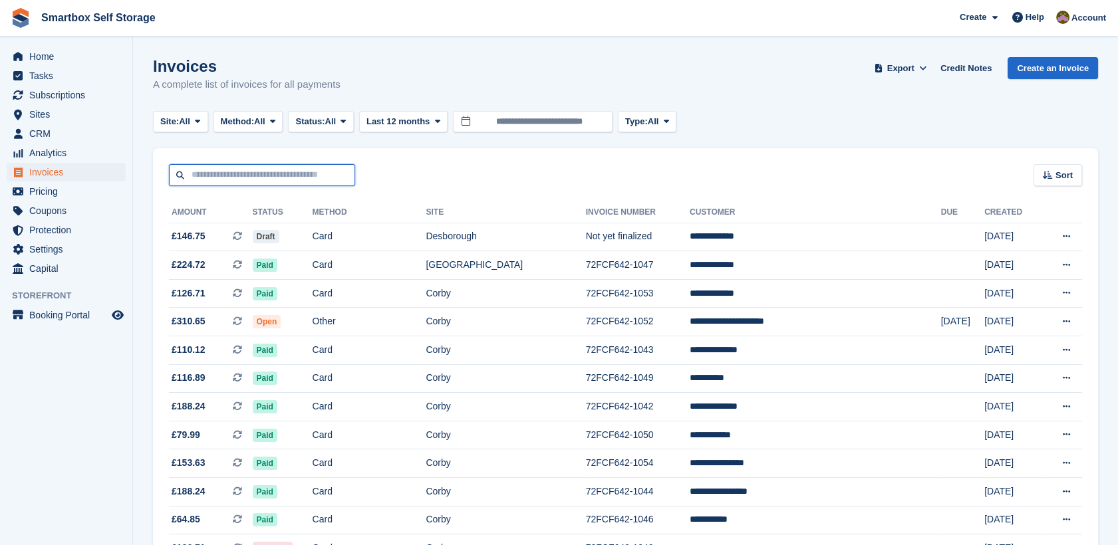
click at [298, 173] on input "text" at bounding box center [262, 175] width 186 height 22
type input "**********"
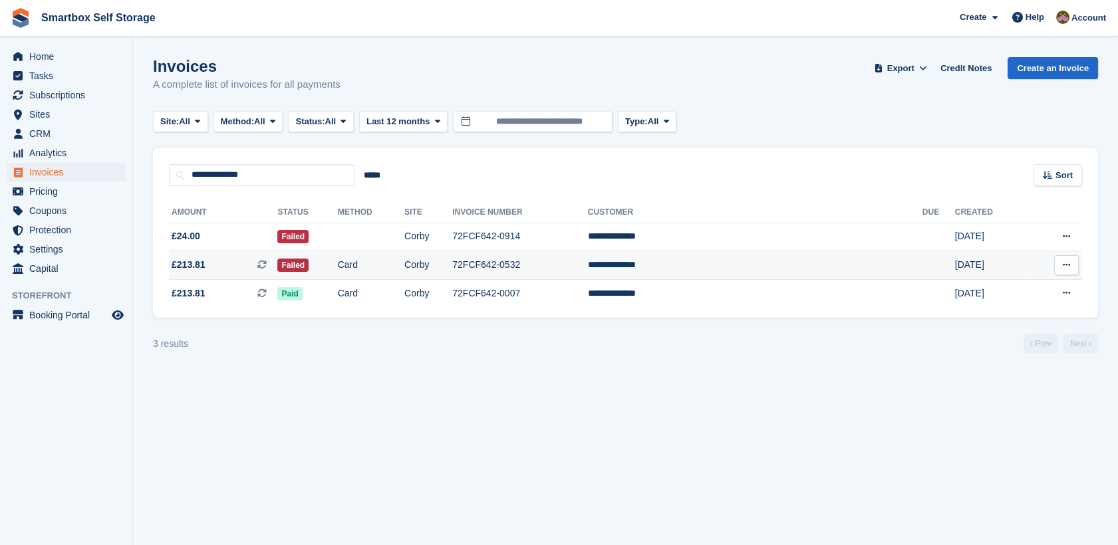
click at [559, 254] on td "72FCF642-0532" at bounding box center [519, 265] width 135 height 29
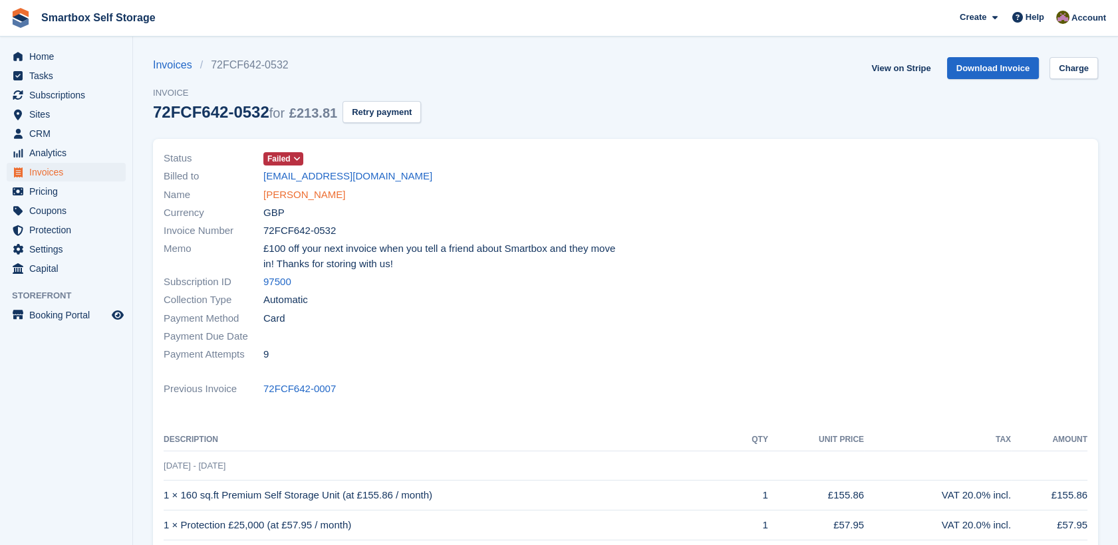
click at [289, 196] on link "Ross muggleton" at bounding box center [304, 195] width 82 height 15
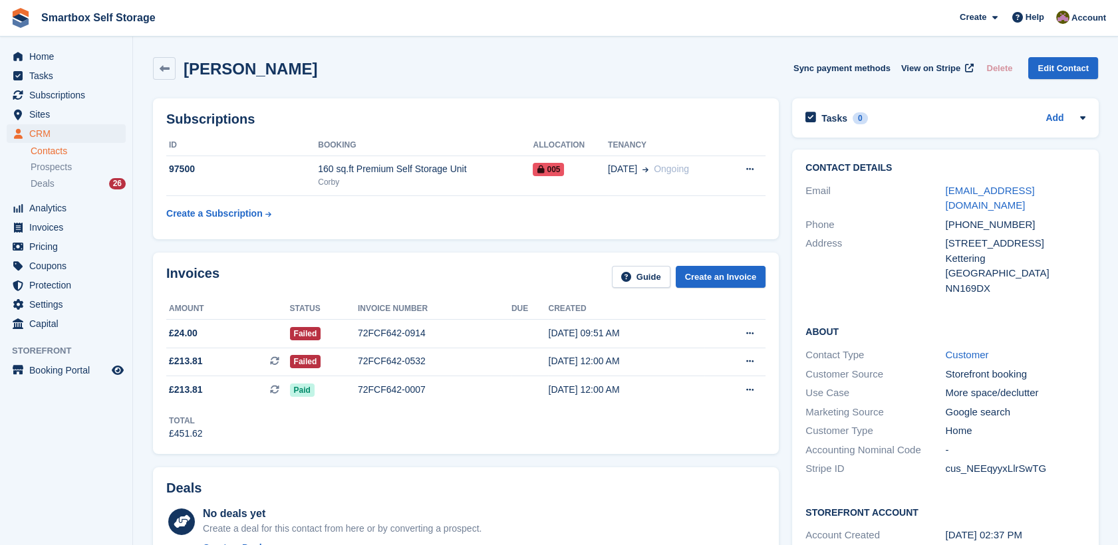
drag, startPoint x: 1085, startPoint y: 184, endPoint x: 1081, endPoint y: 199, distance: 15.2
click at [1081, 199] on div "Contact Details Email rossmuggleton420@gmail.com Phone +447927954313 Address 4 …" at bounding box center [945, 231] width 306 height 162
drag, startPoint x: 1085, startPoint y: 195, endPoint x: 938, endPoint y: 197, distance: 147.6
click at [938, 197] on div "Contact Details Email rossmuggleton420@gmail.com Phone +447927954313 Address 4 …" at bounding box center [945, 231] width 306 height 162
copy div "rossmuggleton420@gmail.com"
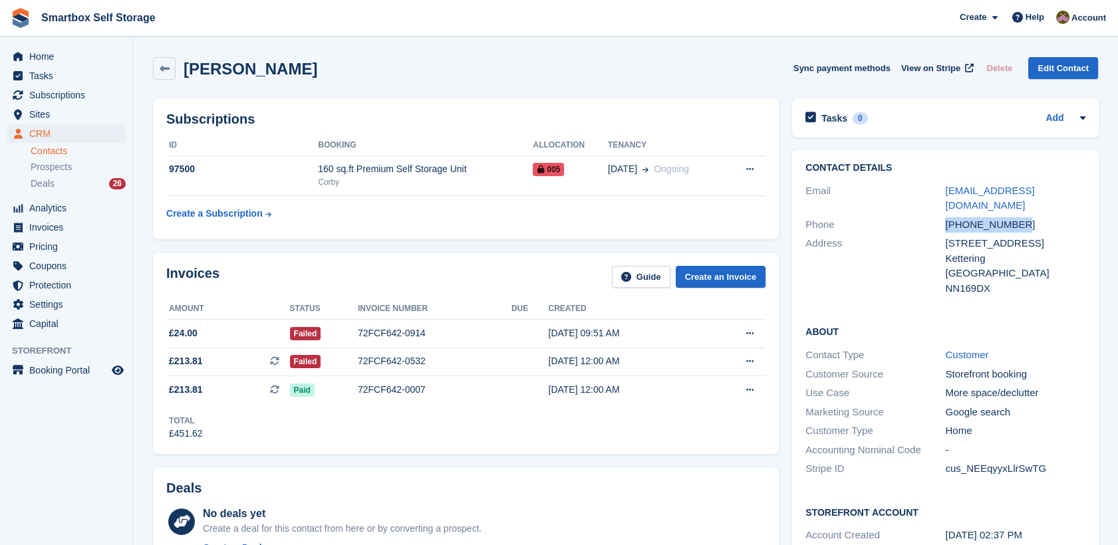
drag, startPoint x: 1037, startPoint y: 201, endPoint x: 931, endPoint y: 206, distance: 106.5
click at [931, 215] on div "Phone +447927954313" at bounding box center [944, 224] width 279 height 19
copy div "+447927954313"
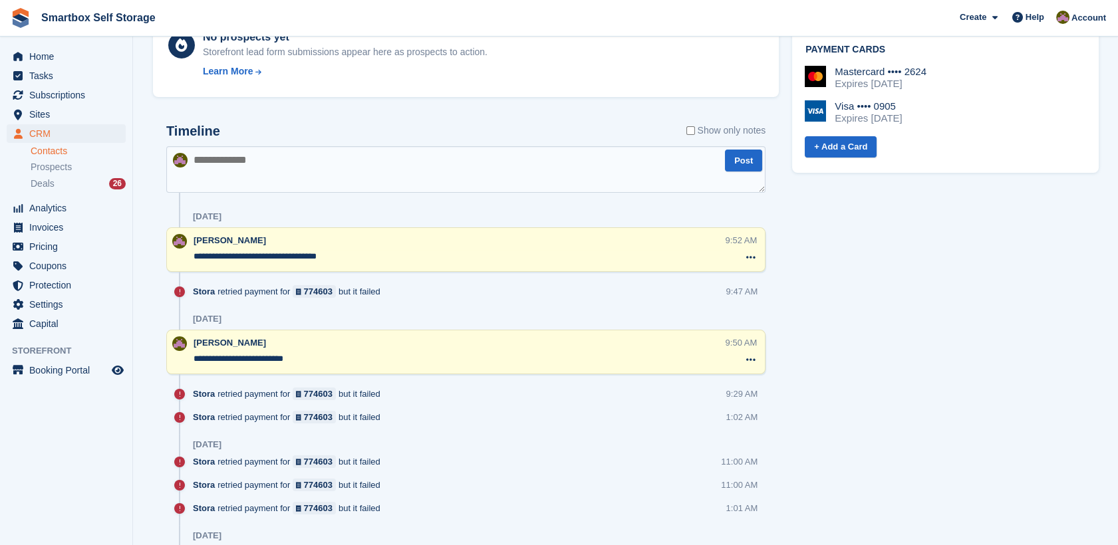
scroll to position [590, 0]
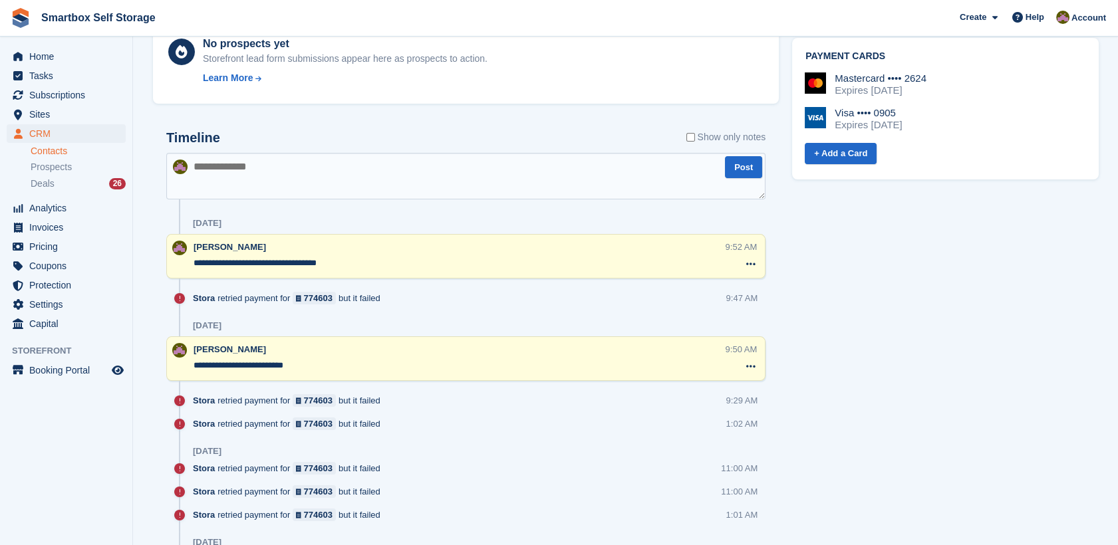
click at [469, 176] on textarea at bounding box center [465, 176] width 599 height 47
type textarea "**********"
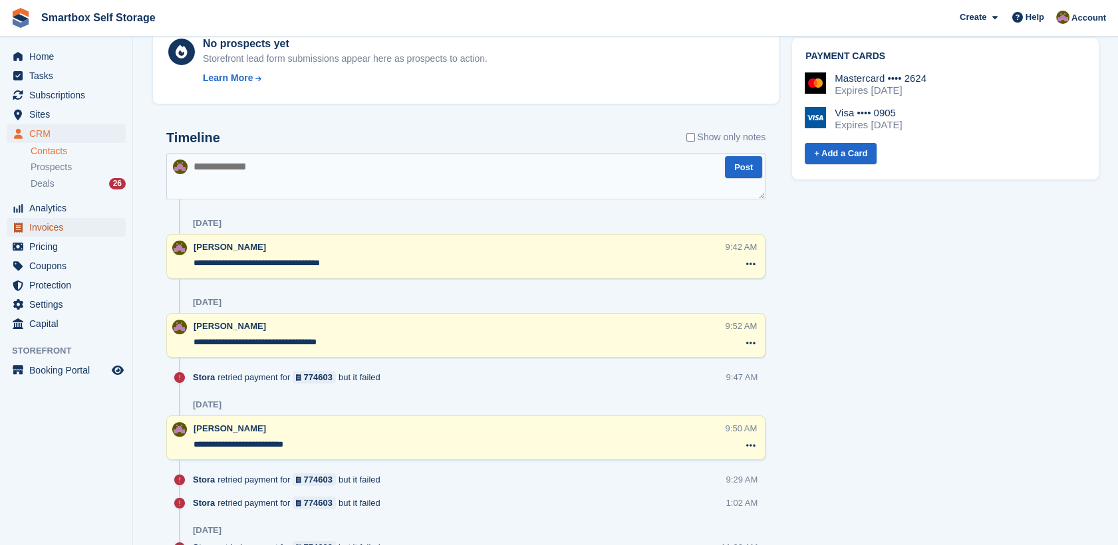
click at [70, 229] on span "Invoices" at bounding box center [69, 227] width 80 height 19
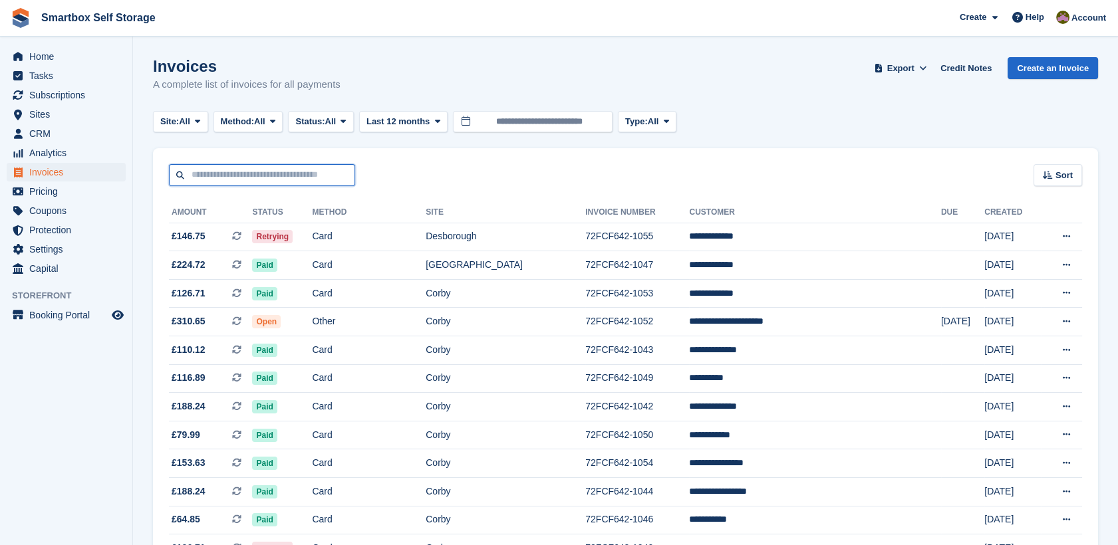
click at [255, 179] on input "text" at bounding box center [262, 175] width 186 height 22
click at [494, 227] on td "Desborough" at bounding box center [506, 237] width 160 height 29
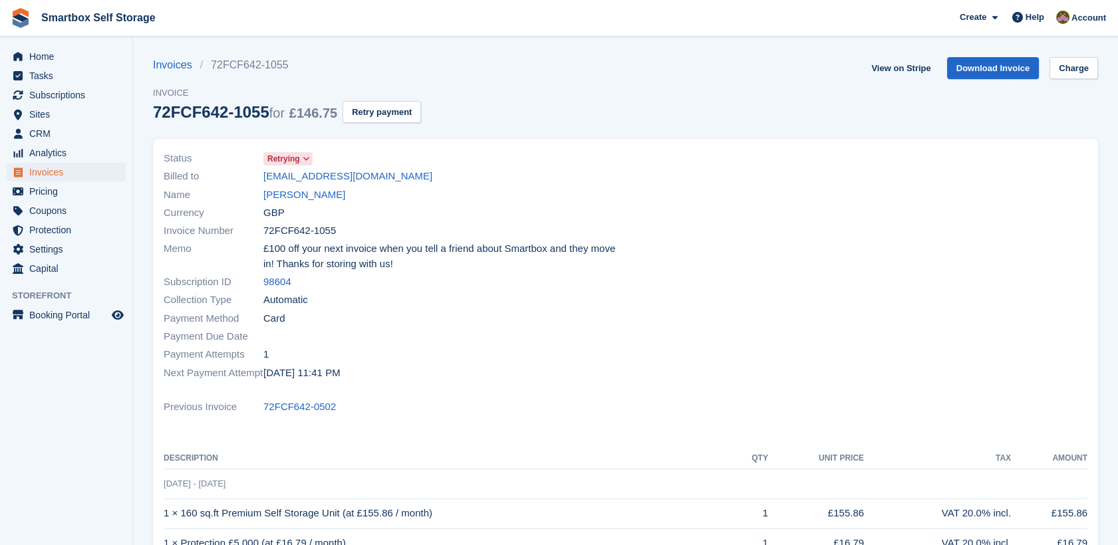
click at [394, 123] on div "Invoices 72FCF642-1055 Invoice 72FCF642-1055 for £146.75 Retry payment" at bounding box center [287, 98] width 268 height 82
click at [390, 113] on button "Retry payment" at bounding box center [381, 112] width 78 height 22
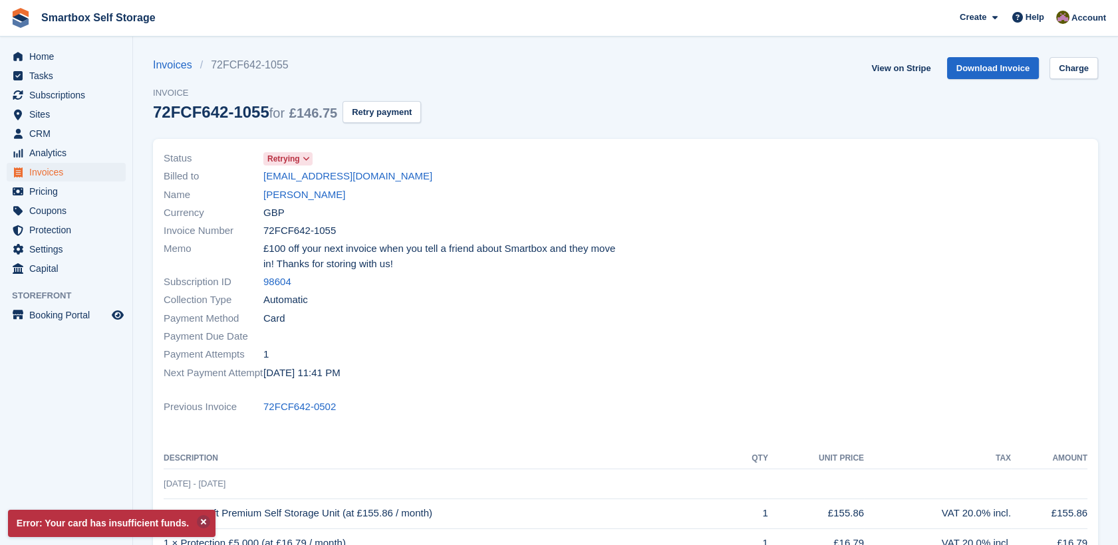
click at [317, 194] on link "[PERSON_NAME]" at bounding box center [304, 195] width 82 height 15
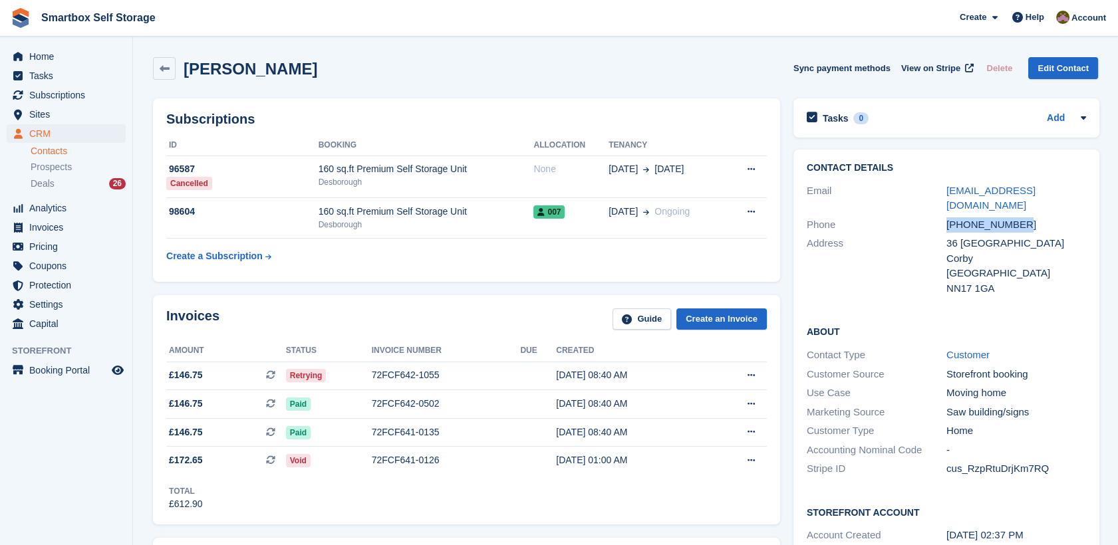
drag, startPoint x: 1027, startPoint y: 224, endPoint x: 942, endPoint y: 227, distance: 85.2
click at [942, 227] on div "Phone [PHONE_NUMBER]" at bounding box center [946, 224] width 279 height 19
copy div "[PHONE_NUMBER]"
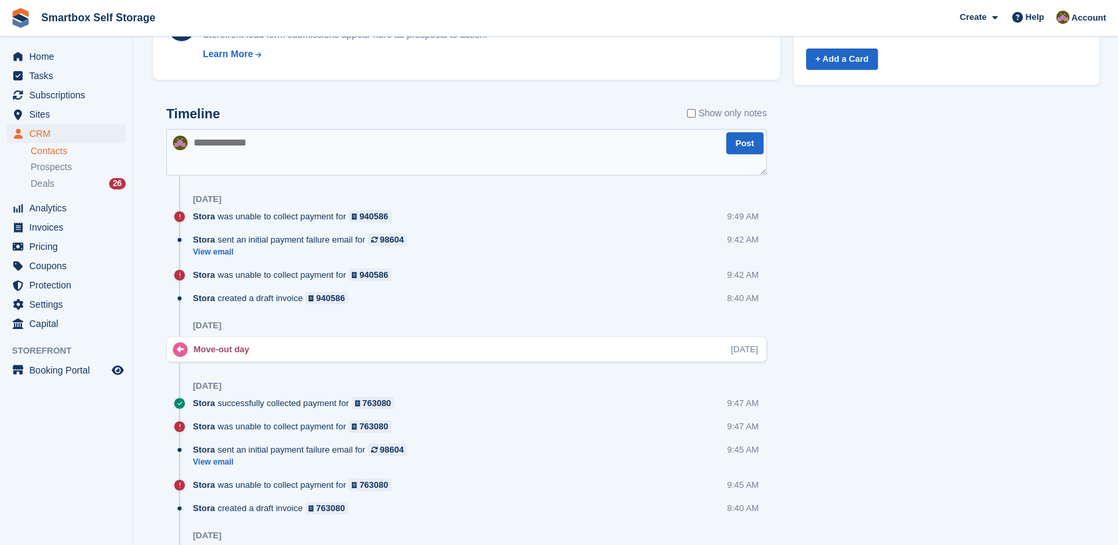
scroll to position [686, 0]
click at [568, 138] on textarea at bounding box center [466, 151] width 600 height 47
click at [568, 138] on textarea "*" at bounding box center [466, 151] width 600 height 47
type textarea "*******"
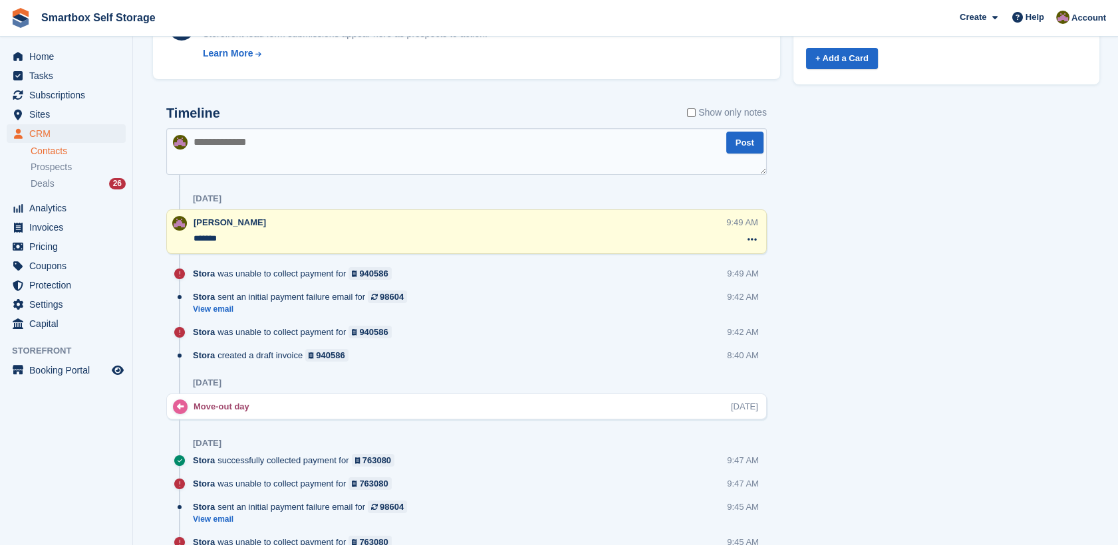
scroll to position [0, 0]
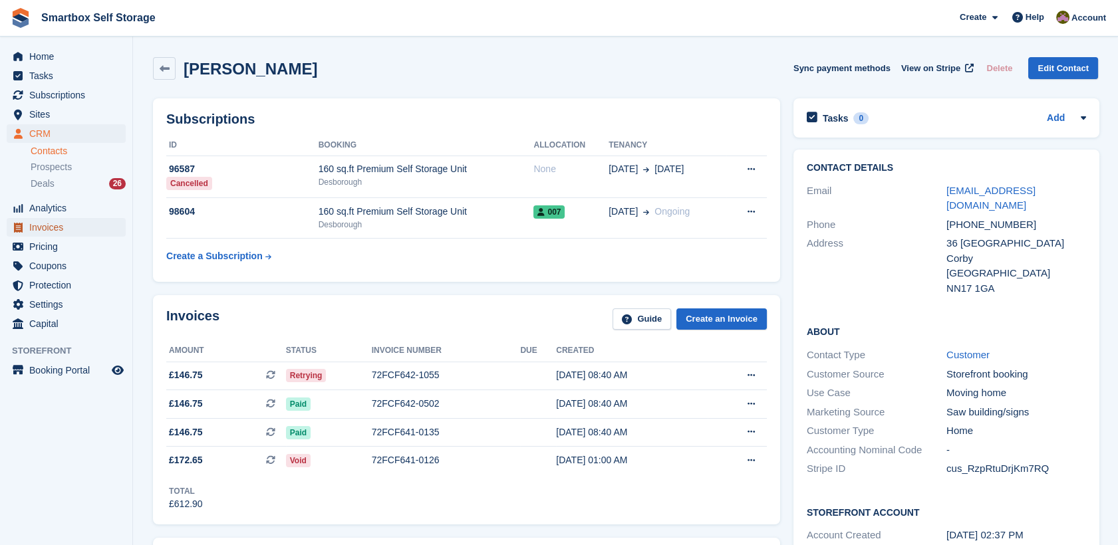
click at [68, 234] on span "Invoices" at bounding box center [69, 227] width 80 height 19
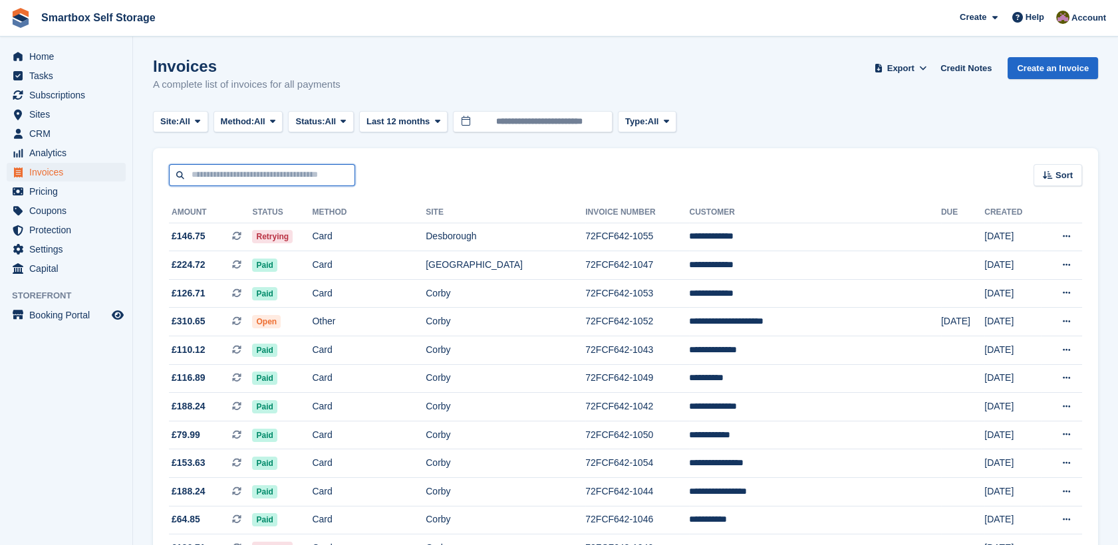
click at [328, 180] on input "text" at bounding box center [262, 175] width 186 height 22
type input "******"
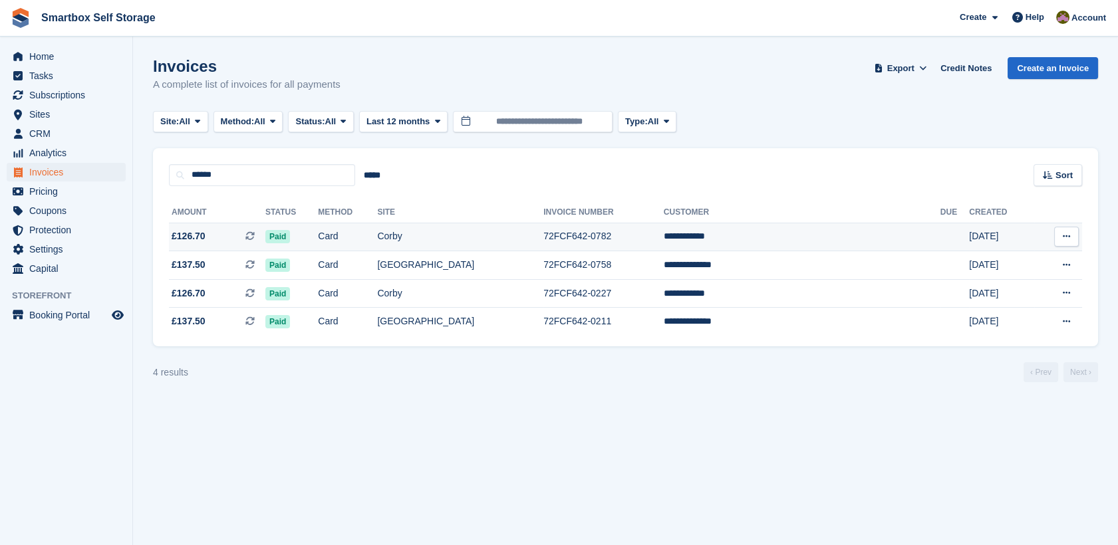
click at [620, 228] on td "72FCF642-0782" at bounding box center [603, 237] width 120 height 29
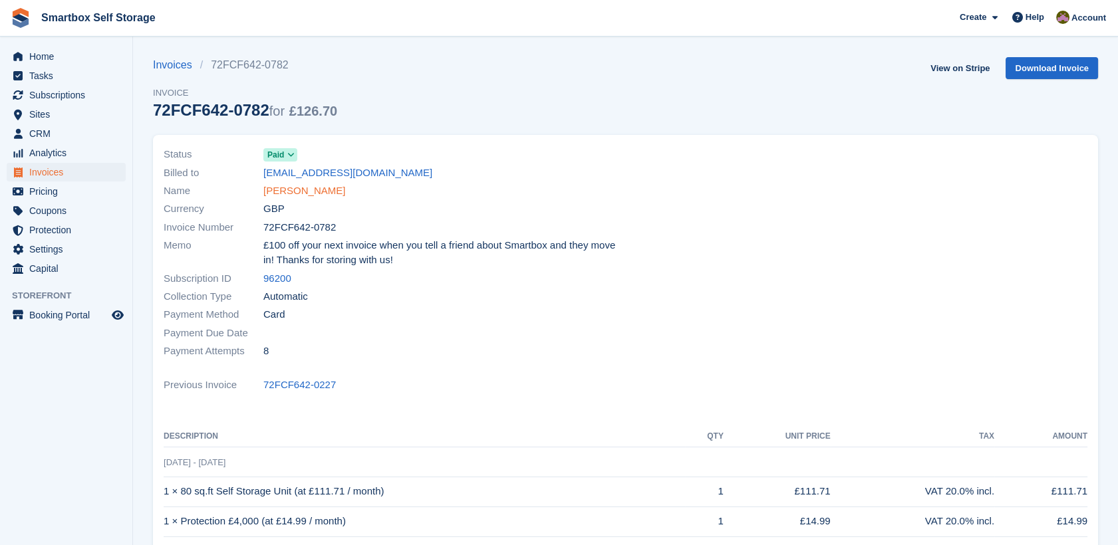
click at [289, 192] on link "Darren Beard" at bounding box center [304, 191] width 82 height 15
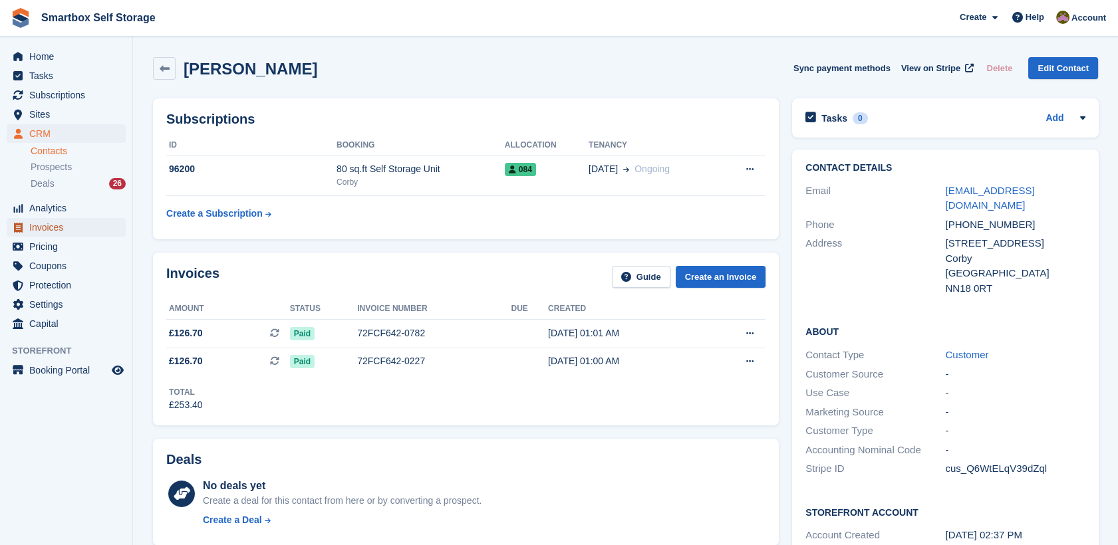
click at [70, 231] on span "Invoices" at bounding box center [69, 227] width 80 height 19
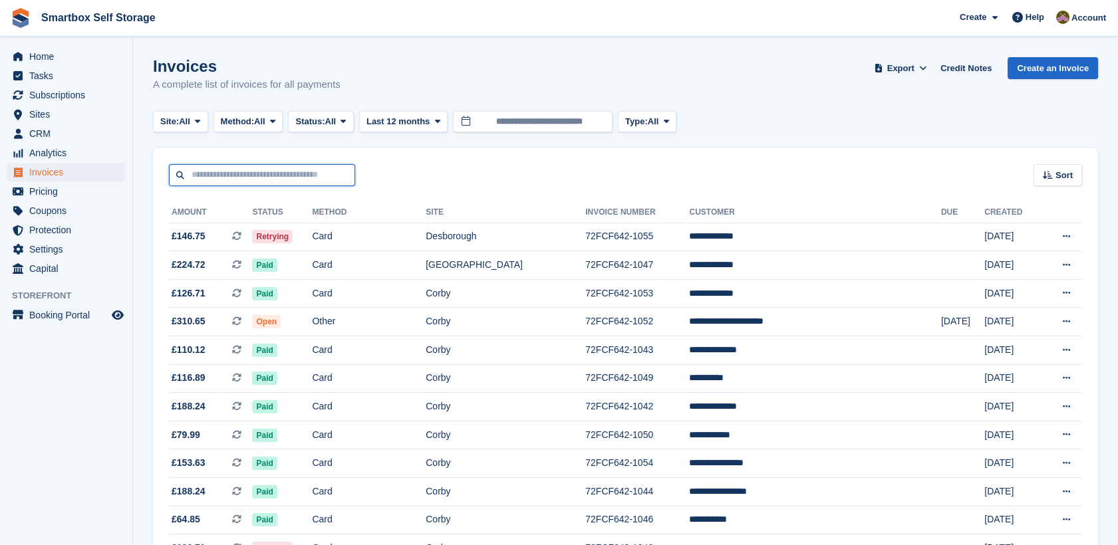
click at [240, 164] on input "text" at bounding box center [262, 175] width 186 height 22
type input "******"
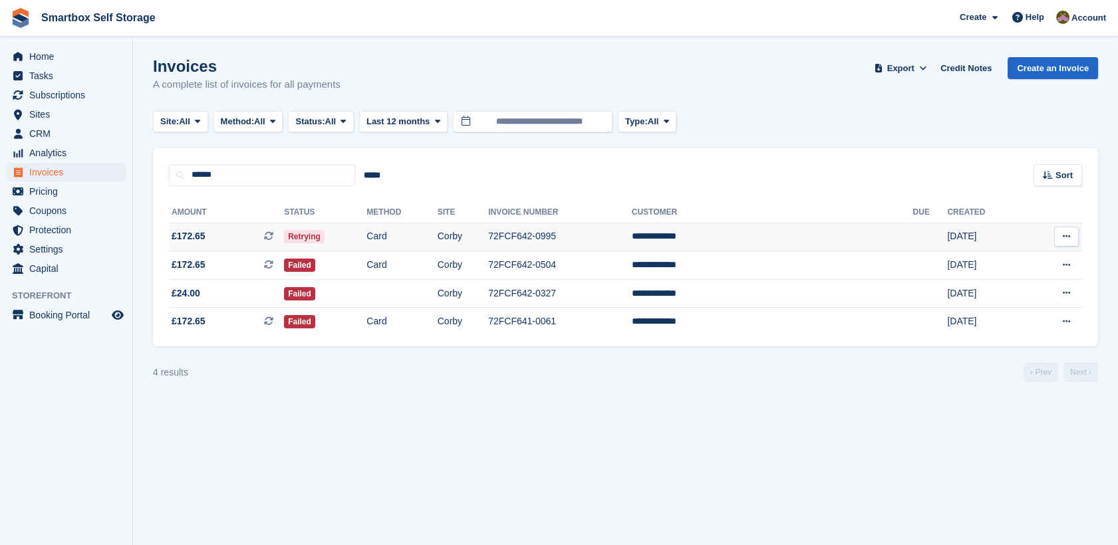
click at [632, 233] on td "72FCF642-0995" at bounding box center [560, 237] width 144 height 29
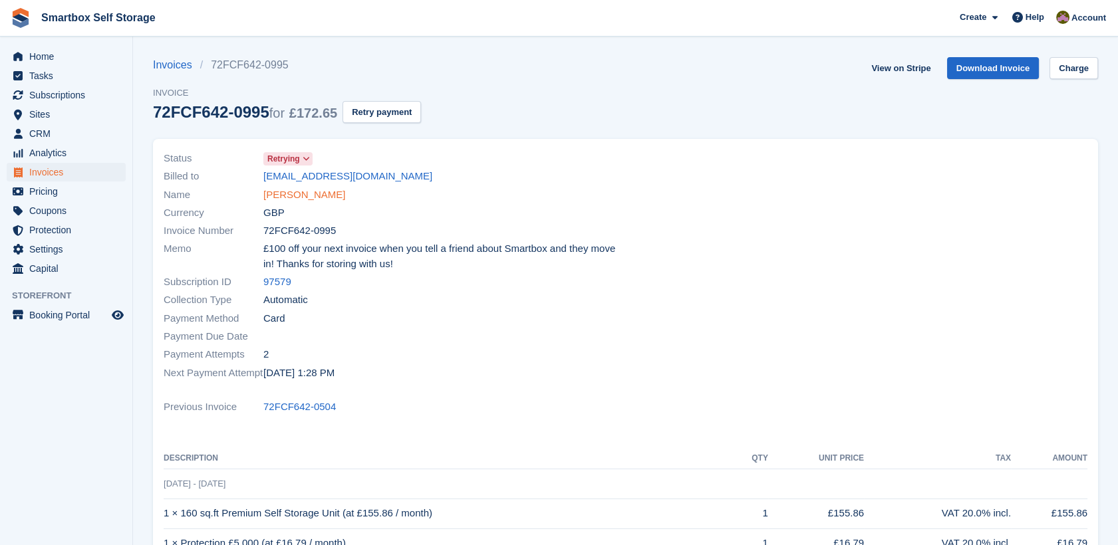
click at [303, 194] on link "[PERSON_NAME]" at bounding box center [304, 195] width 82 height 15
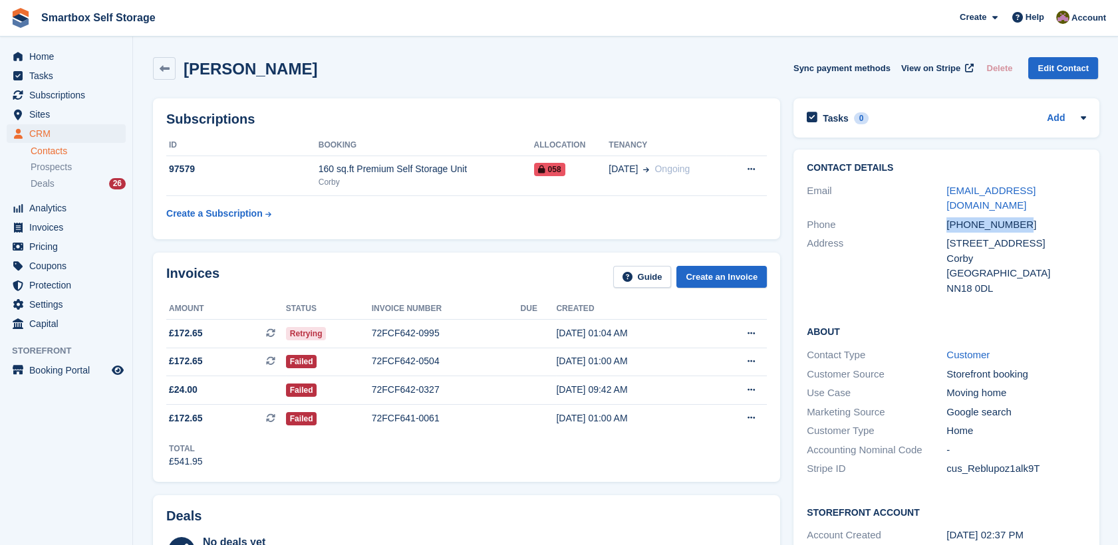
drag, startPoint x: 1023, startPoint y: 209, endPoint x: 944, endPoint y: 205, distance: 79.9
click at [944, 215] on div "Phone [PHONE_NUMBER]" at bounding box center [946, 224] width 279 height 19
copy div "+447543388566"
click at [59, 227] on span "Invoices" at bounding box center [69, 227] width 80 height 19
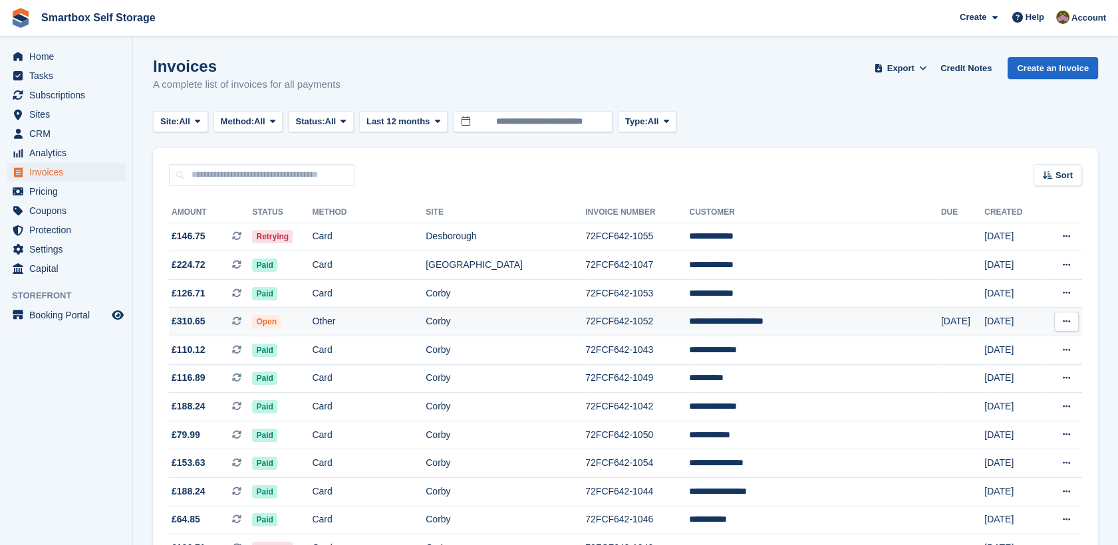
click at [303, 323] on td "Open" at bounding box center [282, 322] width 60 height 29
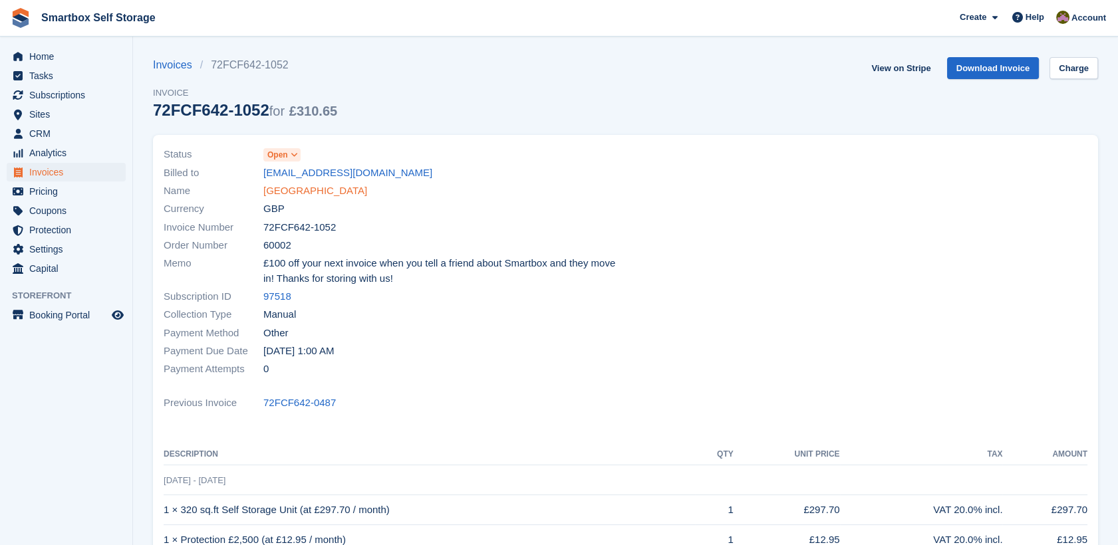
click at [337, 194] on link "[GEOGRAPHIC_DATA]" at bounding box center [315, 191] width 104 height 15
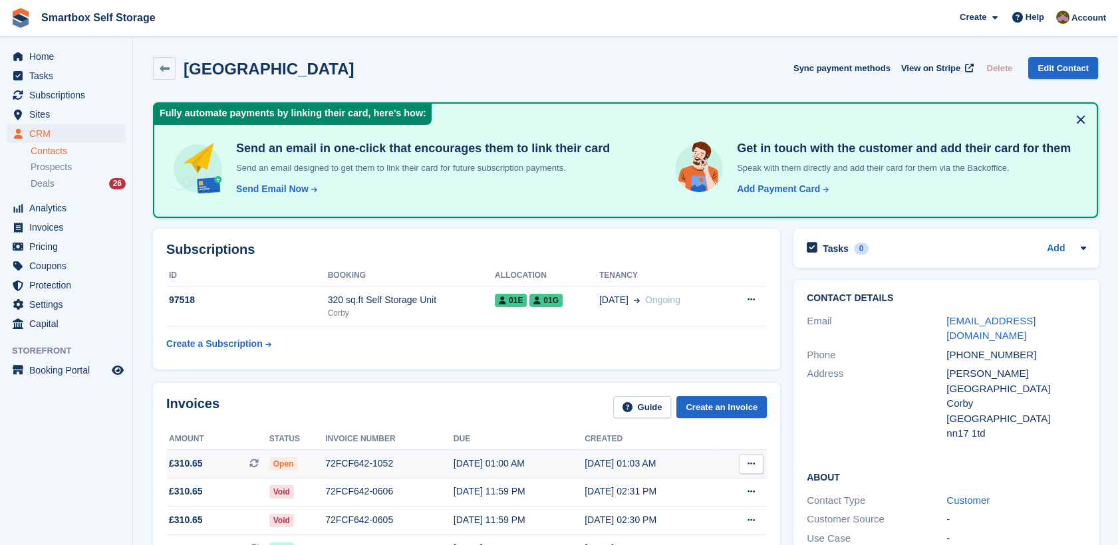
click at [746, 454] on button at bounding box center [751, 464] width 25 height 20
click at [708, 486] on p "Download PDF" at bounding box center [700, 489] width 116 height 17
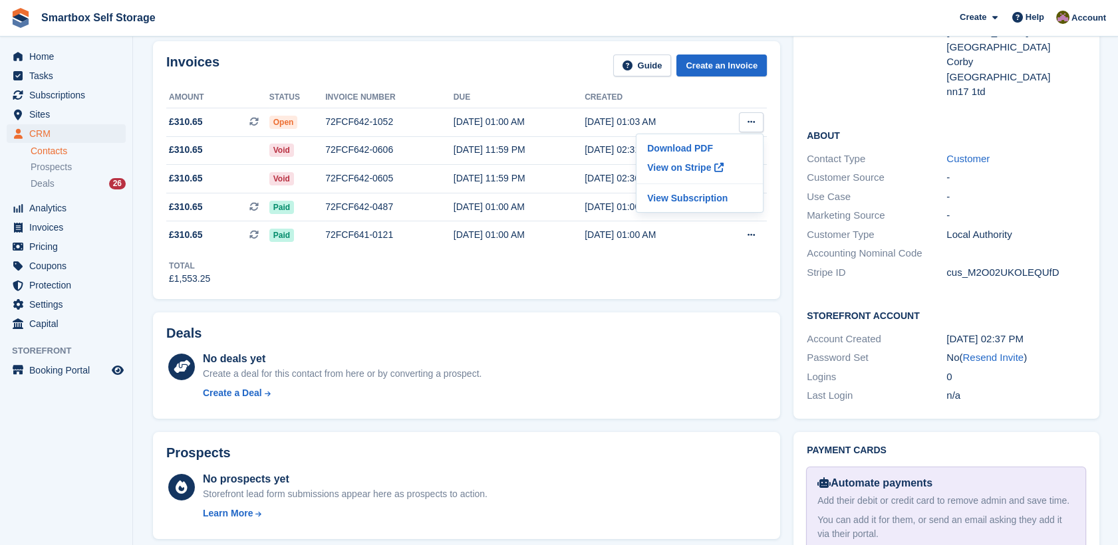
scroll to position [29, 0]
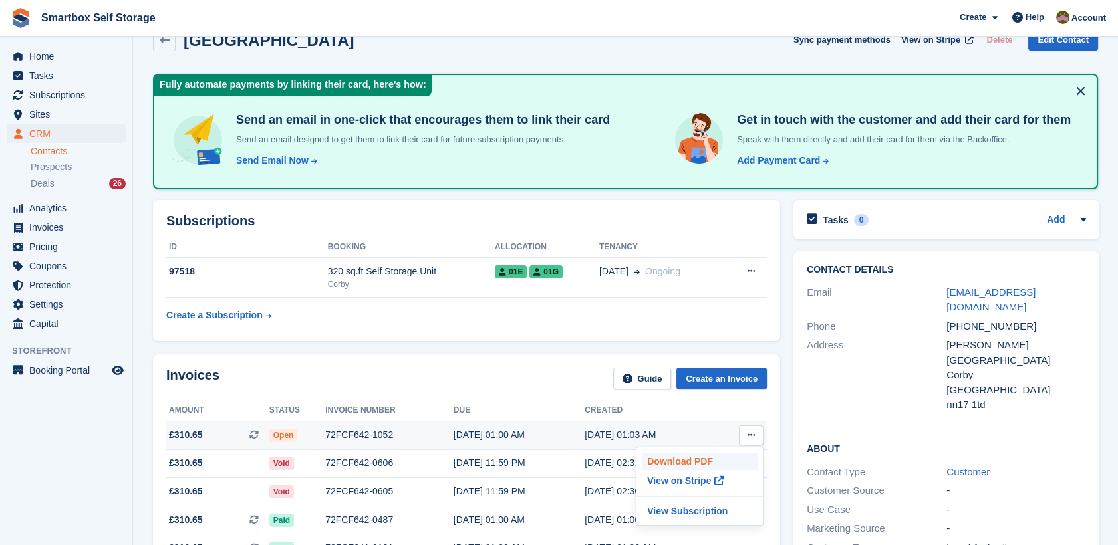
click at [707, 464] on p "Download PDF" at bounding box center [700, 461] width 116 height 17
click at [79, 225] on span "Invoices" at bounding box center [69, 227] width 80 height 19
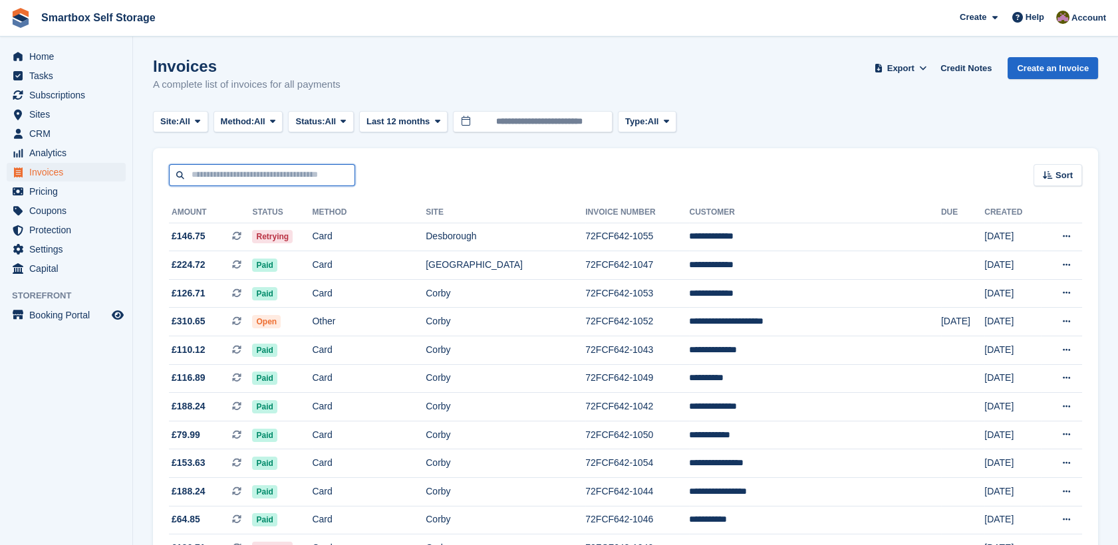
click at [245, 170] on input "text" at bounding box center [262, 175] width 186 height 22
type input "*****"
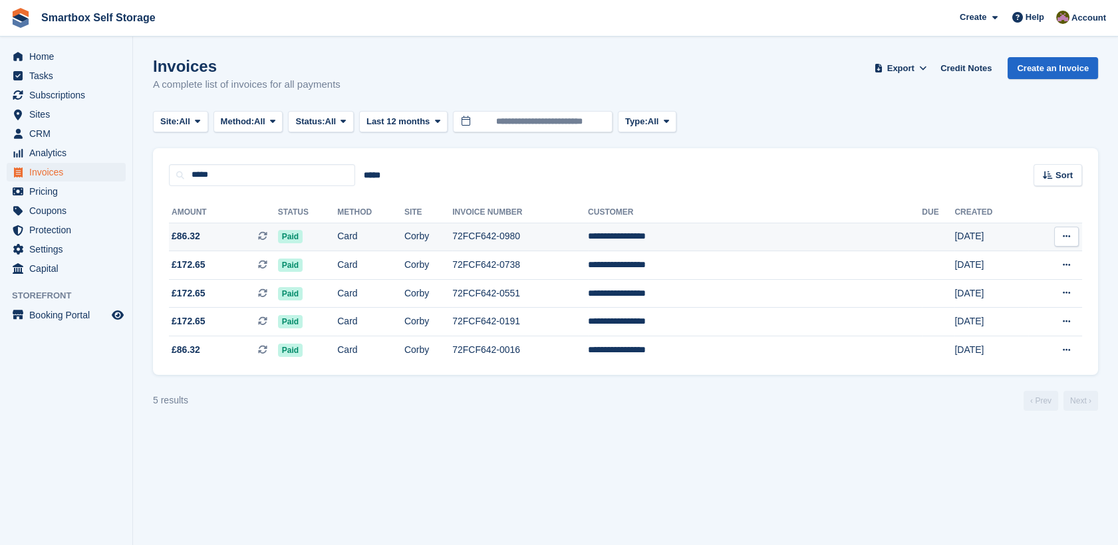
click at [452, 241] on td "Corby" at bounding box center [428, 237] width 48 height 29
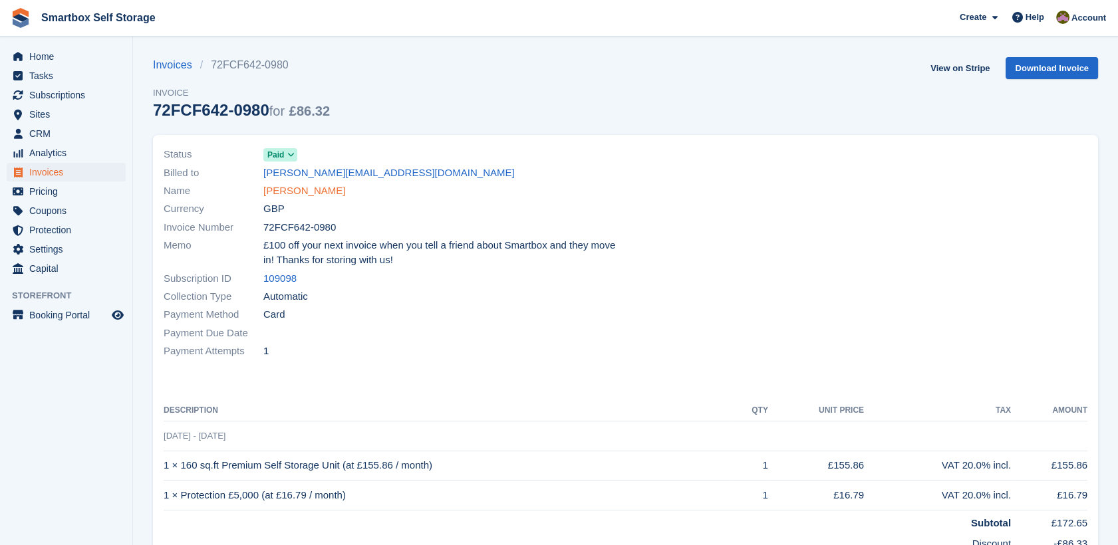
click at [293, 196] on link "[PERSON_NAME]" at bounding box center [304, 191] width 82 height 15
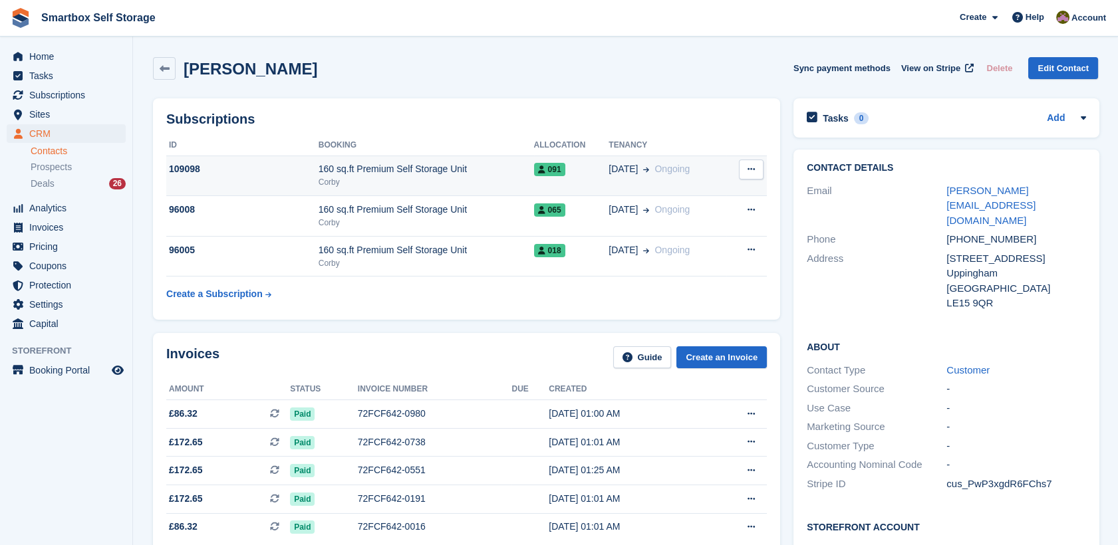
click at [755, 173] on button at bounding box center [751, 170] width 25 height 20
click at [710, 191] on p "Cancel subscription" at bounding box center [700, 195] width 116 height 17
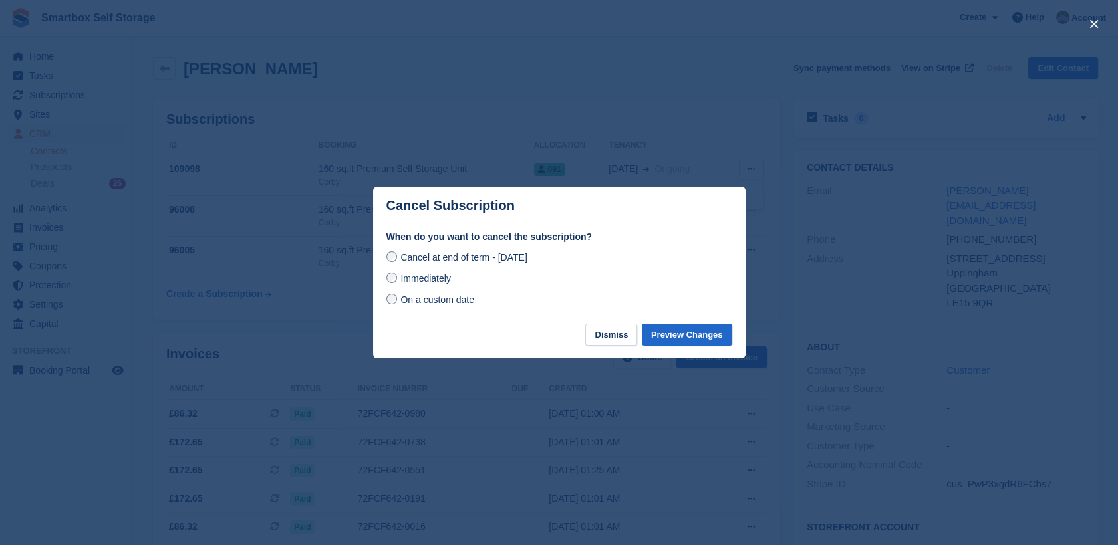
click at [428, 289] on div "Cancel at end of term - Sunday, 26th October, 2025 Immediately On a custom date" at bounding box center [559, 278] width 346 height 59
click at [428, 278] on span "Immediately" at bounding box center [425, 278] width 50 height 11
click at [690, 335] on button "Preview Changes" at bounding box center [687, 335] width 90 height 22
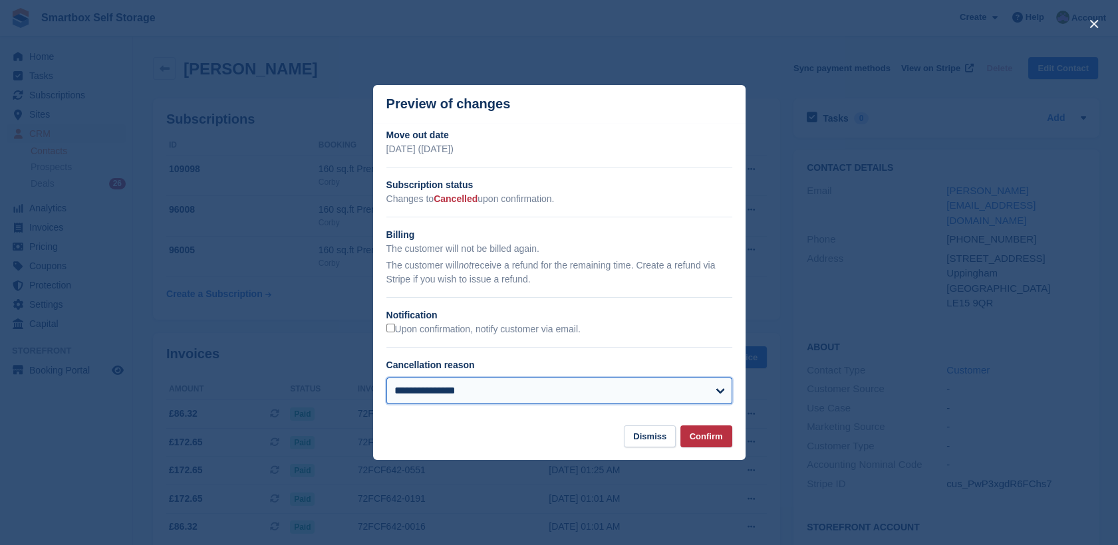
click at [553, 392] on select "**********" at bounding box center [559, 391] width 346 height 27
select select "*****"
click at [386, 379] on select "**********" at bounding box center [559, 391] width 346 height 27
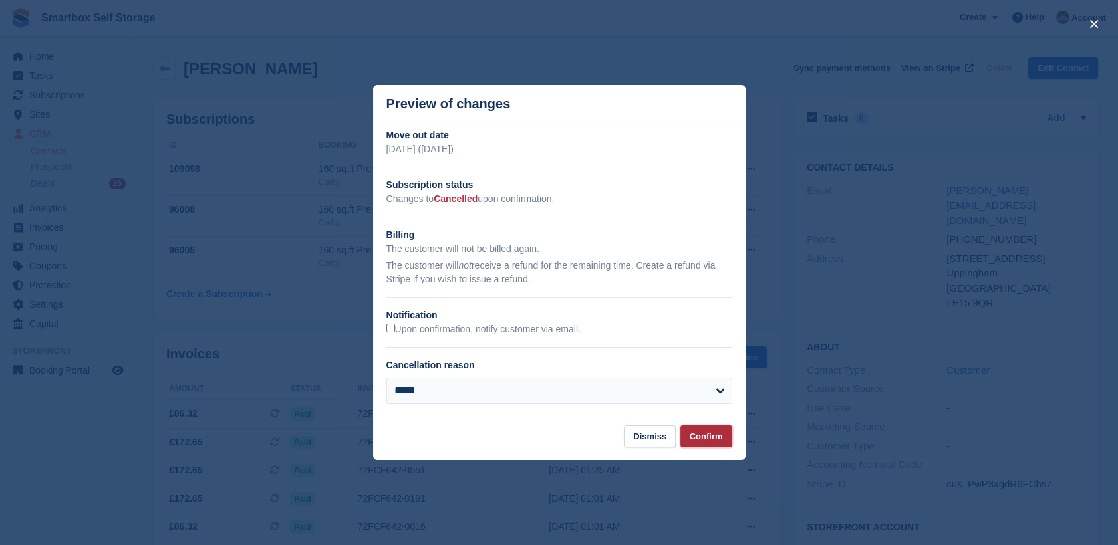
click at [706, 434] on button "Confirm" at bounding box center [706, 437] width 52 height 22
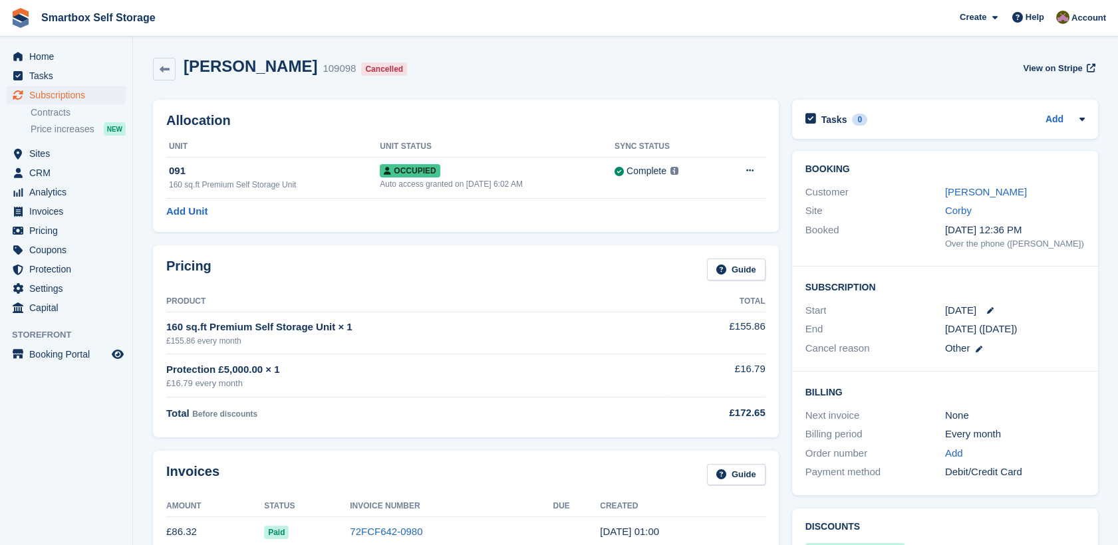
click at [624, 521] on td "26 Sep, 01:00" at bounding box center [682, 532] width 165 height 30
click at [628, 529] on time "26 Sep, 01:00" at bounding box center [629, 531] width 59 height 11
click at [158, 67] on link at bounding box center [164, 69] width 23 height 23
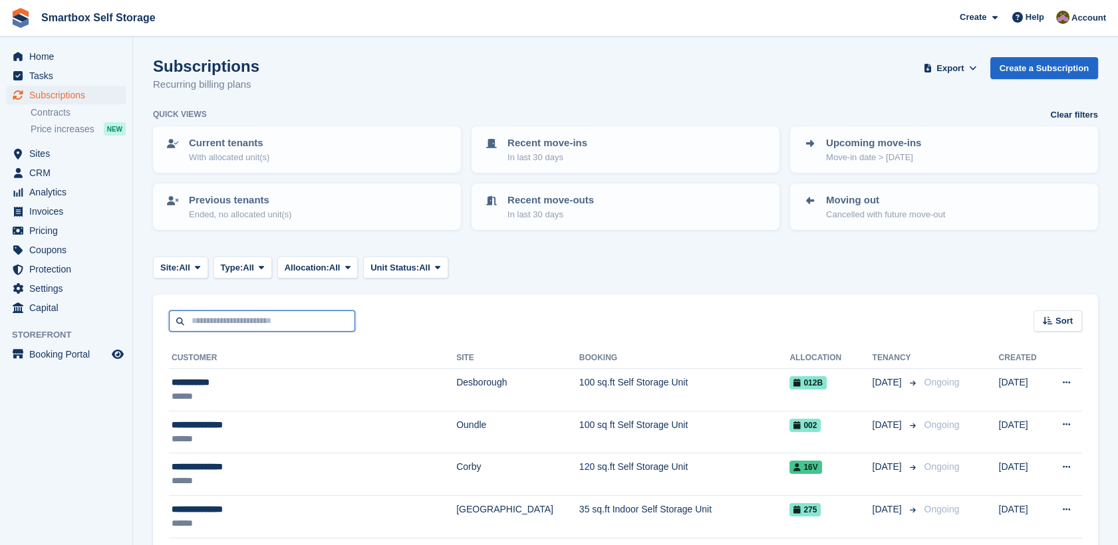
click at [196, 311] on input "text" at bounding box center [262, 322] width 186 height 22
click at [60, 207] on span "Invoices" at bounding box center [69, 211] width 80 height 19
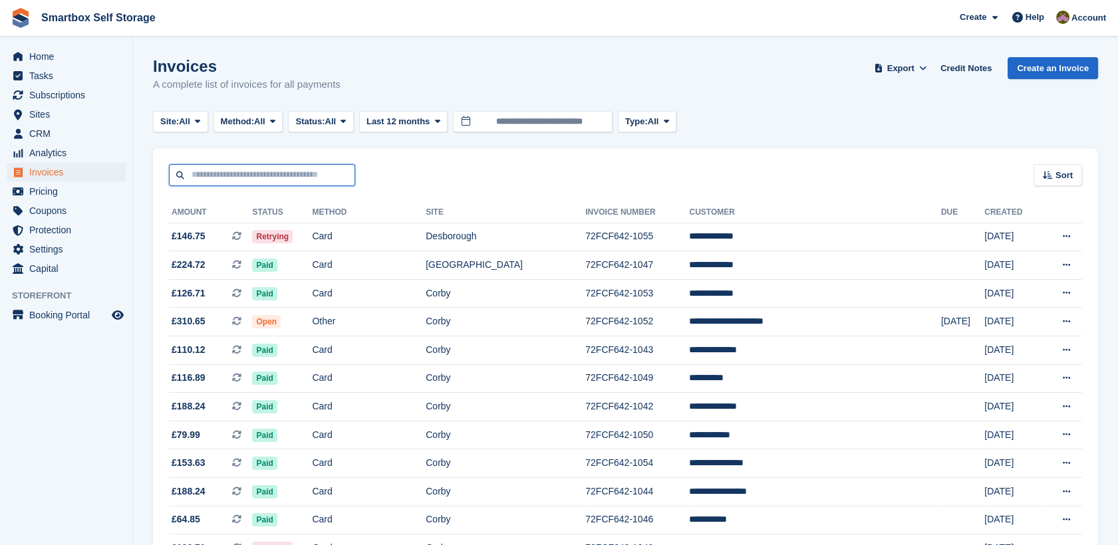
click at [302, 171] on input "text" at bounding box center [262, 175] width 186 height 22
type input "****"
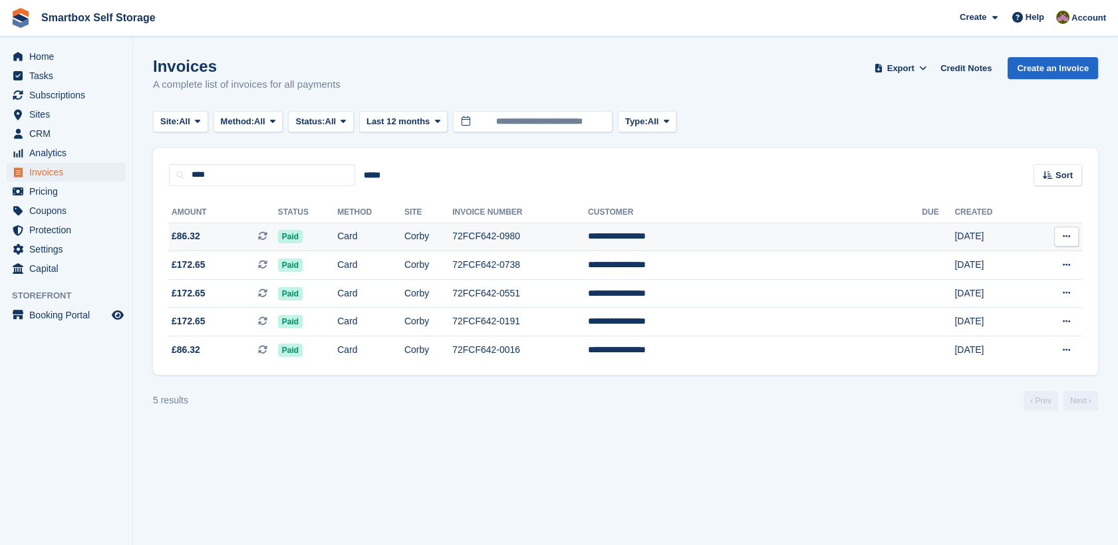
click at [588, 245] on td "72FCF642-0980" at bounding box center [520, 237] width 136 height 29
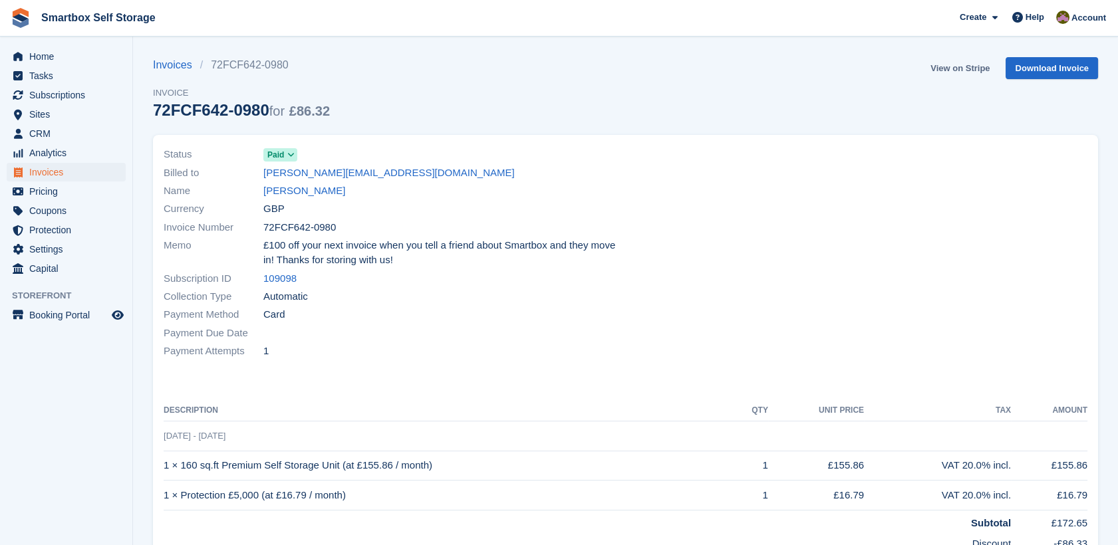
click at [963, 64] on link "View on Stripe" at bounding box center [960, 68] width 70 height 22
click at [89, 131] on span "CRM" at bounding box center [69, 133] width 80 height 19
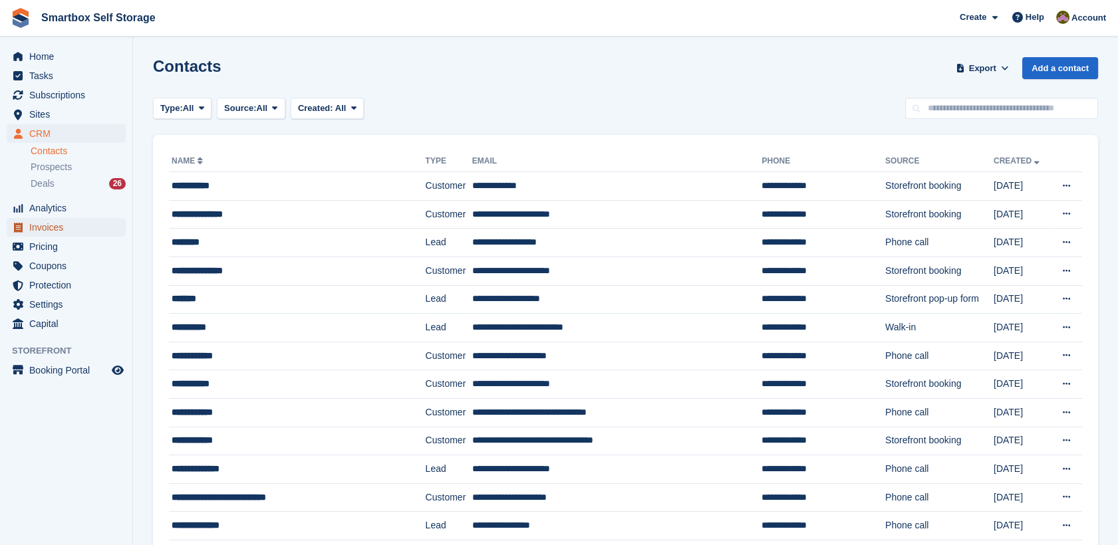
click at [81, 224] on span "Invoices" at bounding box center [69, 227] width 80 height 19
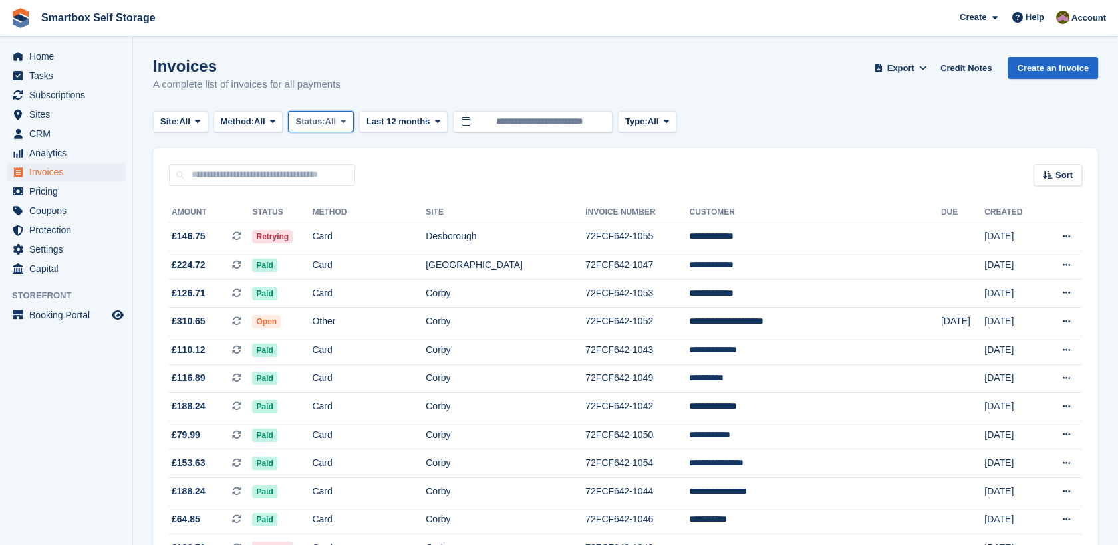
click at [316, 121] on span "Status:" at bounding box center [309, 121] width 29 height 13
click at [340, 226] on link "Open" at bounding box center [352, 225] width 116 height 24
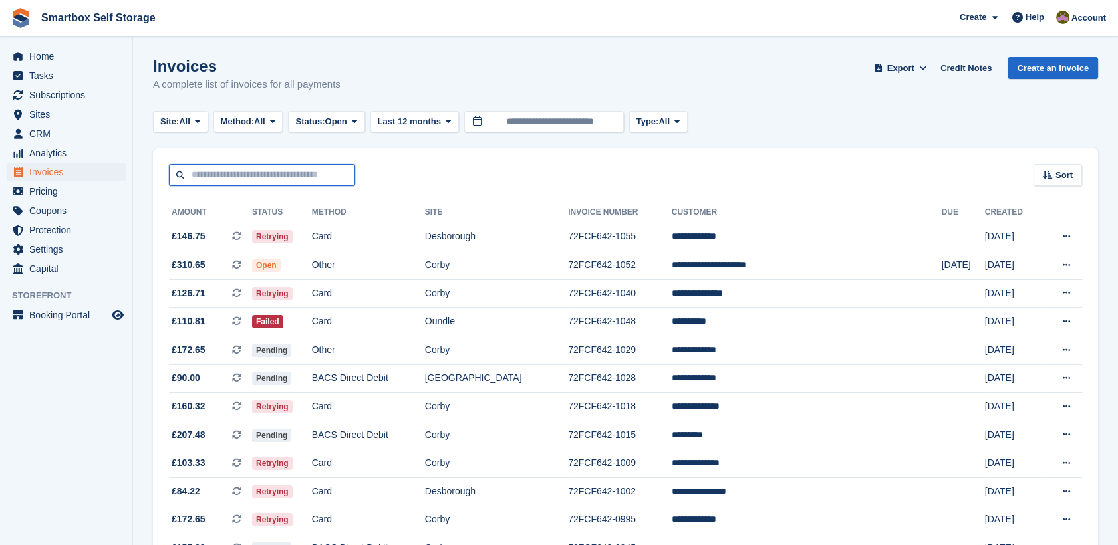
click at [277, 166] on input "text" at bounding box center [262, 175] width 186 height 22
type input "*********"
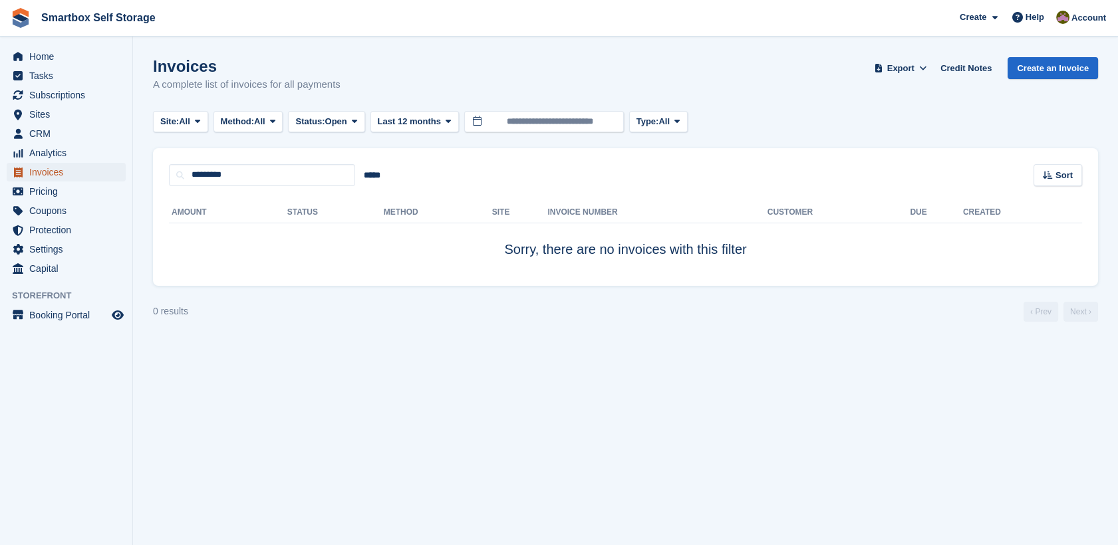
click at [78, 168] on span "Invoices" at bounding box center [69, 172] width 80 height 19
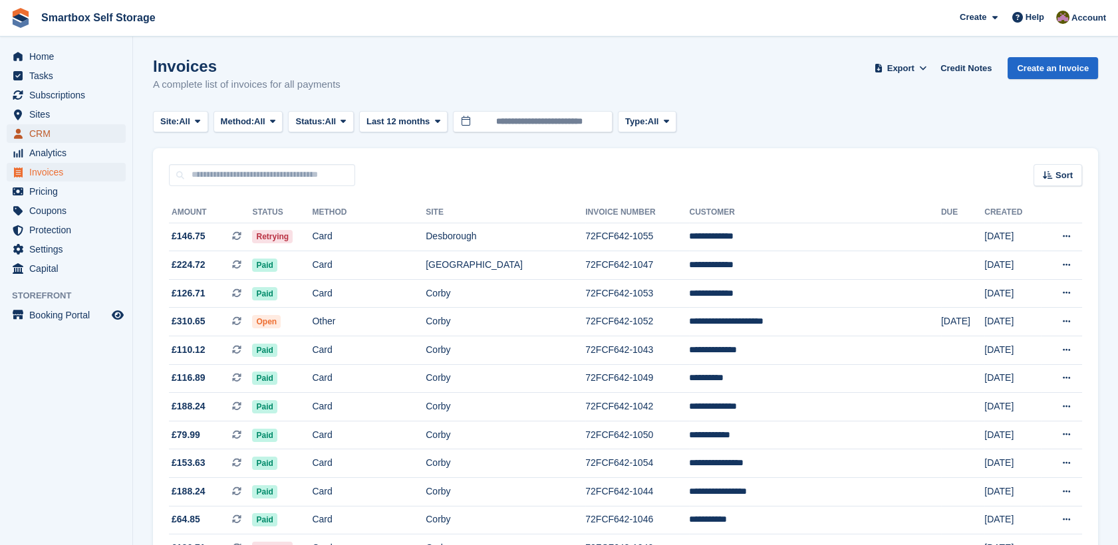
click at [80, 125] on span "CRM" at bounding box center [69, 133] width 80 height 19
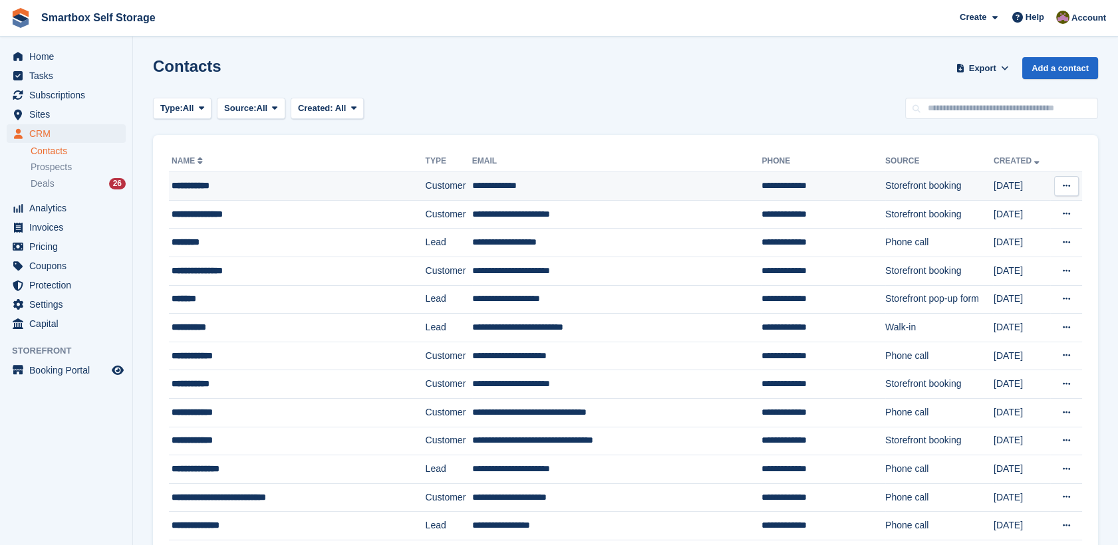
click at [281, 187] on div "**********" at bounding box center [281, 186] width 219 height 14
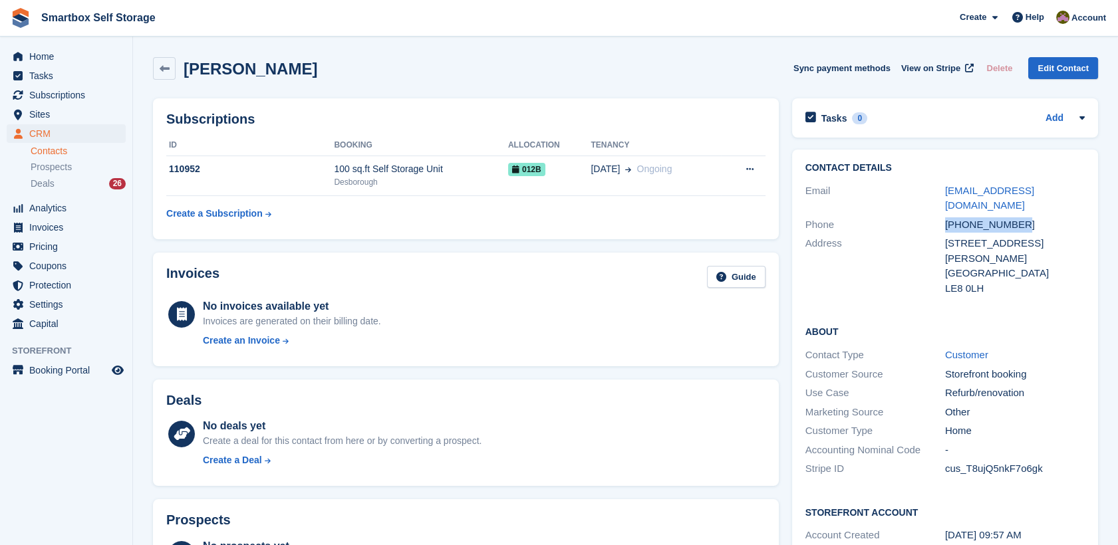
drag, startPoint x: 1030, startPoint y: 212, endPoint x: 942, endPoint y: 209, distance: 88.5
click at [942, 215] on div "Phone [PHONE_NUMBER]" at bounding box center [944, 224] width 279 height 19
copy div "[PHONE_NUMBER]"
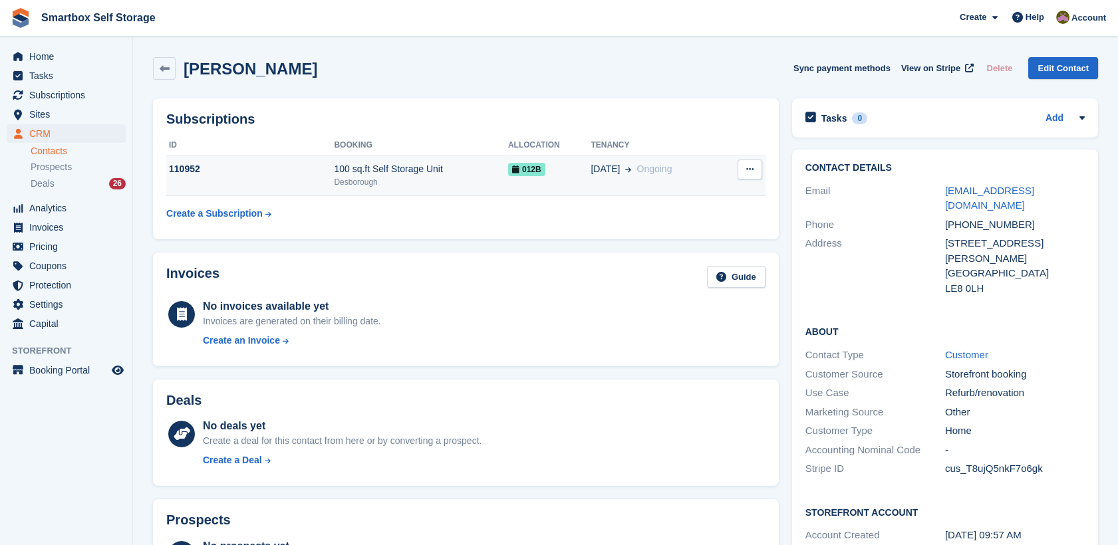
click at [473, 176] on div "100 sq.ft Self Storage Unit" at bounding box center [421, 169] width 174 height 14
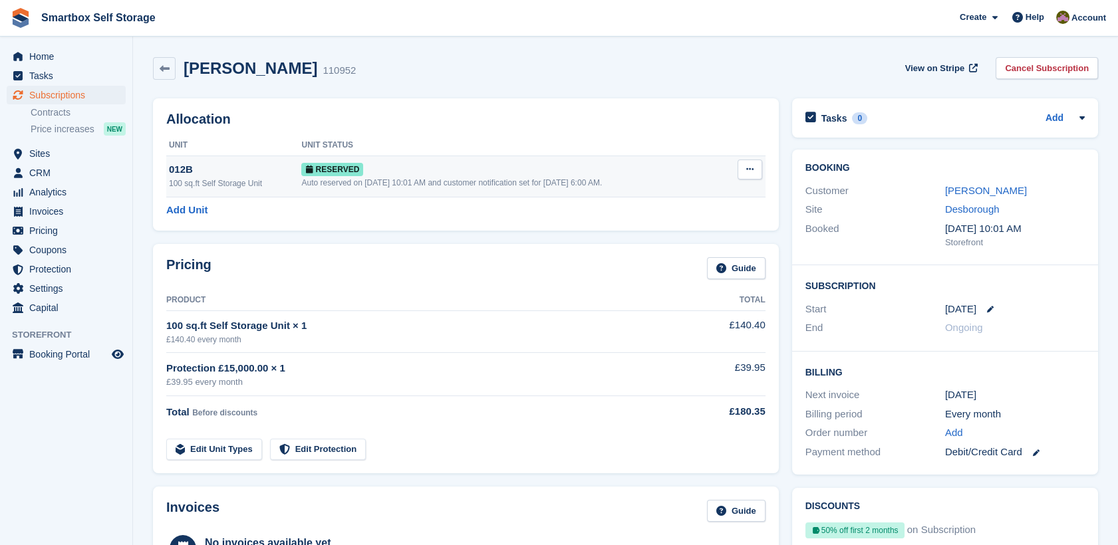
click at [500, 182] on div "Auto reserved on [DATE] 10:01 AM and customer notification set for [DATE] 6:00 …" at bounding box center [513, 183] width 424 height 12
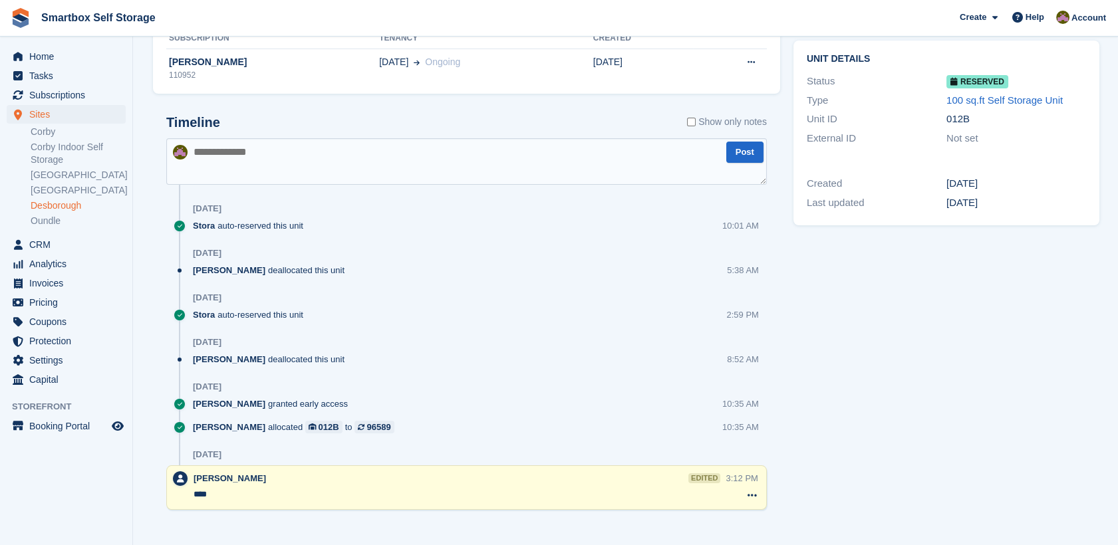
scroll to position [136, 0]
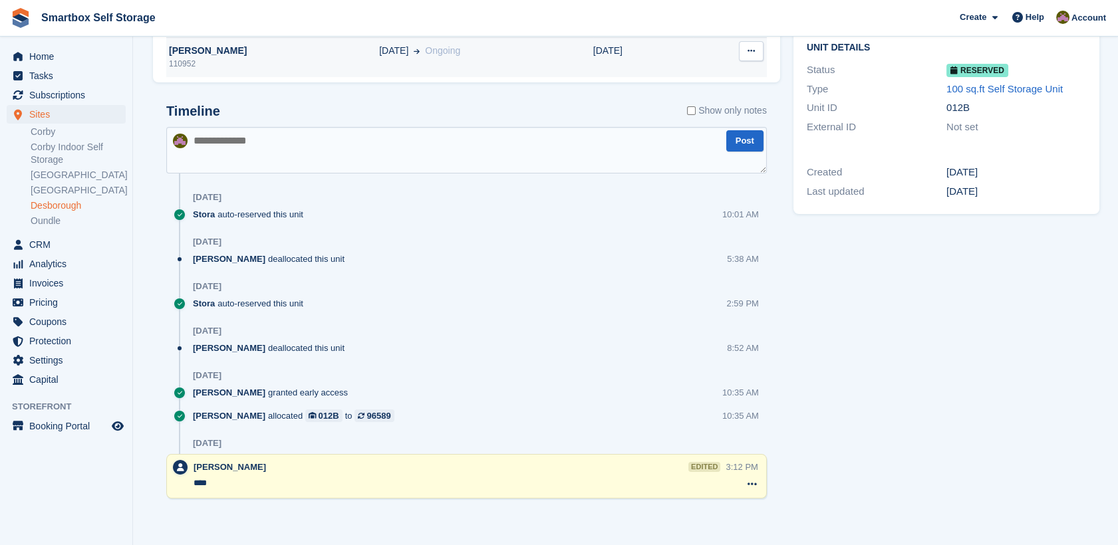
click at [199, 57] on div "[PERSON_NAME]" at bounding box center [272, 51] width 213 height 14
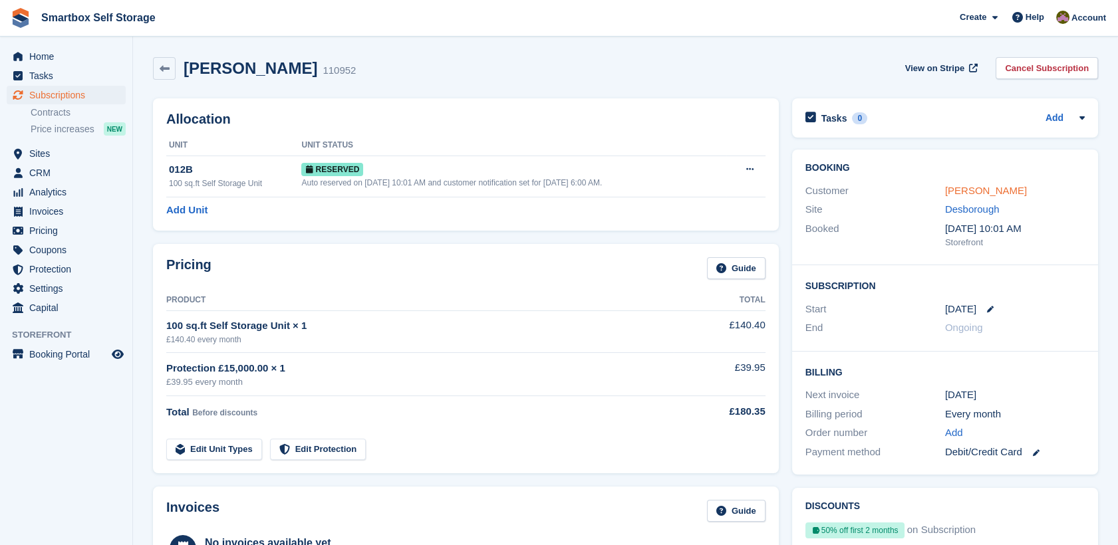
click at [983, 194] on link "[PERSON_NAME]" at bounding box center [986, 190] width 82 height 11
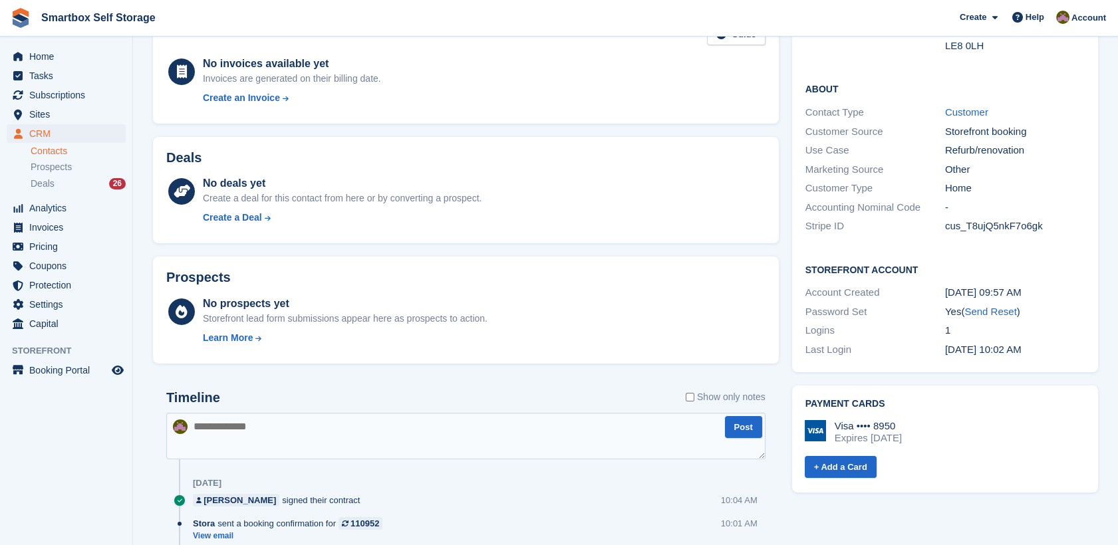
scroll to position [268, 0]
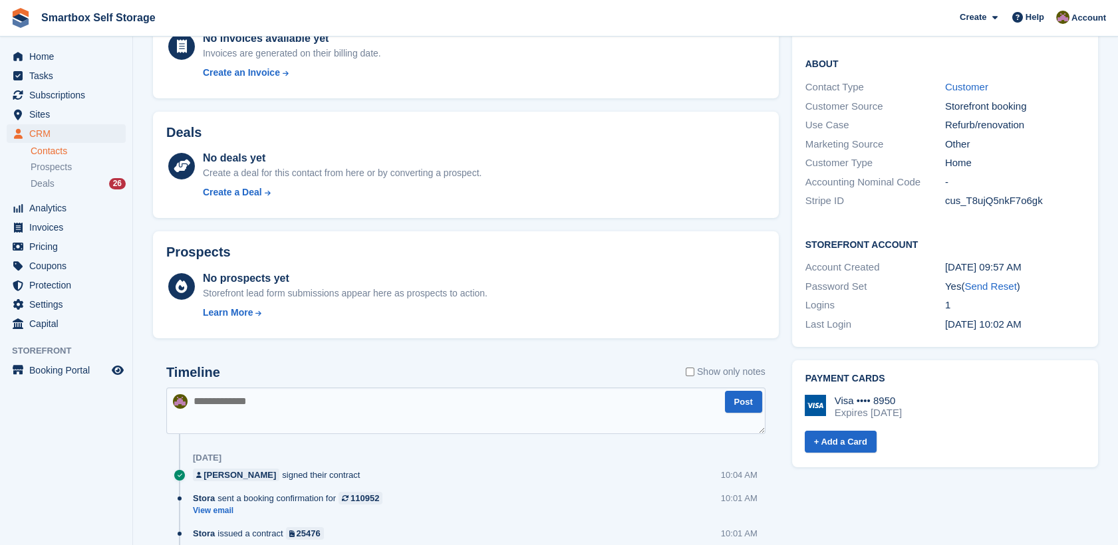
click at [399, 408] on textarea at bounding box center [465, 411] width 599 height 47
type textarea "*"
type textarea "**********"
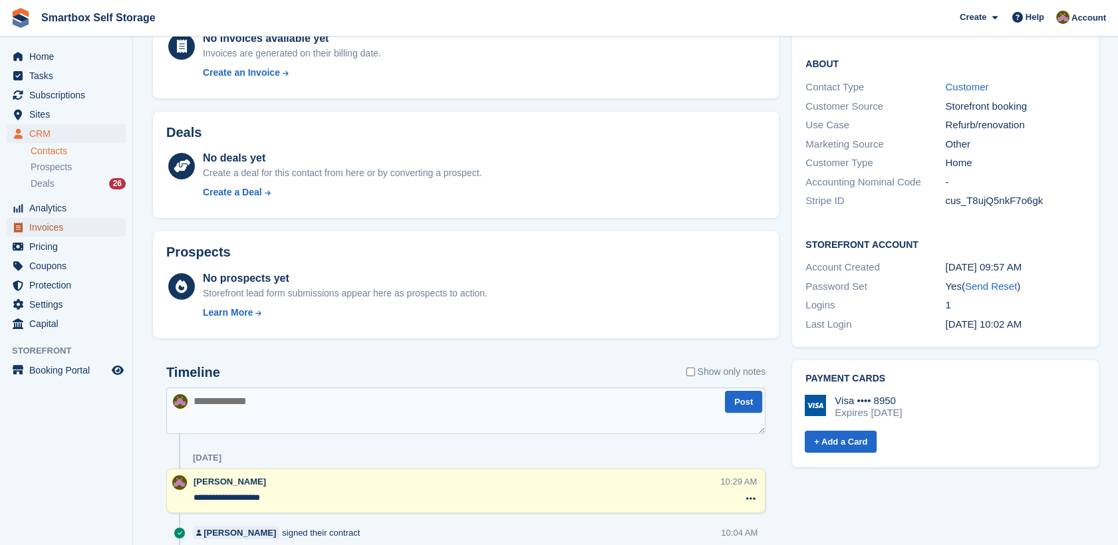
click at [64, 231] on span "Invoices" at bounding box center [69, 227] width 80 height 19
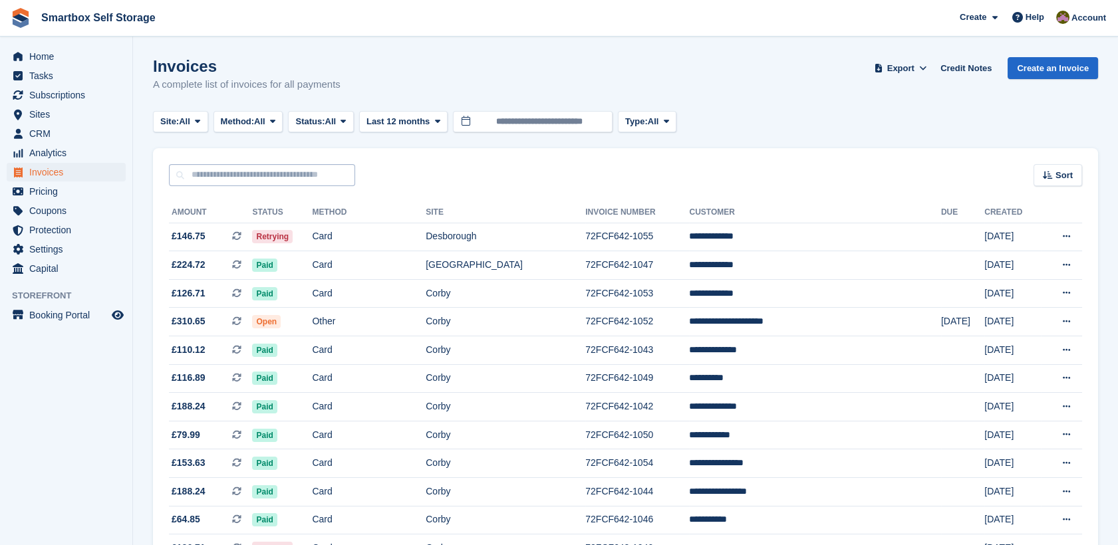
click at [203, 168] on div "Sort Sort by Date created Created (oldest first) Created (newest first)" at bounding box center [625, 167] width 945 height 38
click at [207, 176] on input "text" at bounding box center [262, 175] width 186 height 22
type input "***"
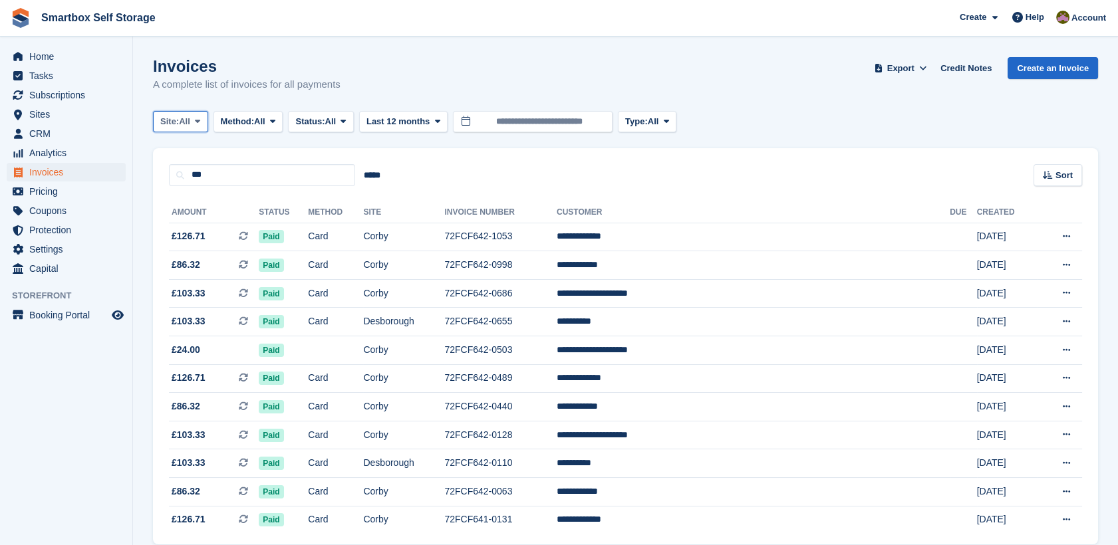
click at [190, 118] on span "All" at bounding box center [184, 121] width 11 height 13
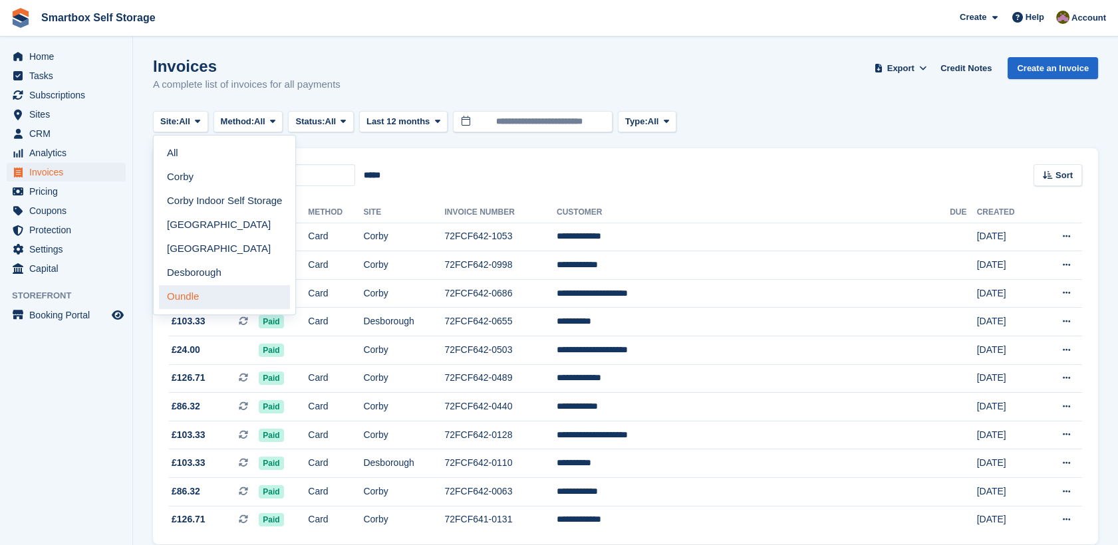
click at [197, 293] on link "Oundle" at bounding box center [224, 297] width 131 height 24
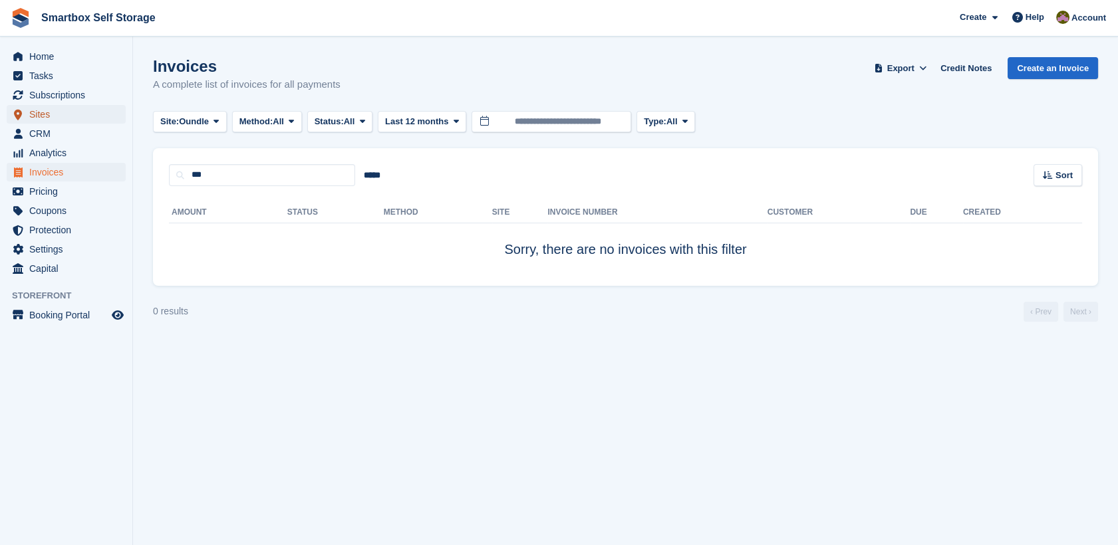
click at [94, 113] on span "Sites" at bounding box center [69, 114] width 80 height 19
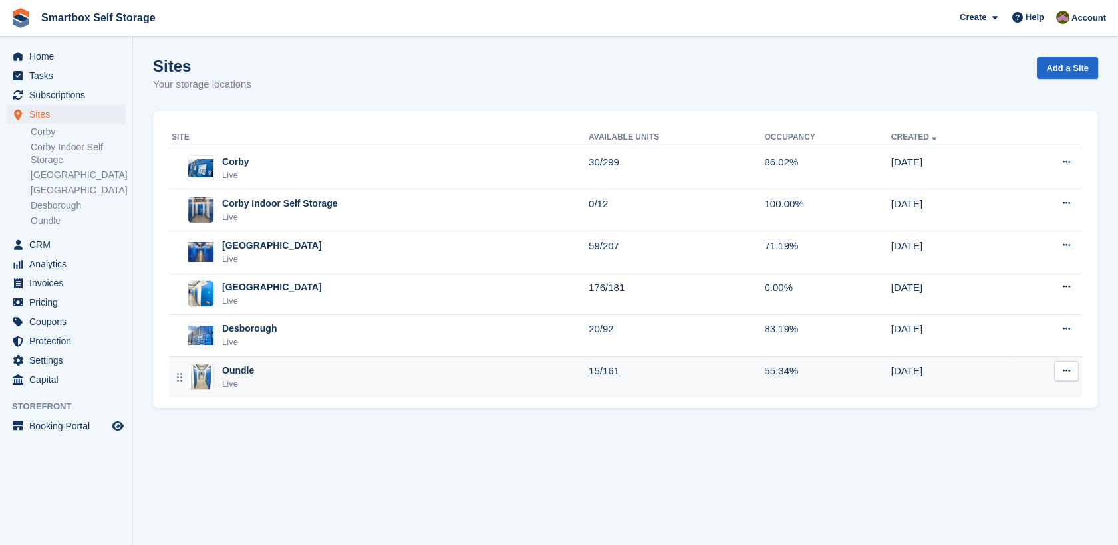
click at [267, 378] on div "Oundle Live" at bounding box center [380, 377] width 417 height 27
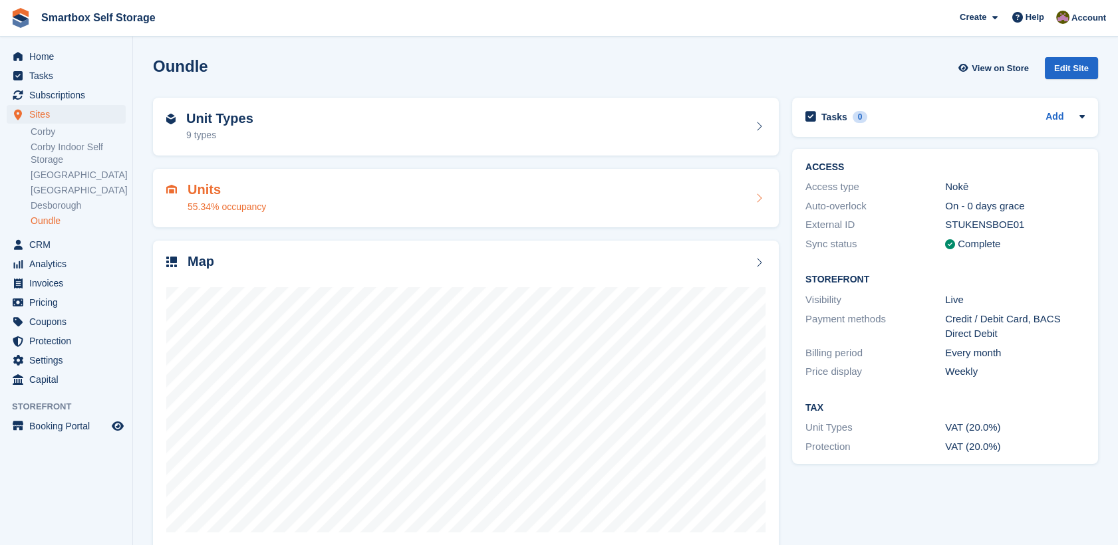
click at [278, 203] on div "Units 55.34% occupancy" at bounding box center [465, 198] width 599 height 32
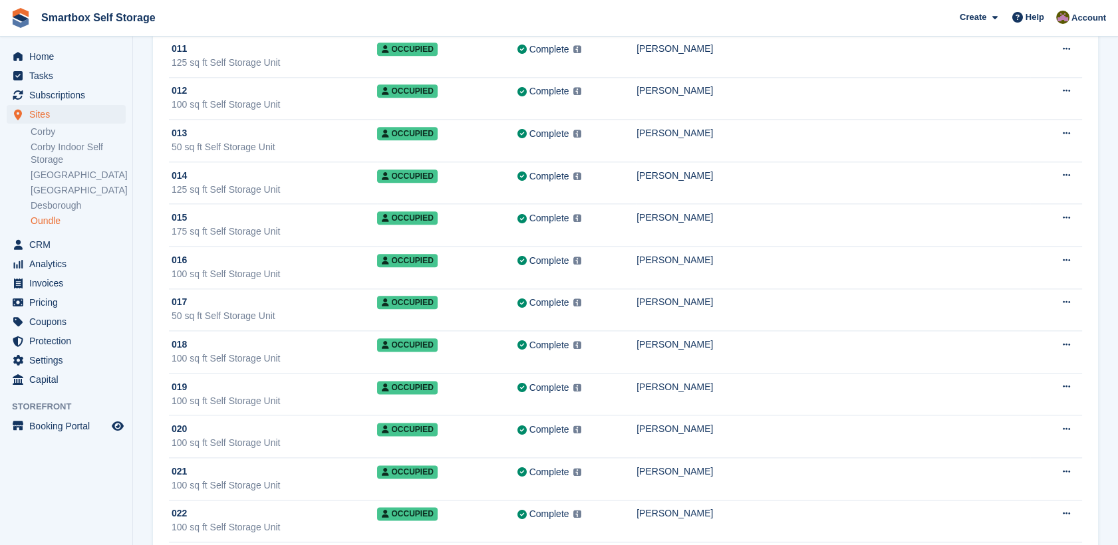
scroll to position [3455, 0]
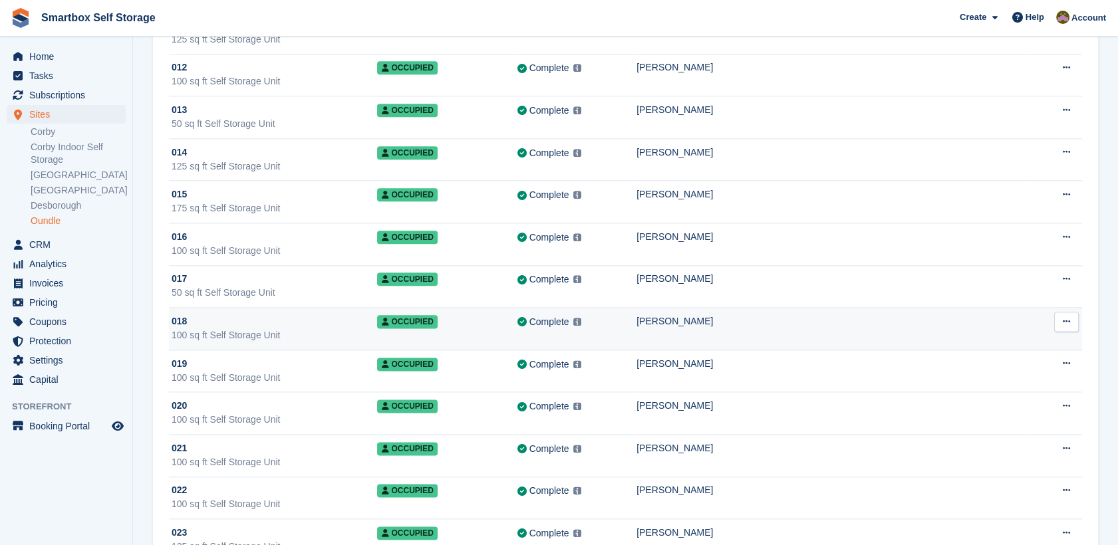
click at [363, 315] on div "018" at bounding box center [274, 322] width 205 height 14
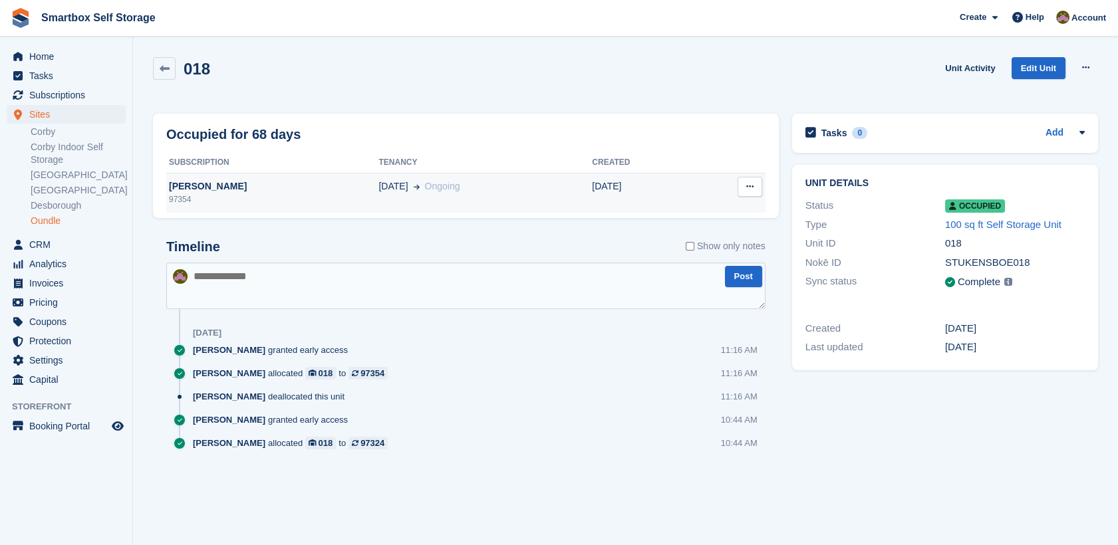
click at [213, 197] on div "97354" at bounding box center [272, 200] width 212 height 12
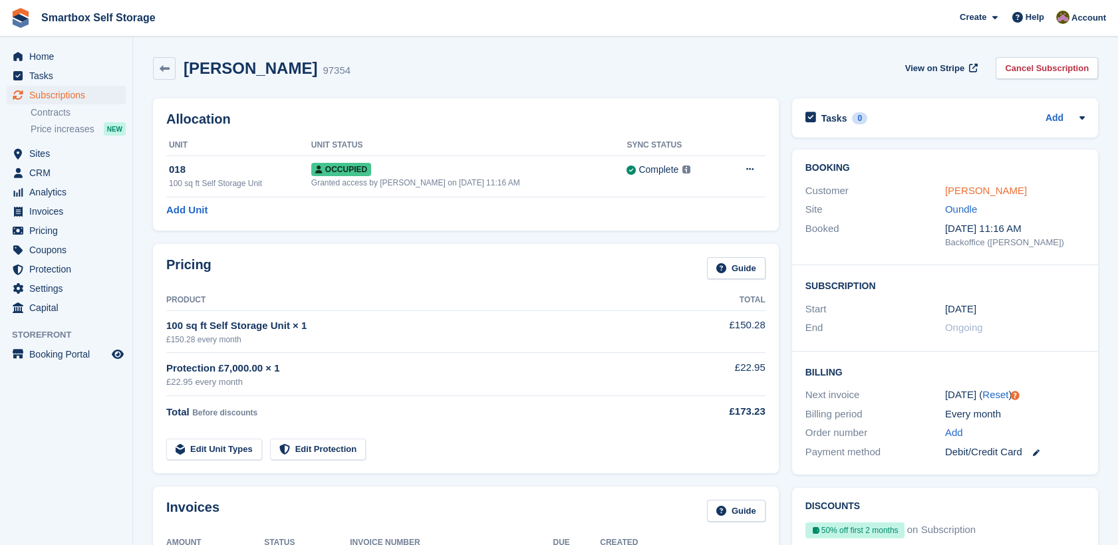
click at [984, 190] on link "Hywel Palmer" at bounding box center [986, 190] width 82 height 11
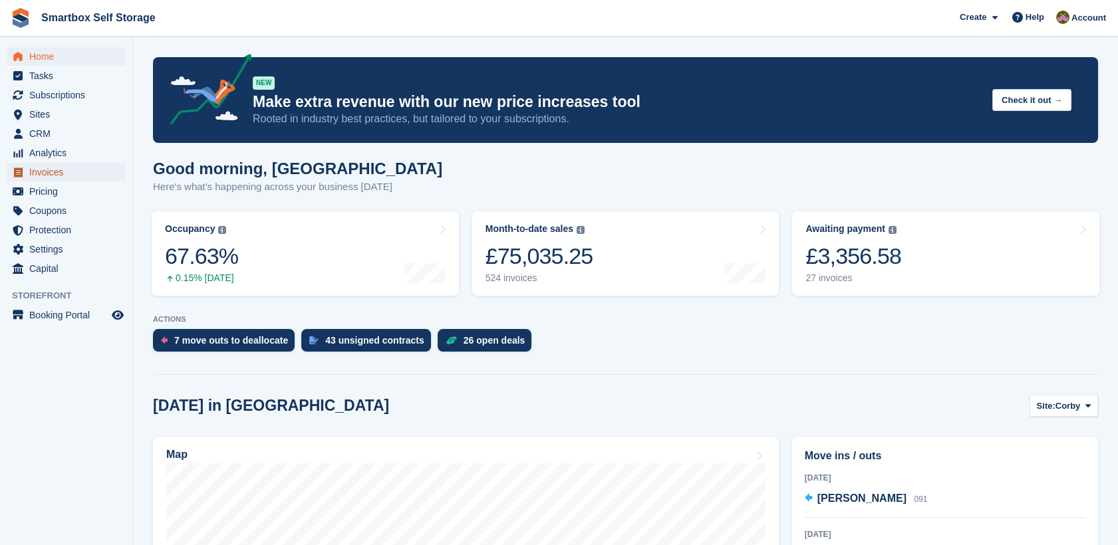
click at [37, 170] on span "Invoices" at bounding box center [69, 172] width 80 height 19
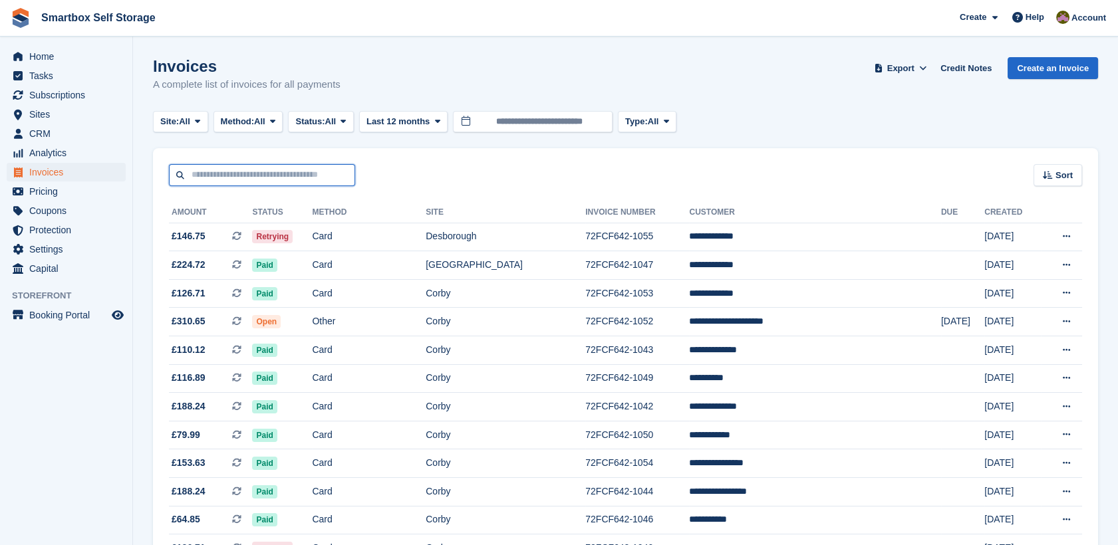
drag, startPoint x: 315, startPoint y: 178, endPoint x: 309, endPoint y: 148, distance: 29.9
click at [309, 148] on div "Sort Sort by Date created Created (oldest first) Created (newest first)" at bounding box center [625, 167] width 945 height 38
type input "*****"
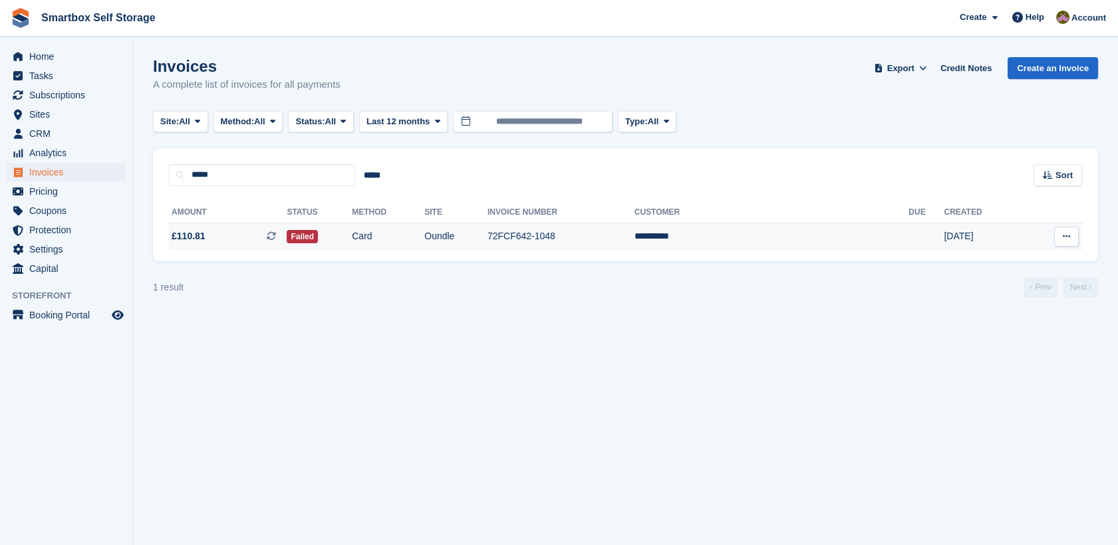
click at [487, 240] on td "Oundle" at bounding box center [455, 237] width 63 height 28
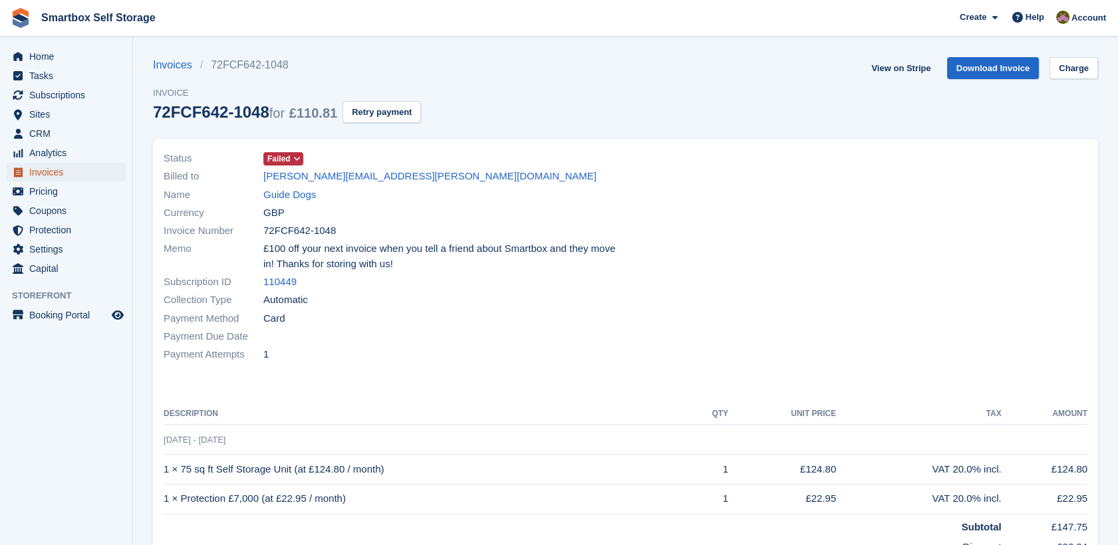
click at [36, 171] on span "Invoices" at bounding box center [69, 172] width 80 height 19
